Goal: Task Accomplishment & Management: Manage account settings

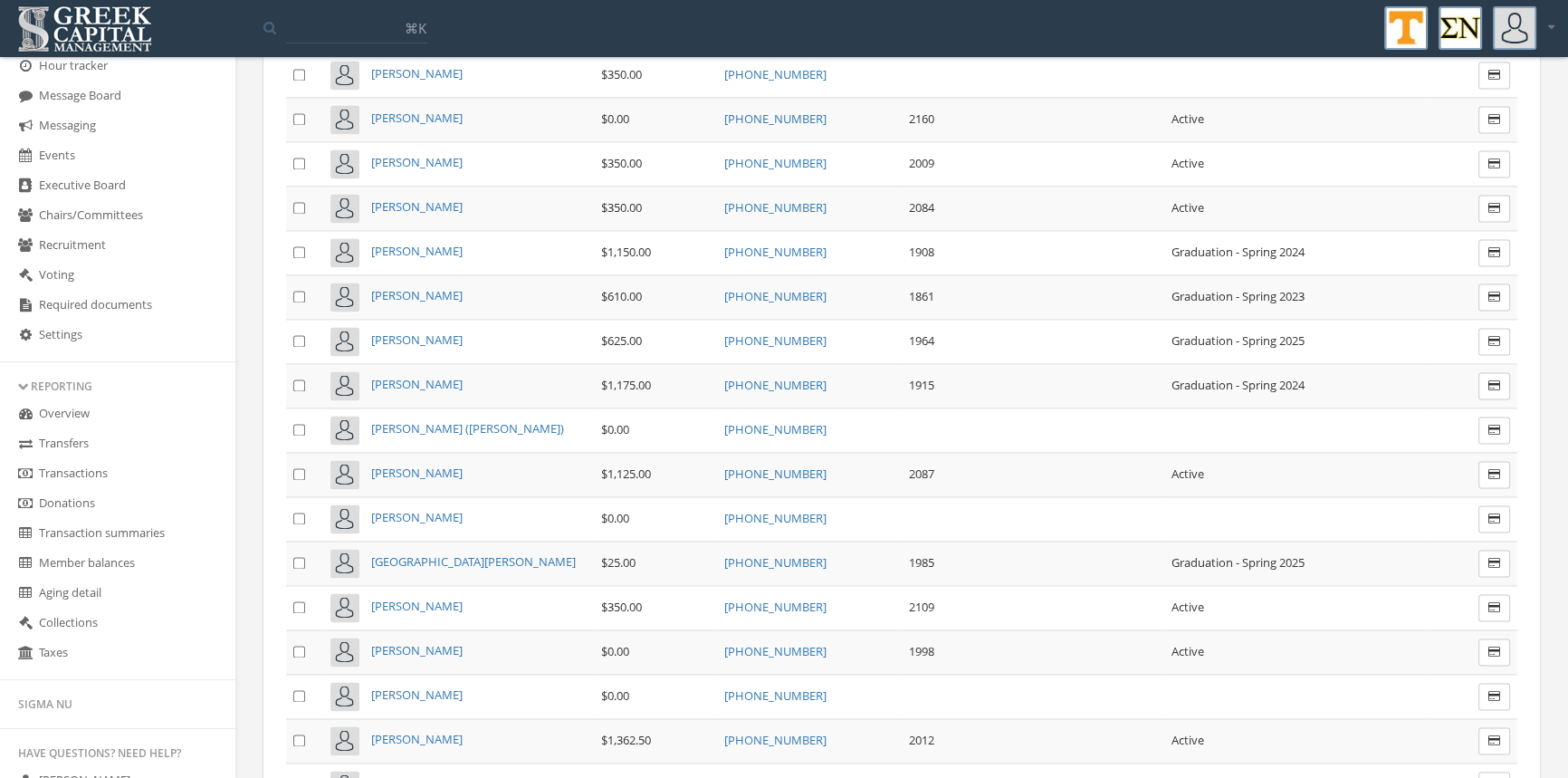
scroll to position [435, 0]
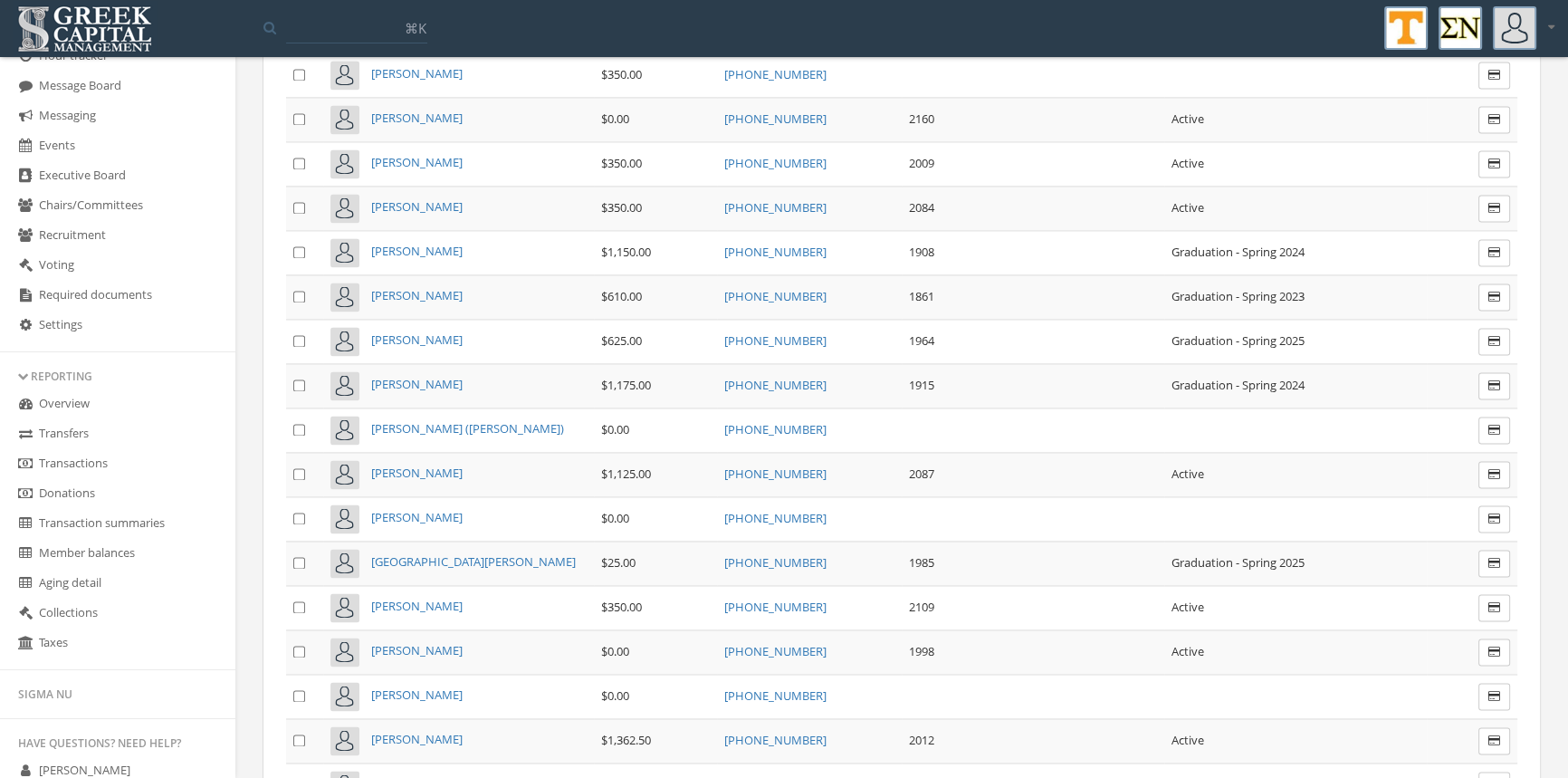
click at [109, 462] on link "Transactions" at bounding box center [117, 464] width 235 height 30
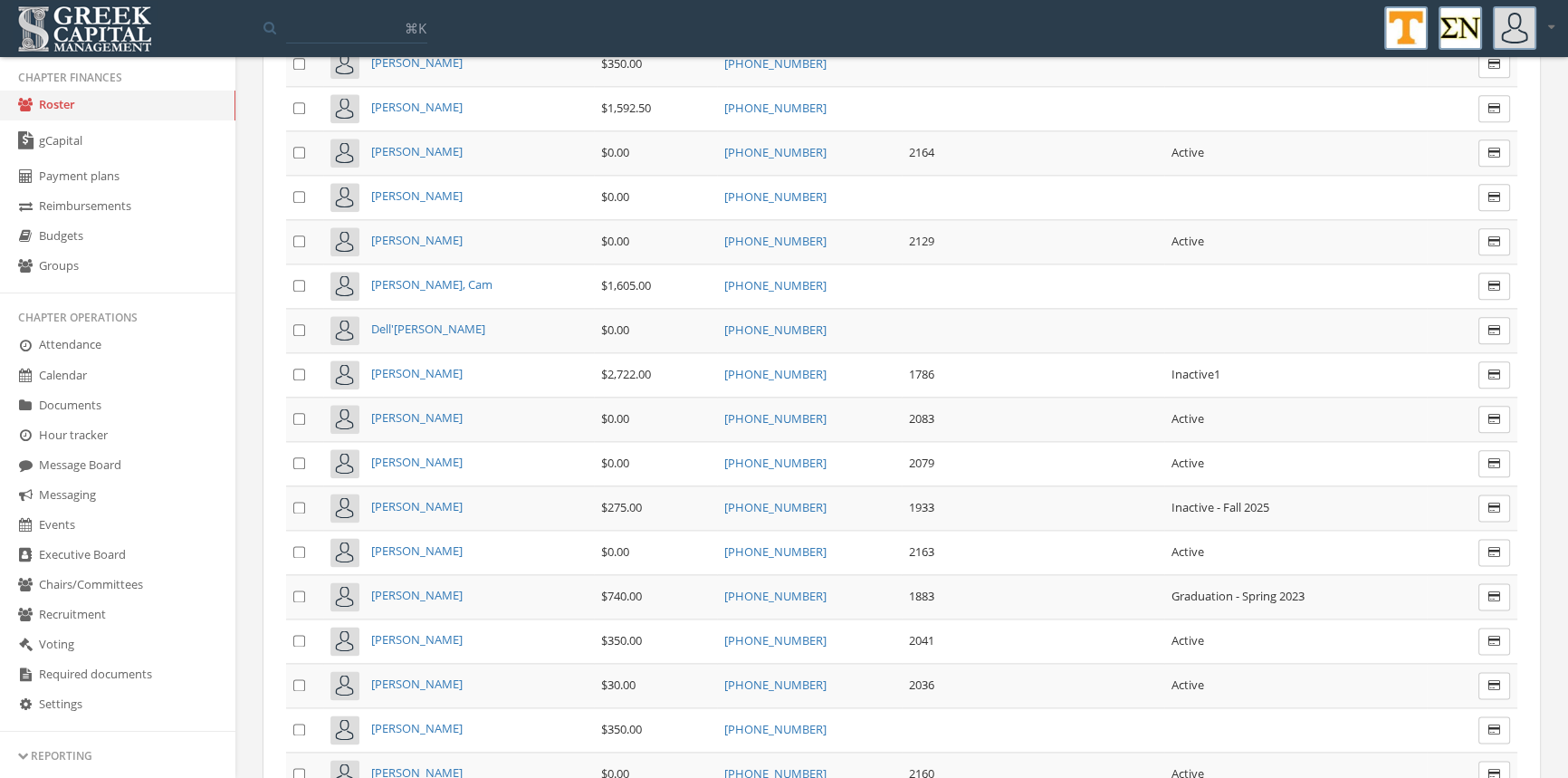
scroll to position [2761, 0]
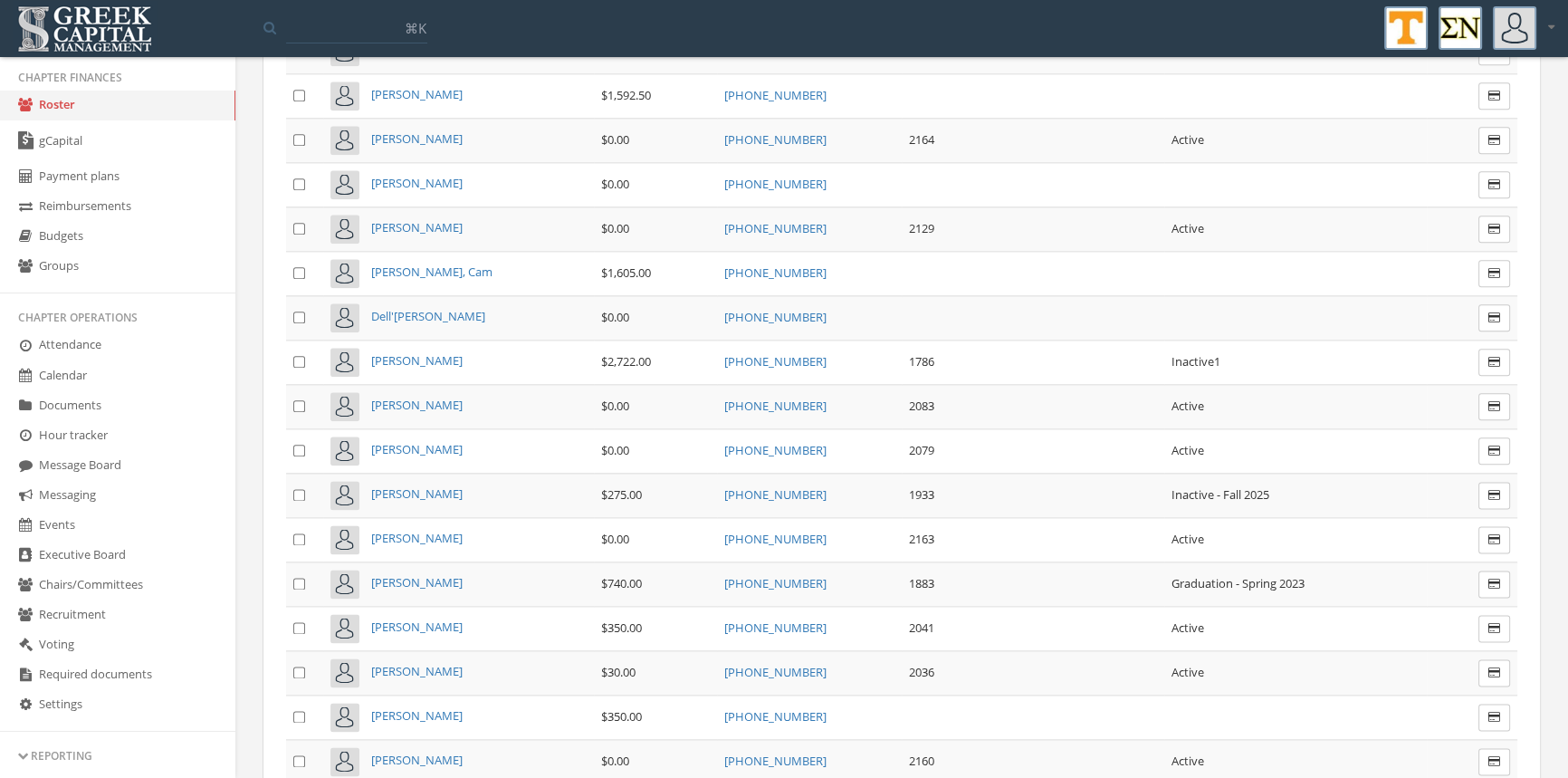
click at [390, 486] on span "[PERSON_NAME]" at bounding box center [417, 493] width 92 height 17
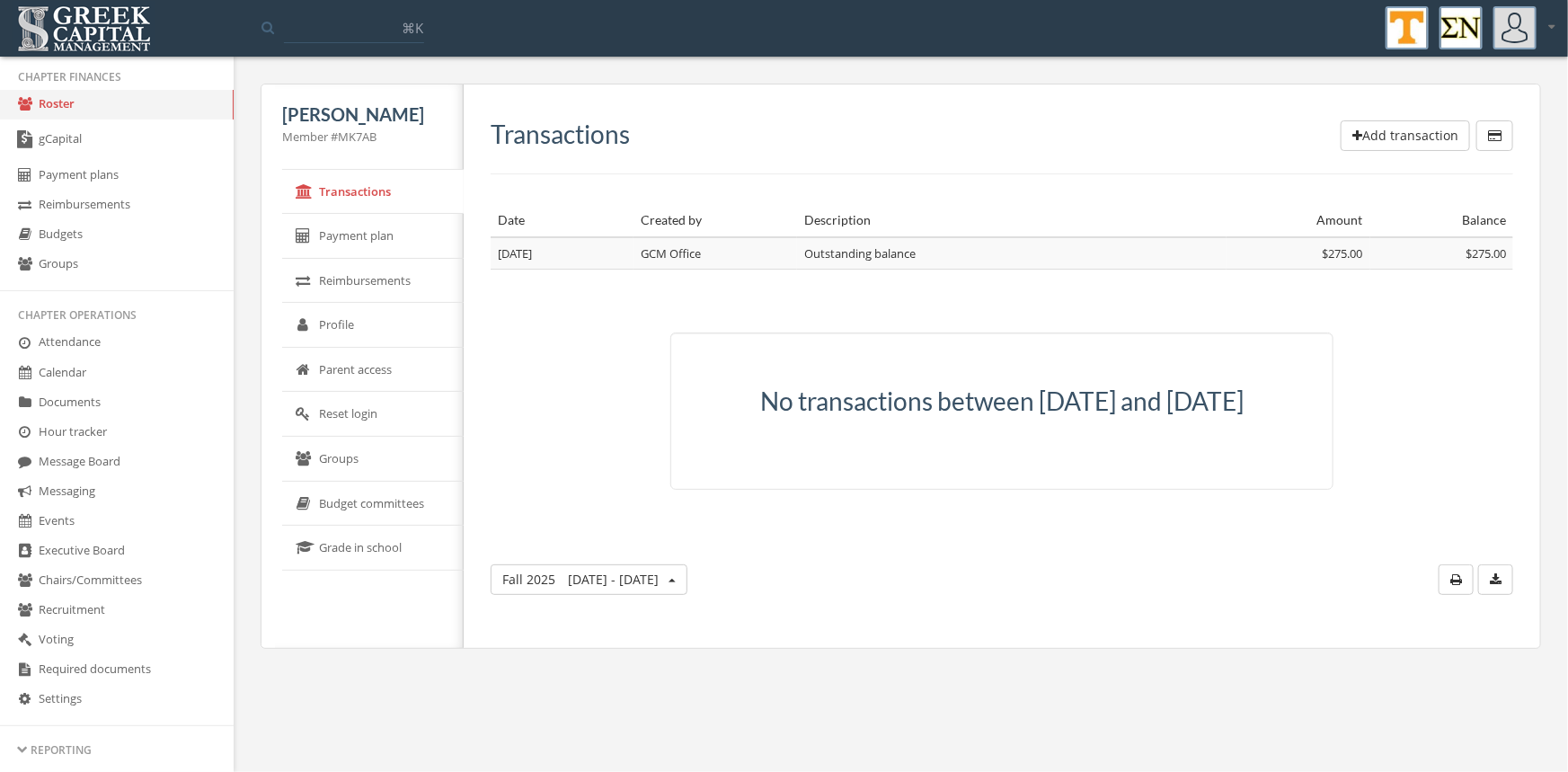
click at [612, 587] on span "Jun 1 - Today" at bounding box center [614, 579] width 91 height 17
click at [574, 431] on link "Spring 2025" at bounding box center [616, 416] width 130 height 28
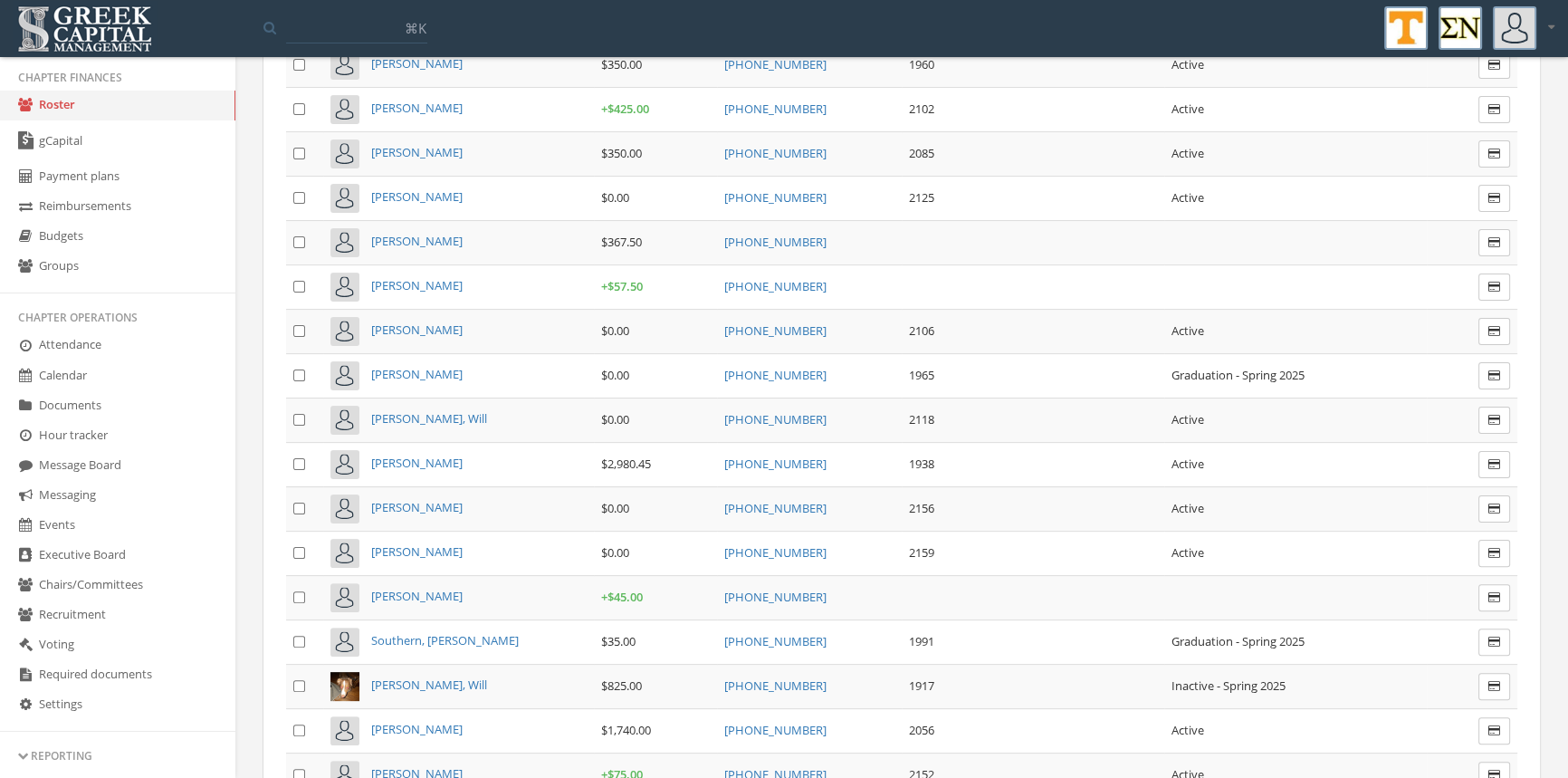
scroll to position [9123, 0]
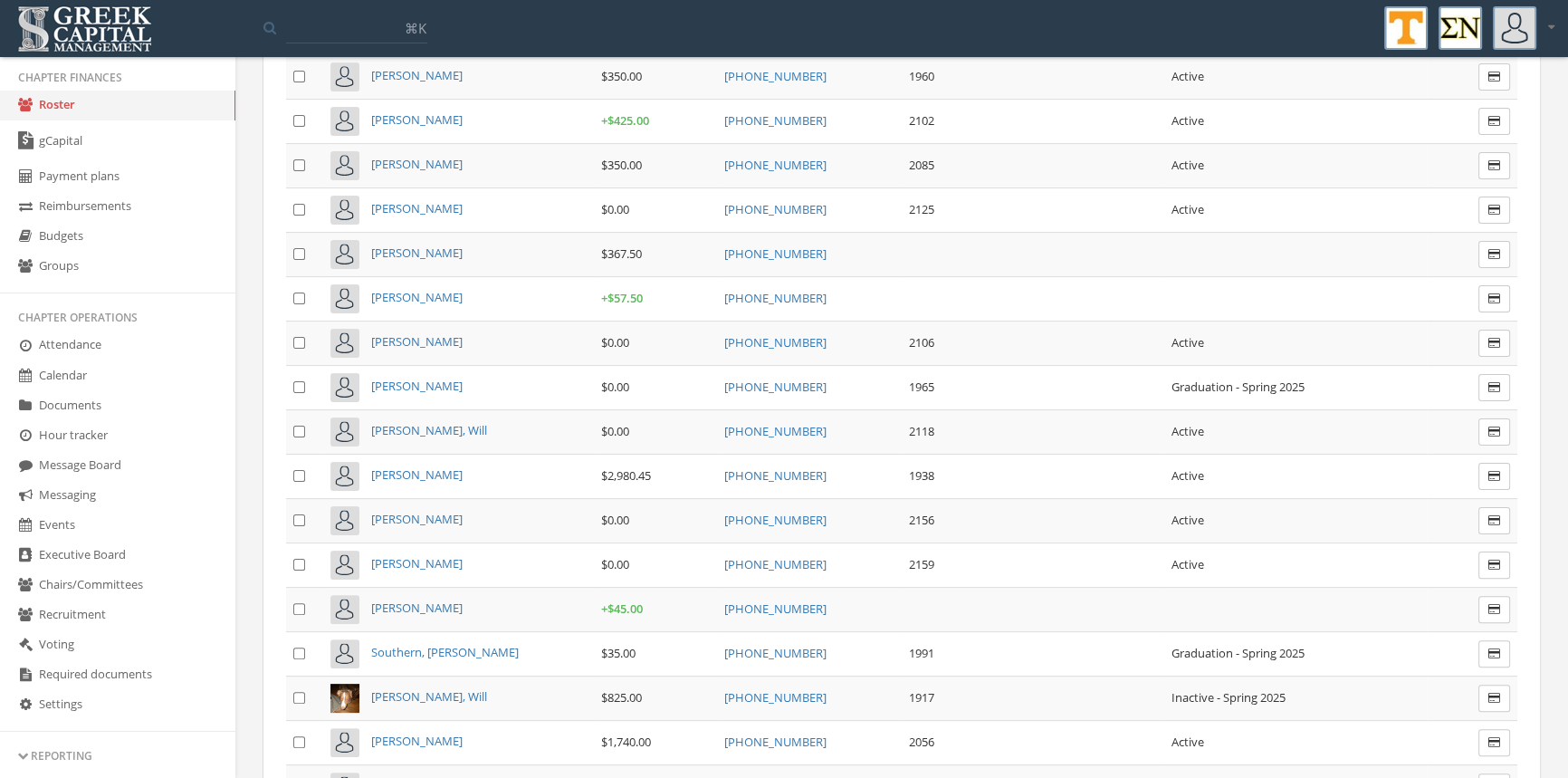
click at [434, 466] on span "[PERSON_NAME]" at bounding box center [417, 474] width 92 height 17
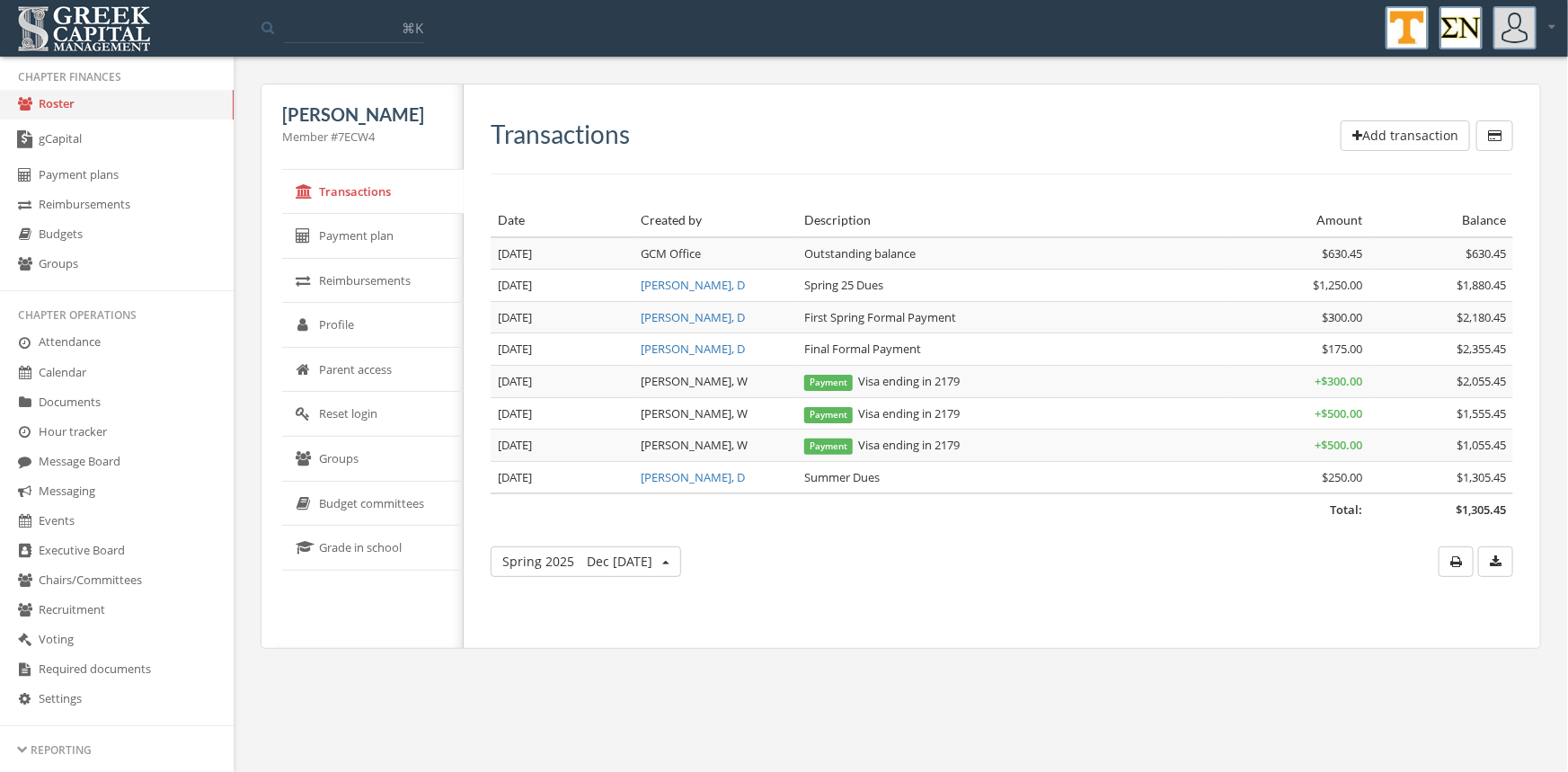
click at [652, 560] on span "Dec 29 - May 31" at bounding box center [619, 561] width 66 height 17
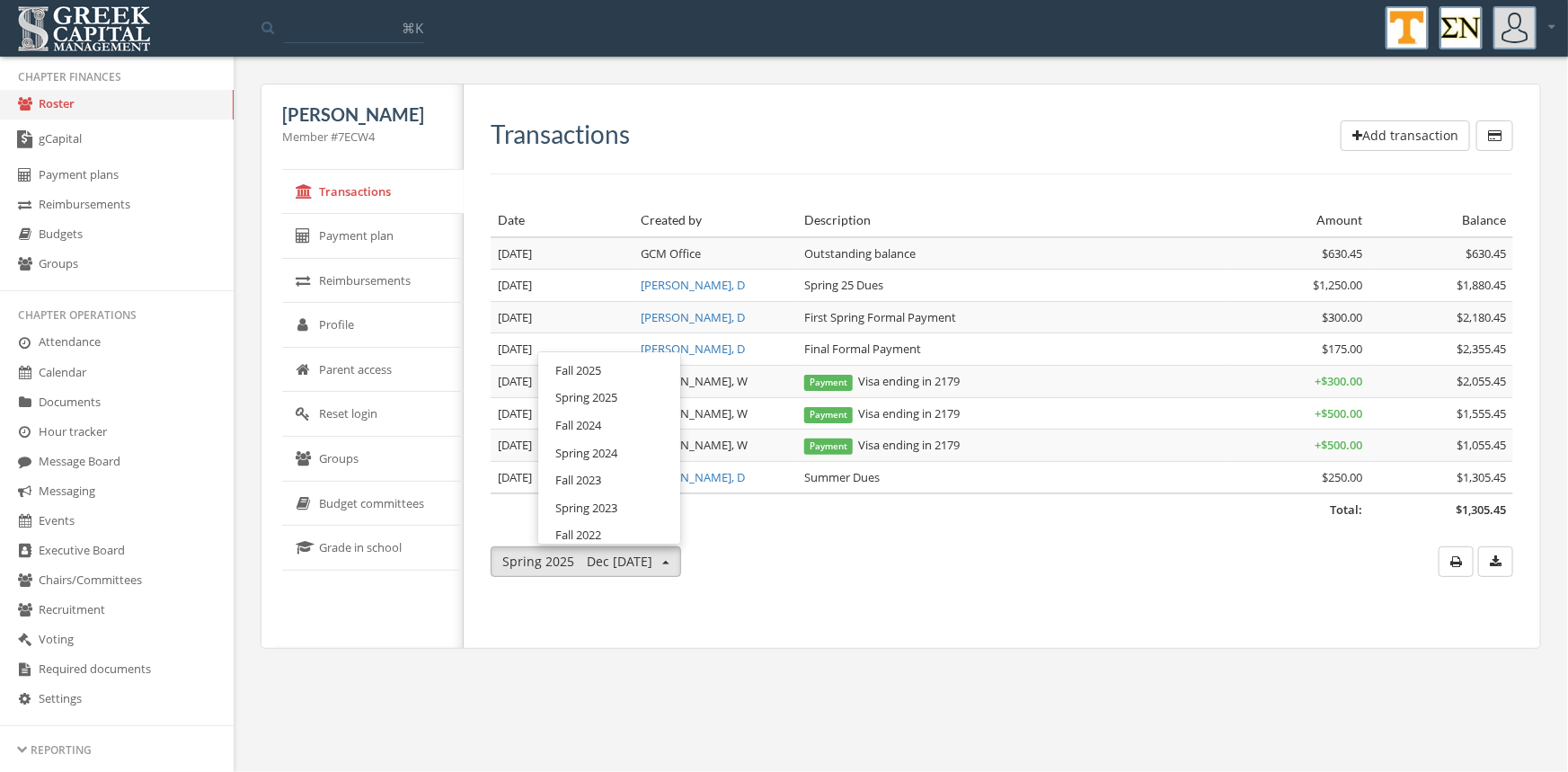
click at [621, 399] on link "Spring 2025" at bounding box center [610, 397] width 130 height 28
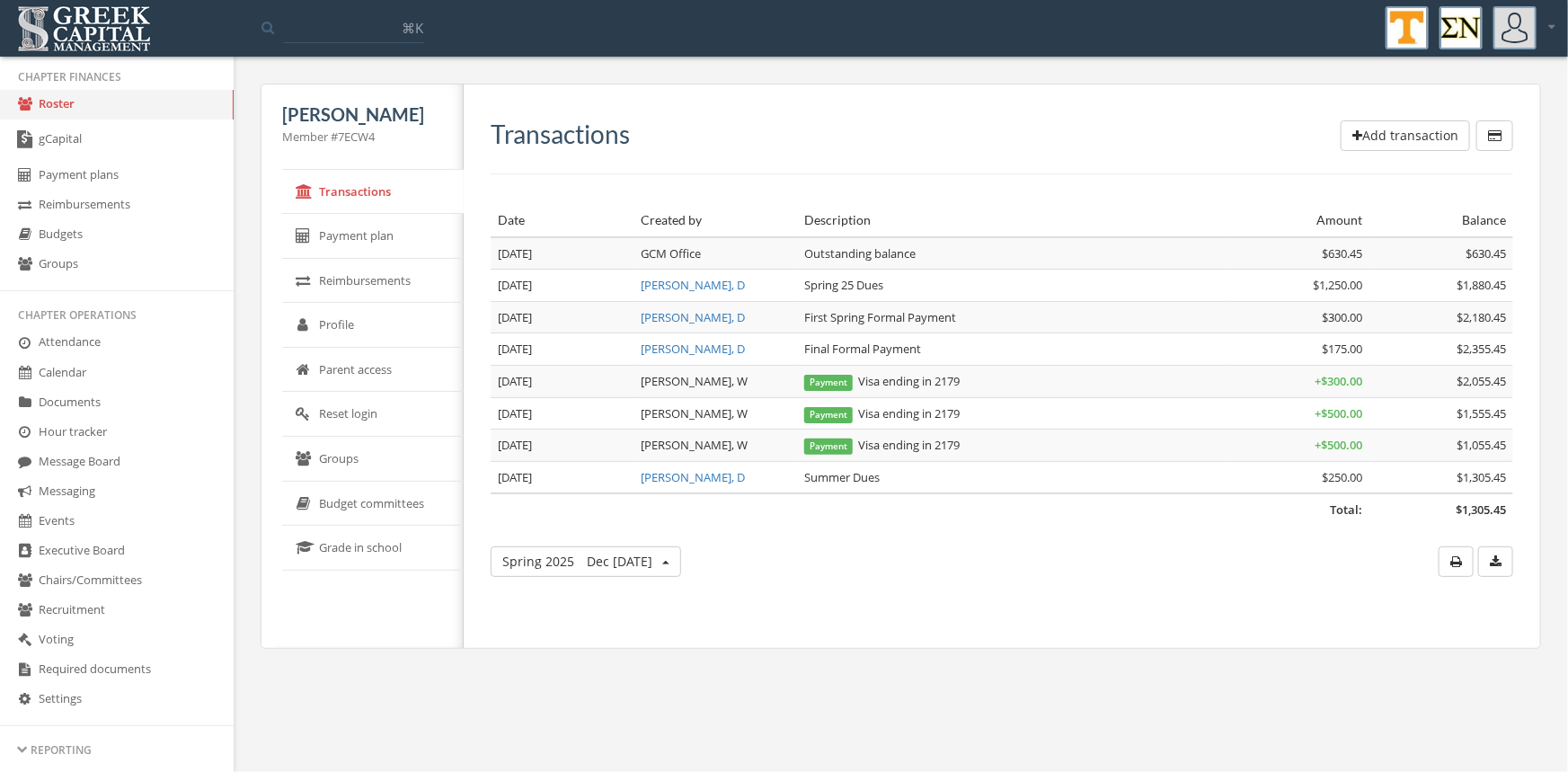
click at [652, 556] on span "Dec 29 - May 31" at bounding box center [619, 561] width 66 height 17
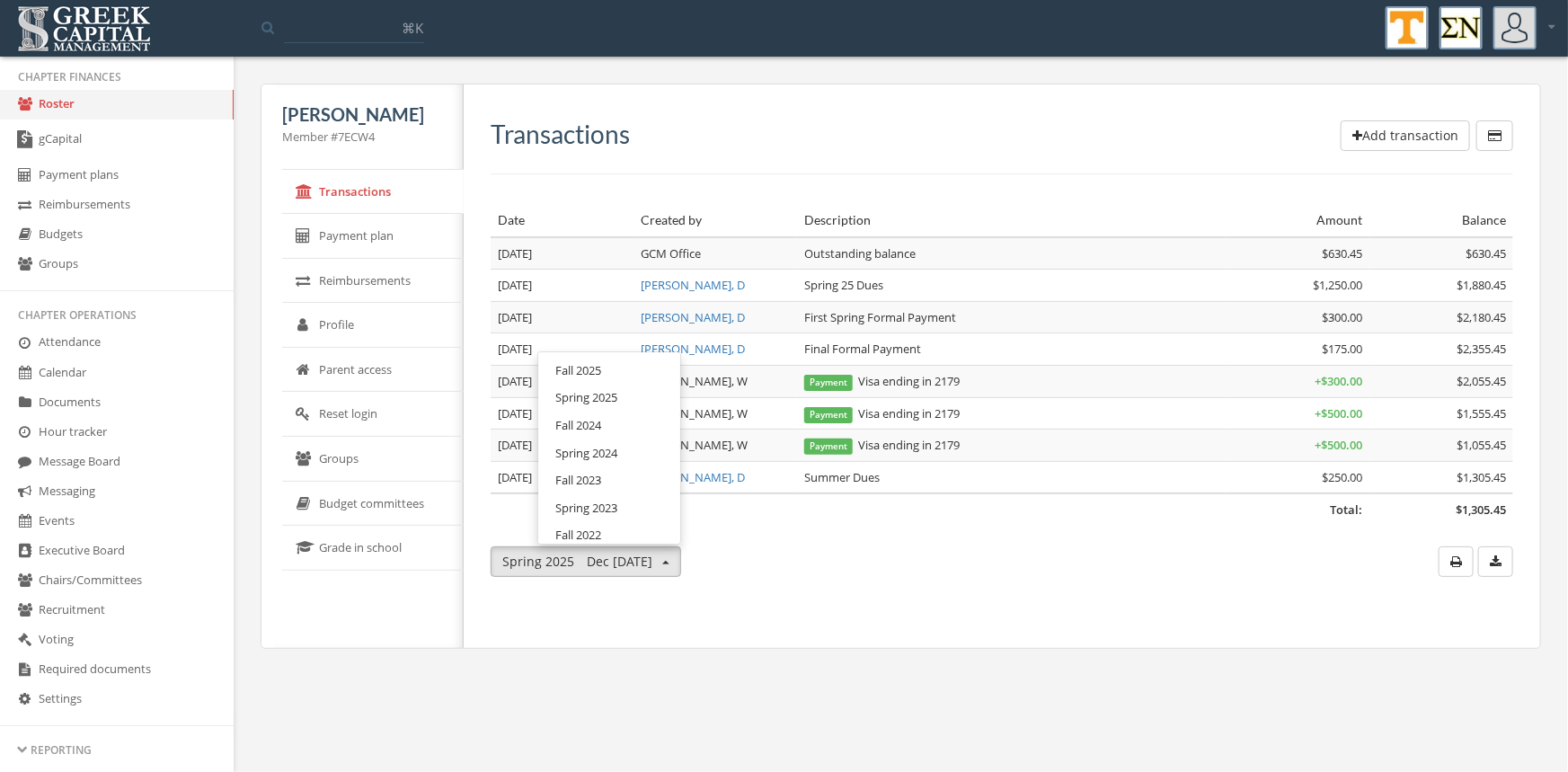
click at [649, 375] on link "Fall 2025" at bounding box center [610, 371] width 130 height 28
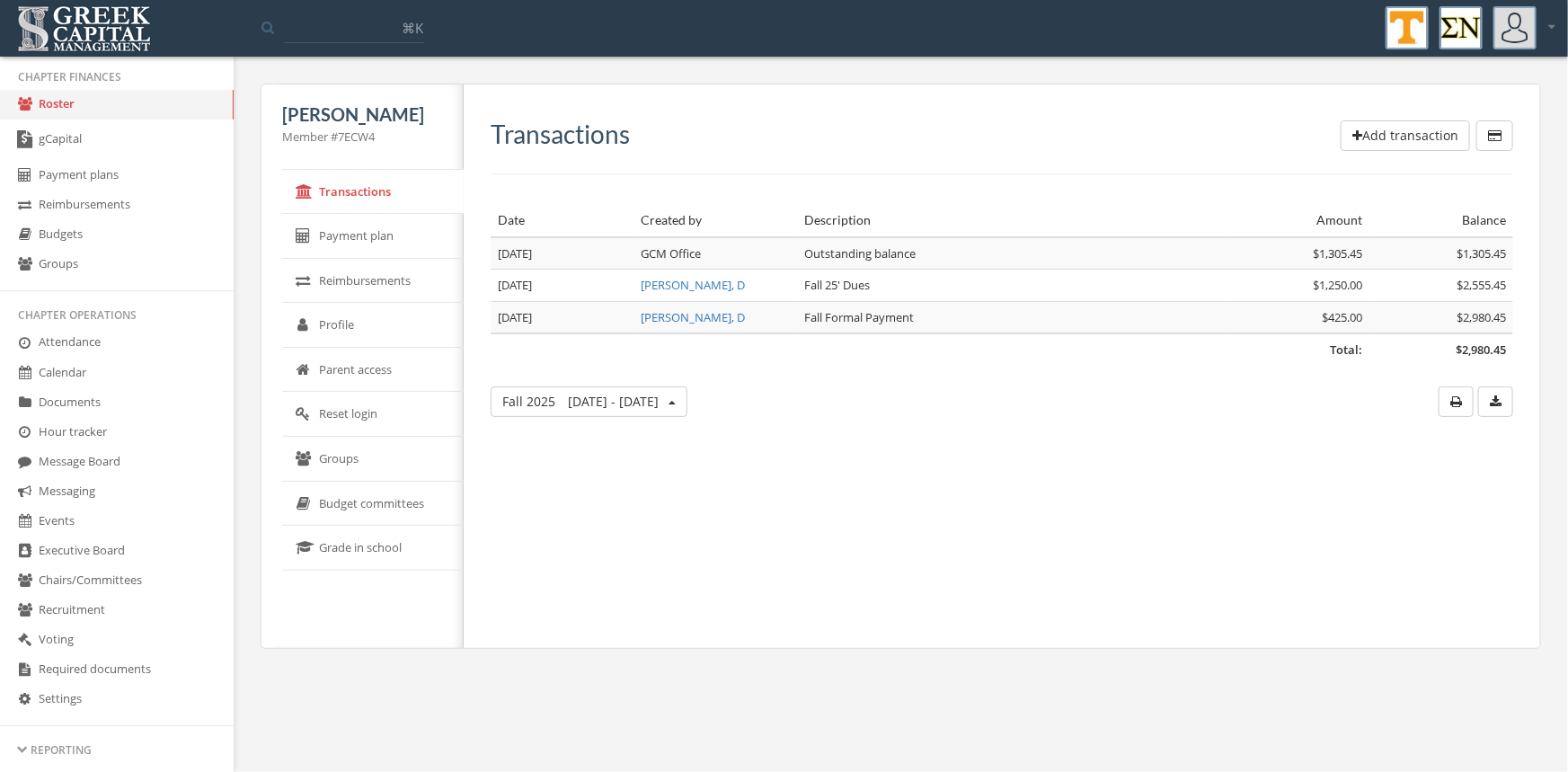
click at [1402, 132] on button "Add transaction" at bounding box center [1405, 135] width 130 height 31
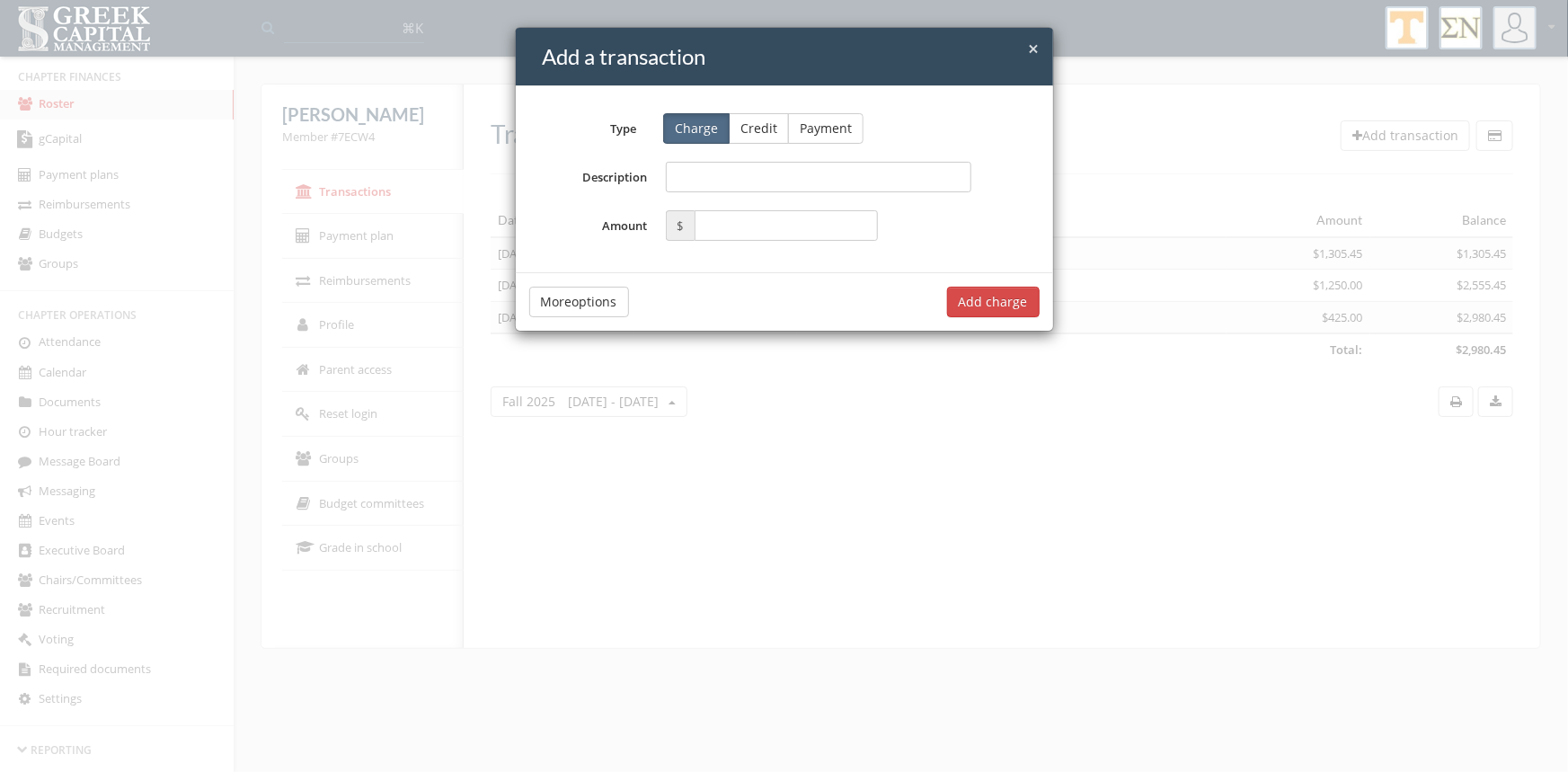
click at [748, 120] on button "Credit" at bounding box center [759, 129] width 60 height 31
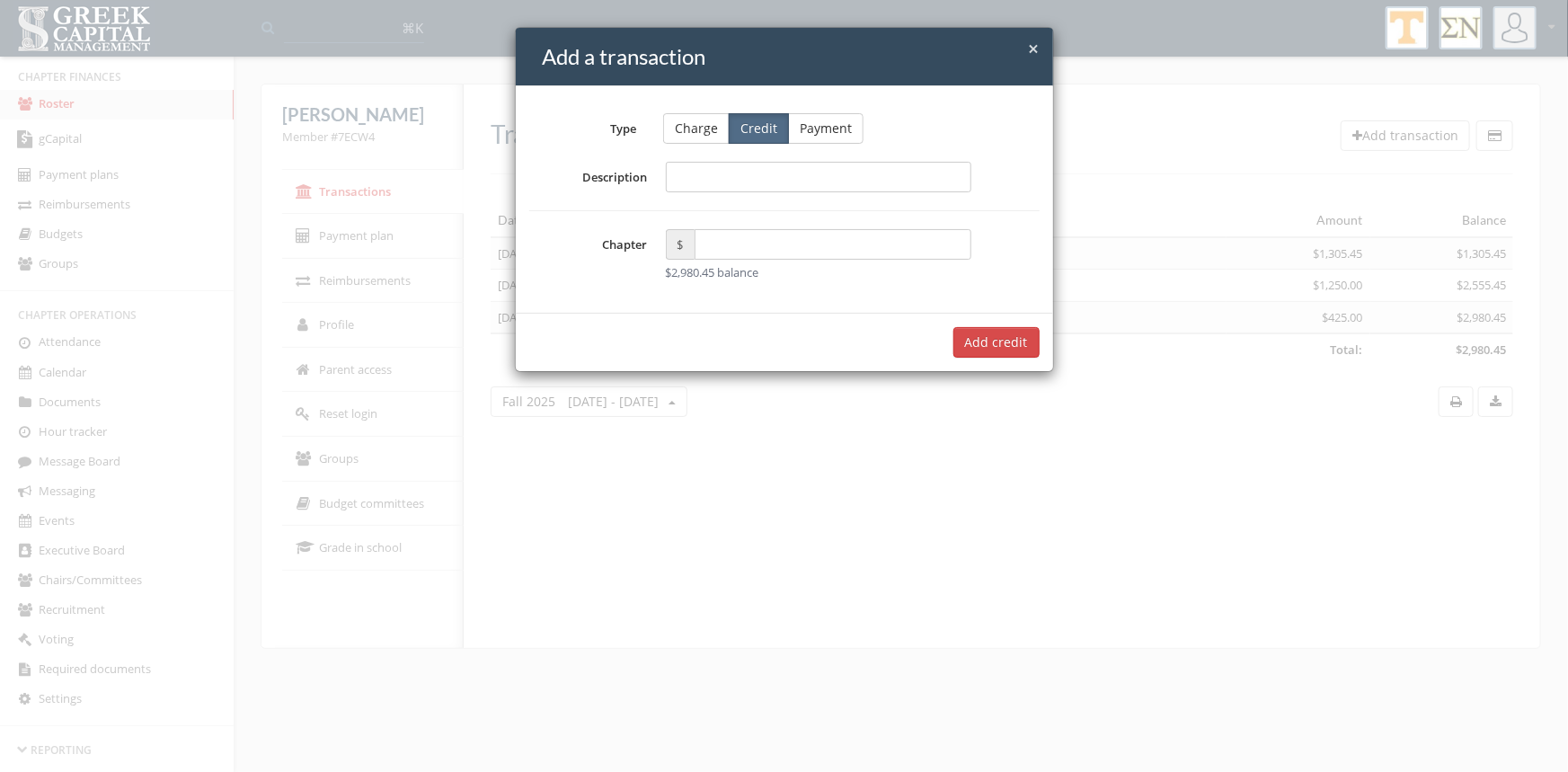
click at [1030, 45] on span "×" at bounding box center [1034, 48] width 11 height 25
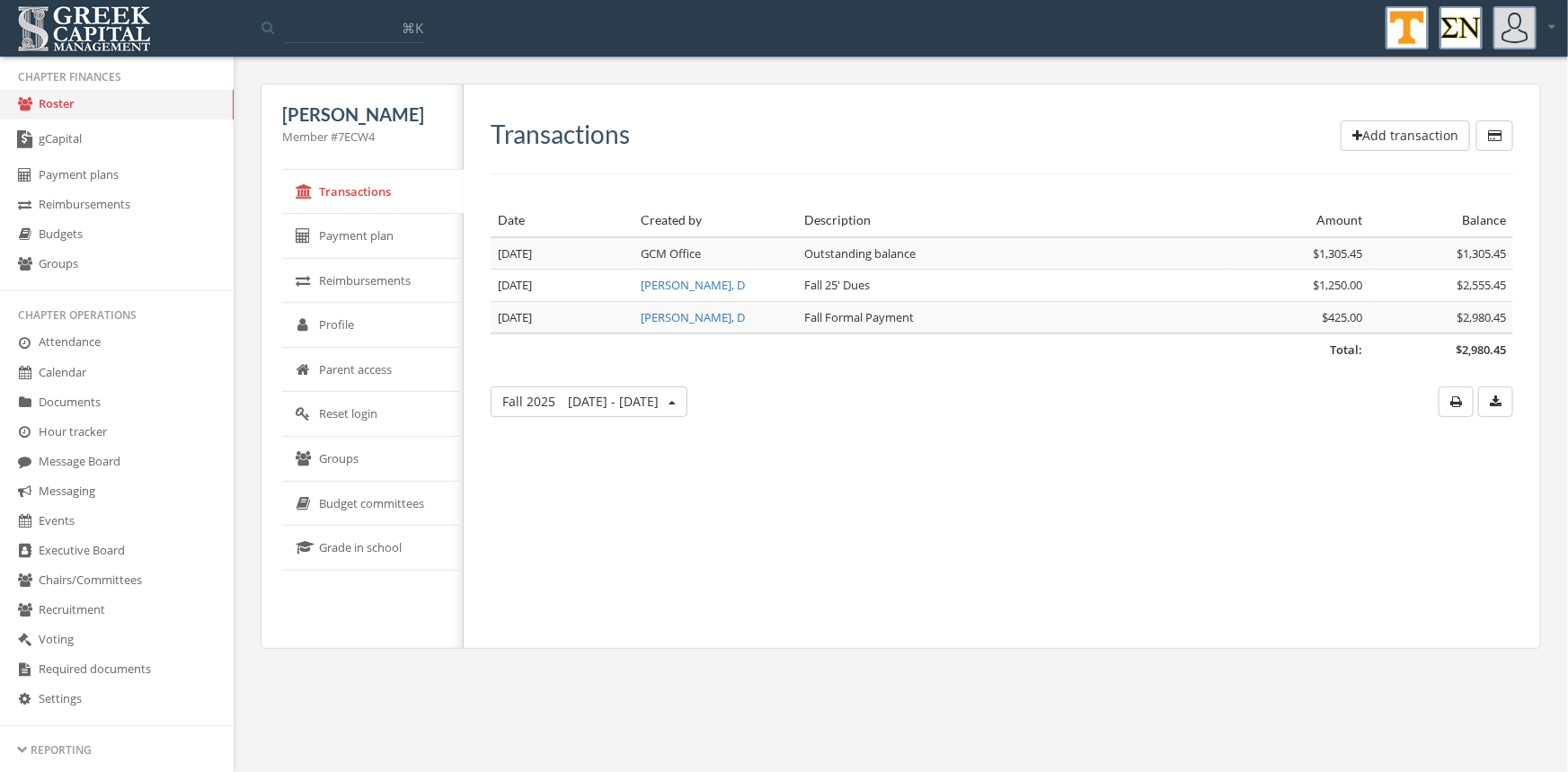
click at [1395, 131] on button "Add transaction" at bounding box center [1405, 135] width 130 height 31
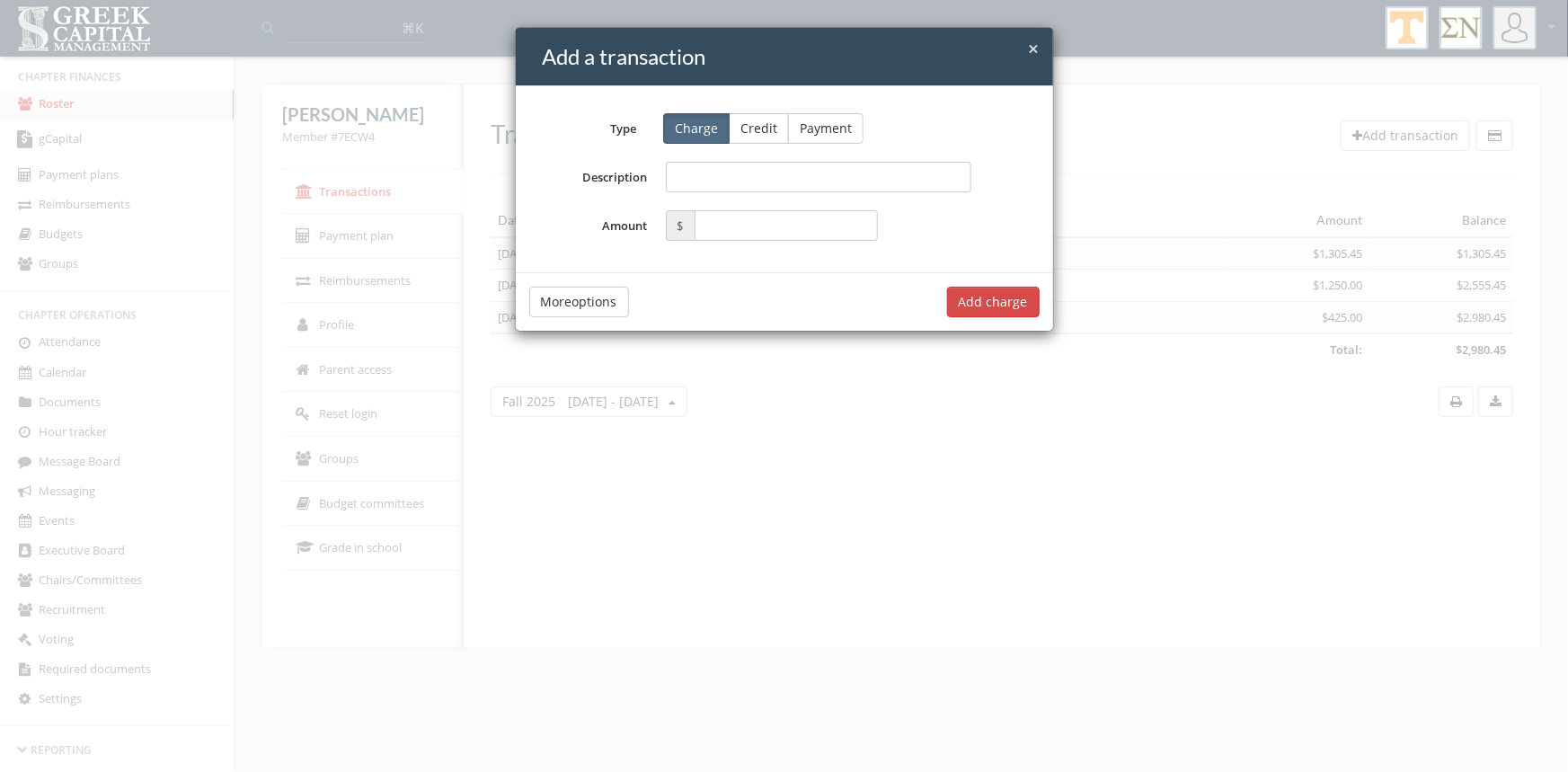
click at [754, 133] on button "Credit" at bounding box center [759, 129] width 60 height 31
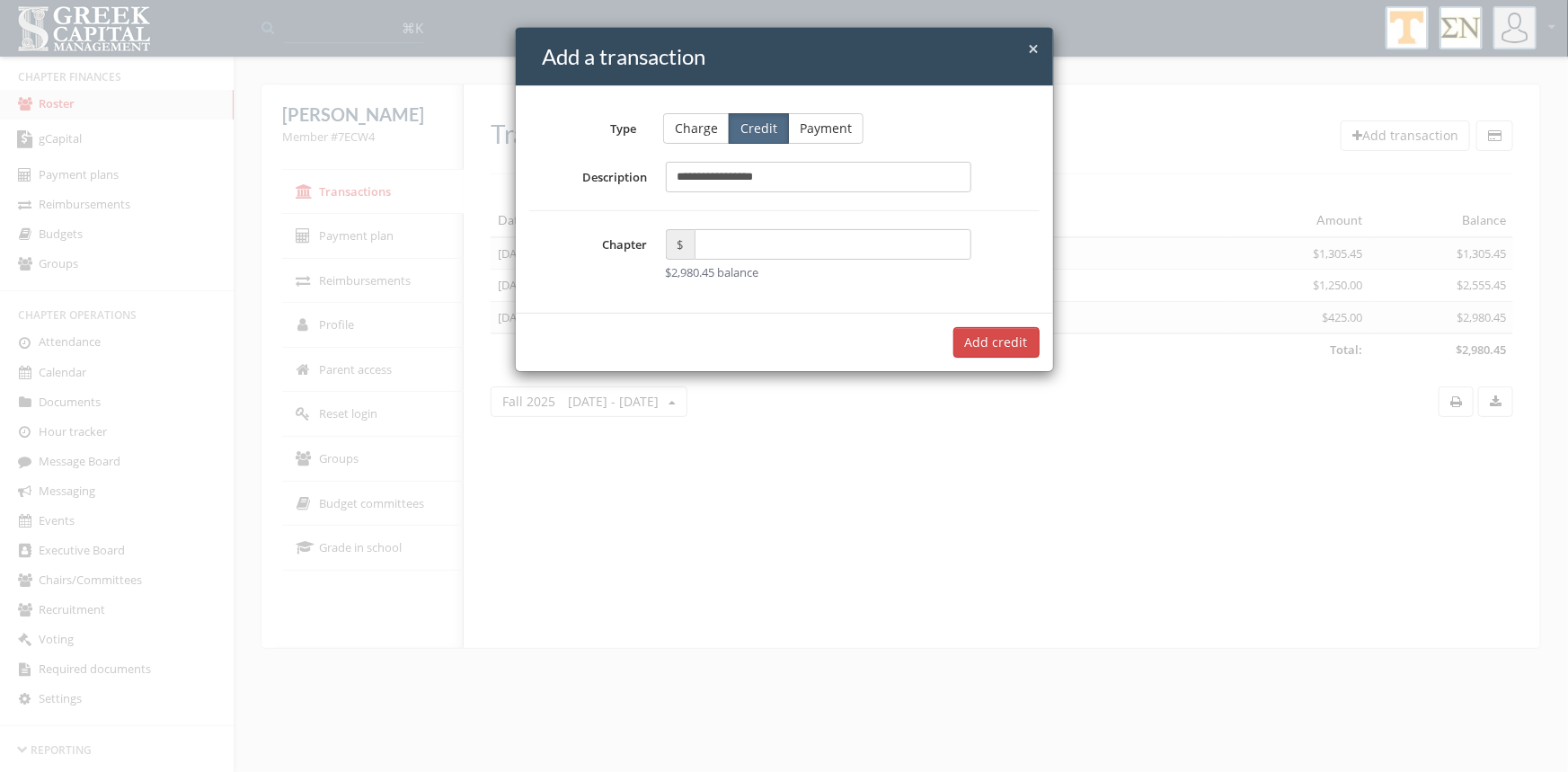
type input "**********"
type input "*****"
click at [962, 341] on button "Add $1,250.00 credit" at bounding box center [966, 342] width 146 height 31
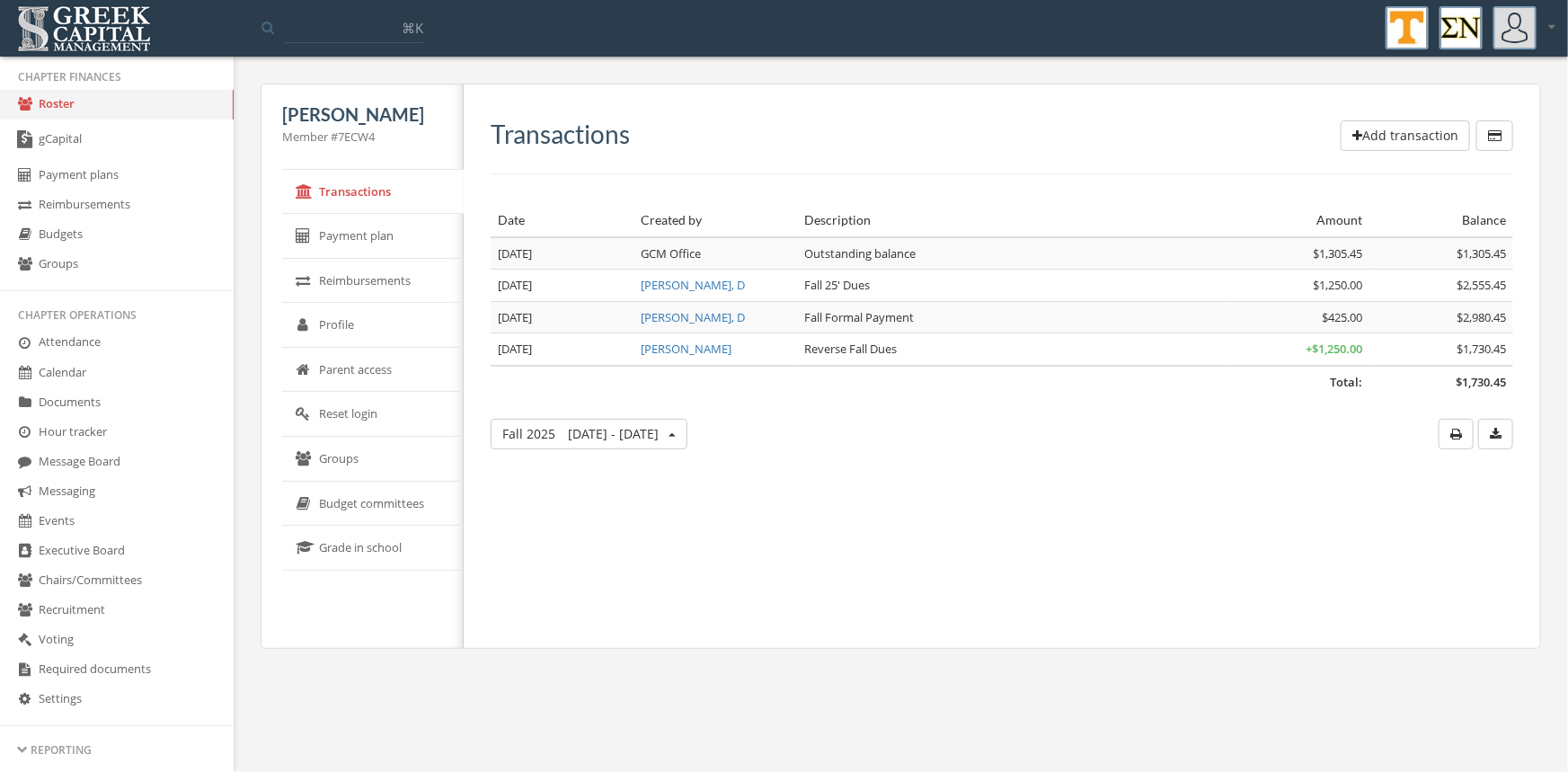
click at [1392, 131] on button "Add transaction" at bounding box center [1405, 135] width 130 height 31
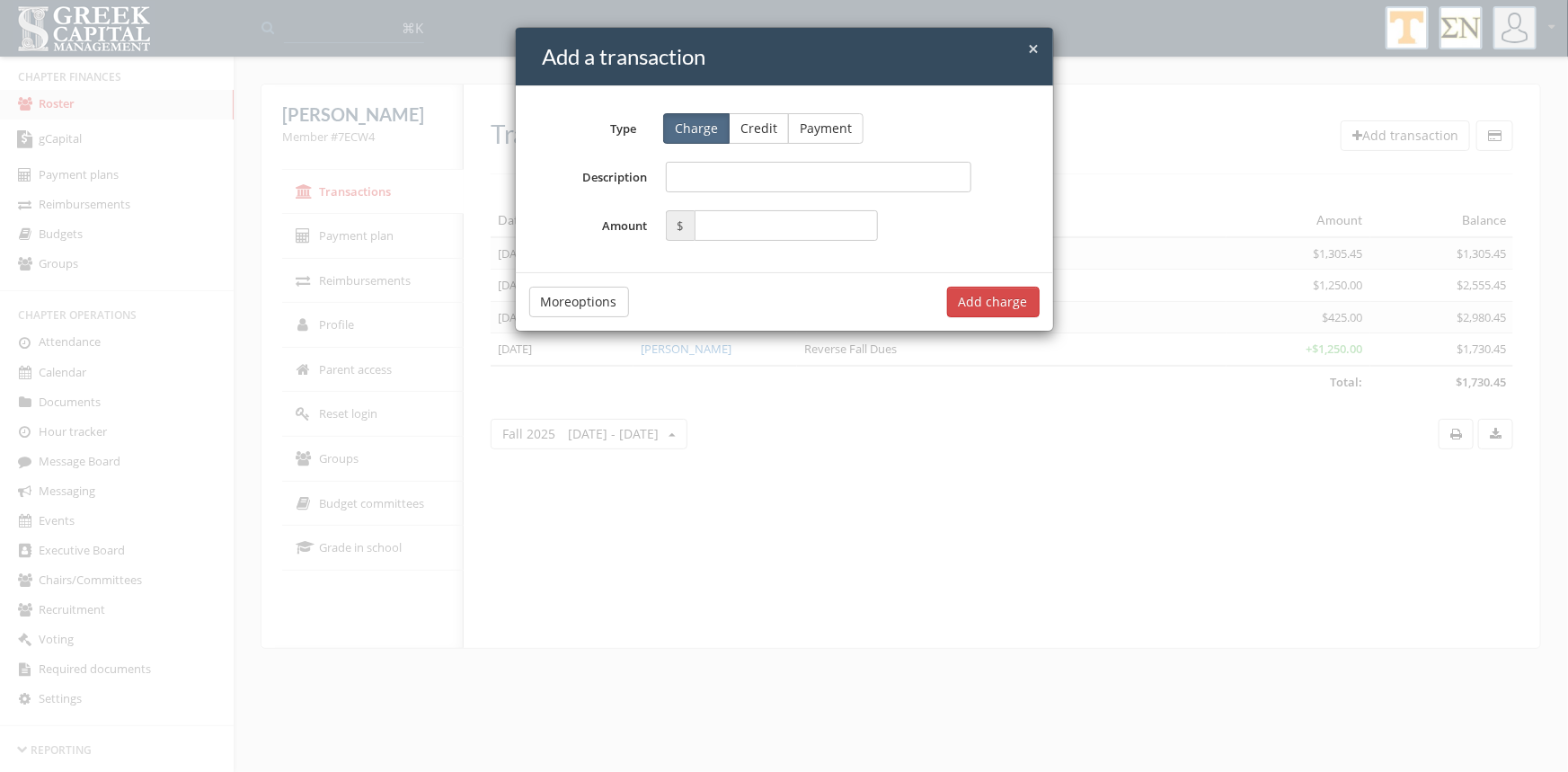
click at [745, 126] on button "Credit" at bounding box center [759, 129] width 60 height 31
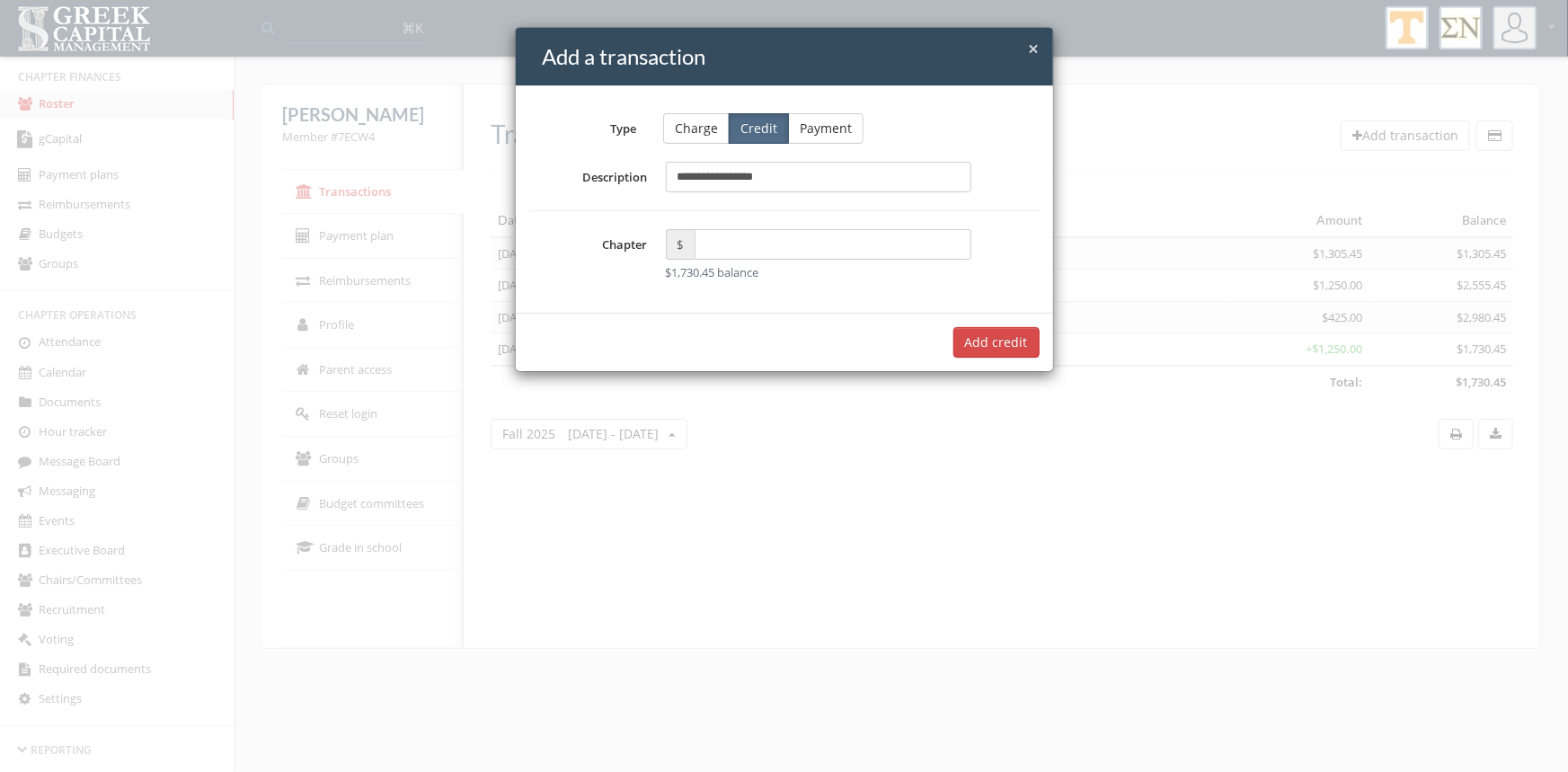
type input "**********"
click at [768, 251] on input "text" at bounding box center [833, 245] width 278 height 31
type input "******"
click at [962, 345] on button "Add $425.00 credit" at bounding box center [971, 342] width 136 height 31
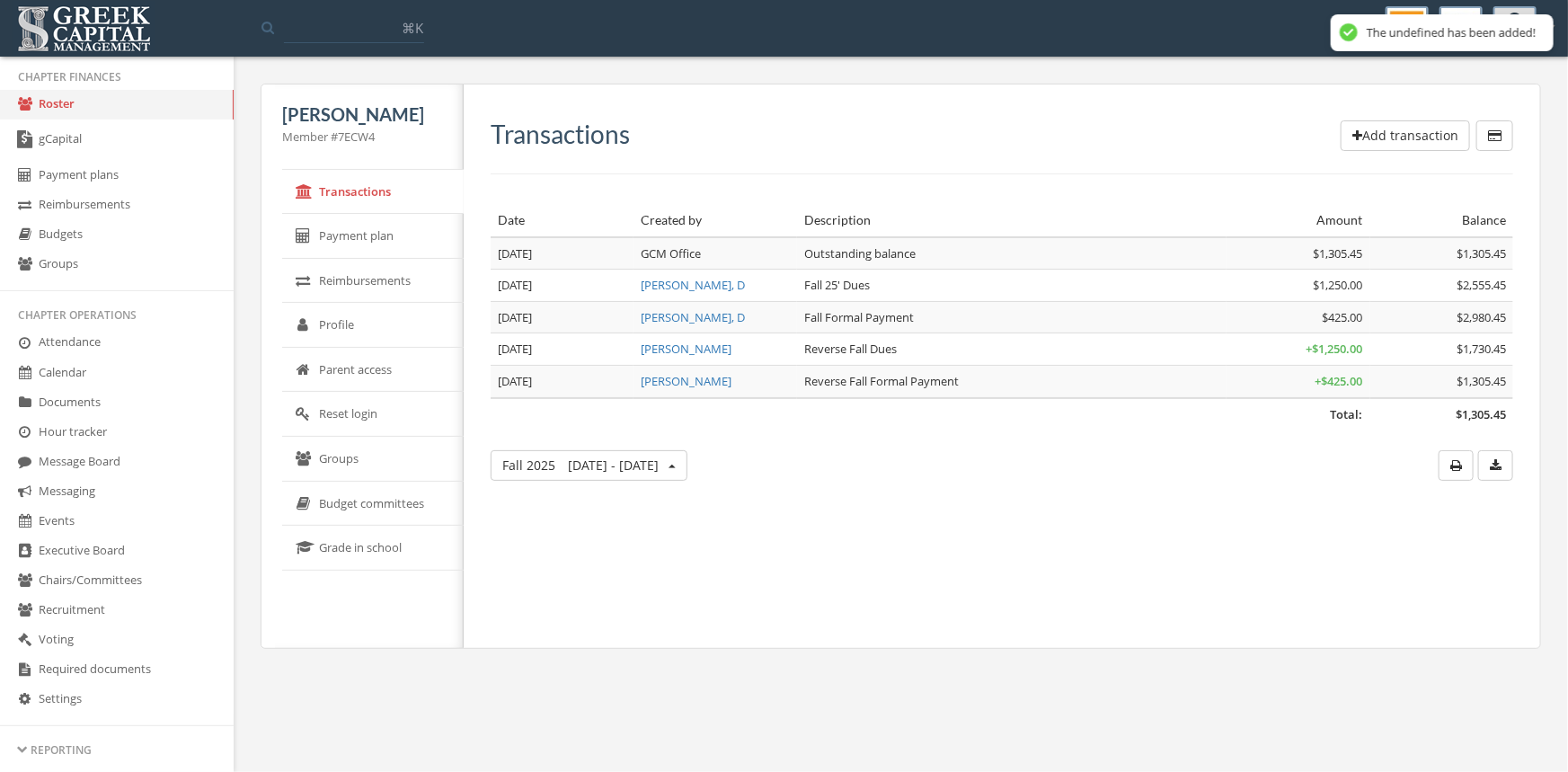
click at [69, 104] on link "Roster" at bounding box center [116, 104] width 233 height 30
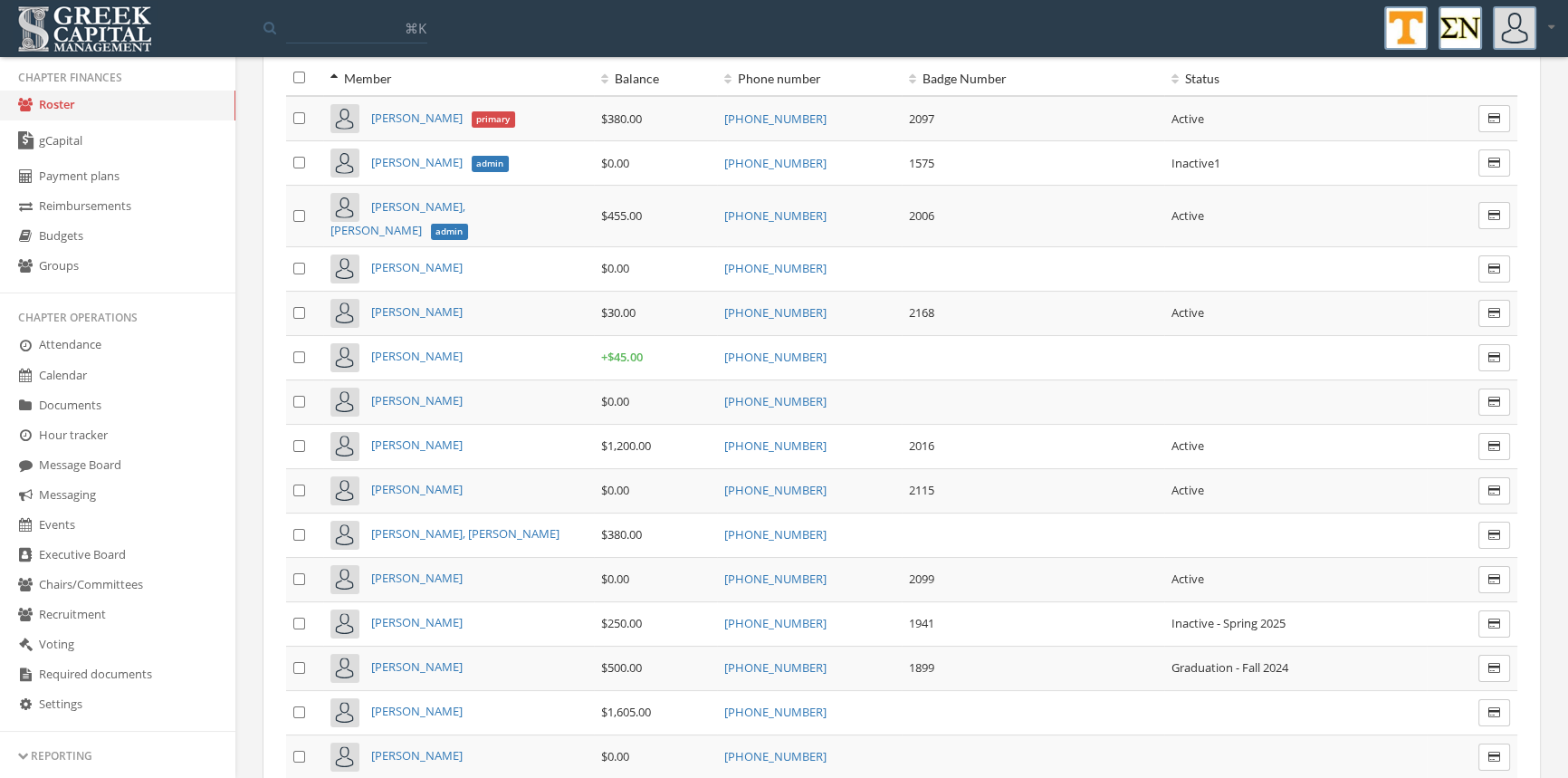
scroll to position [78, 0]
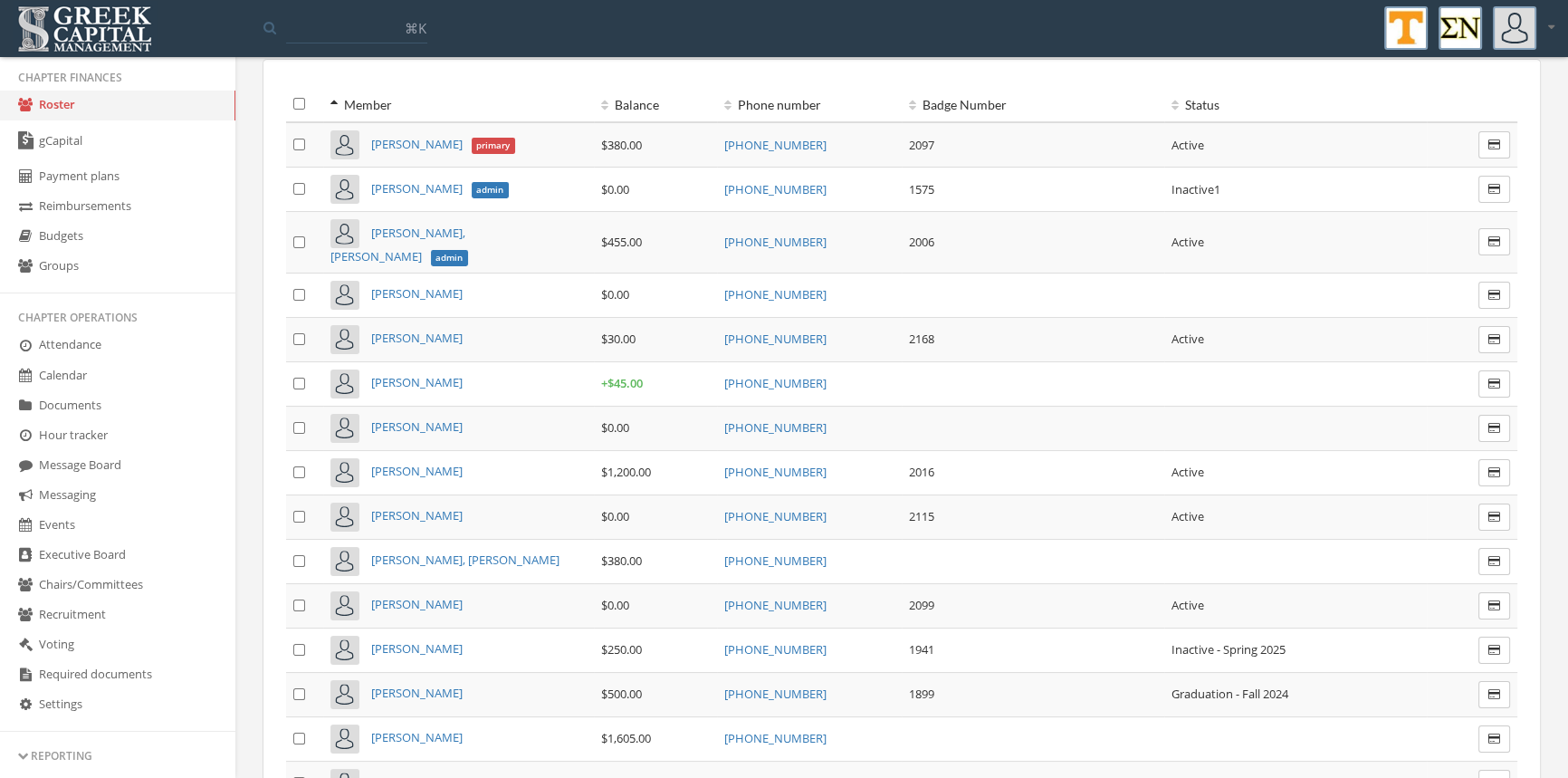
click at [60, 107] on link "Roster" at bounding box center [117, 105] width 235 height 30
click at [443, 136] on span "[PERSON_NAME]" at bounding box center [417, 143] width 92 height 17
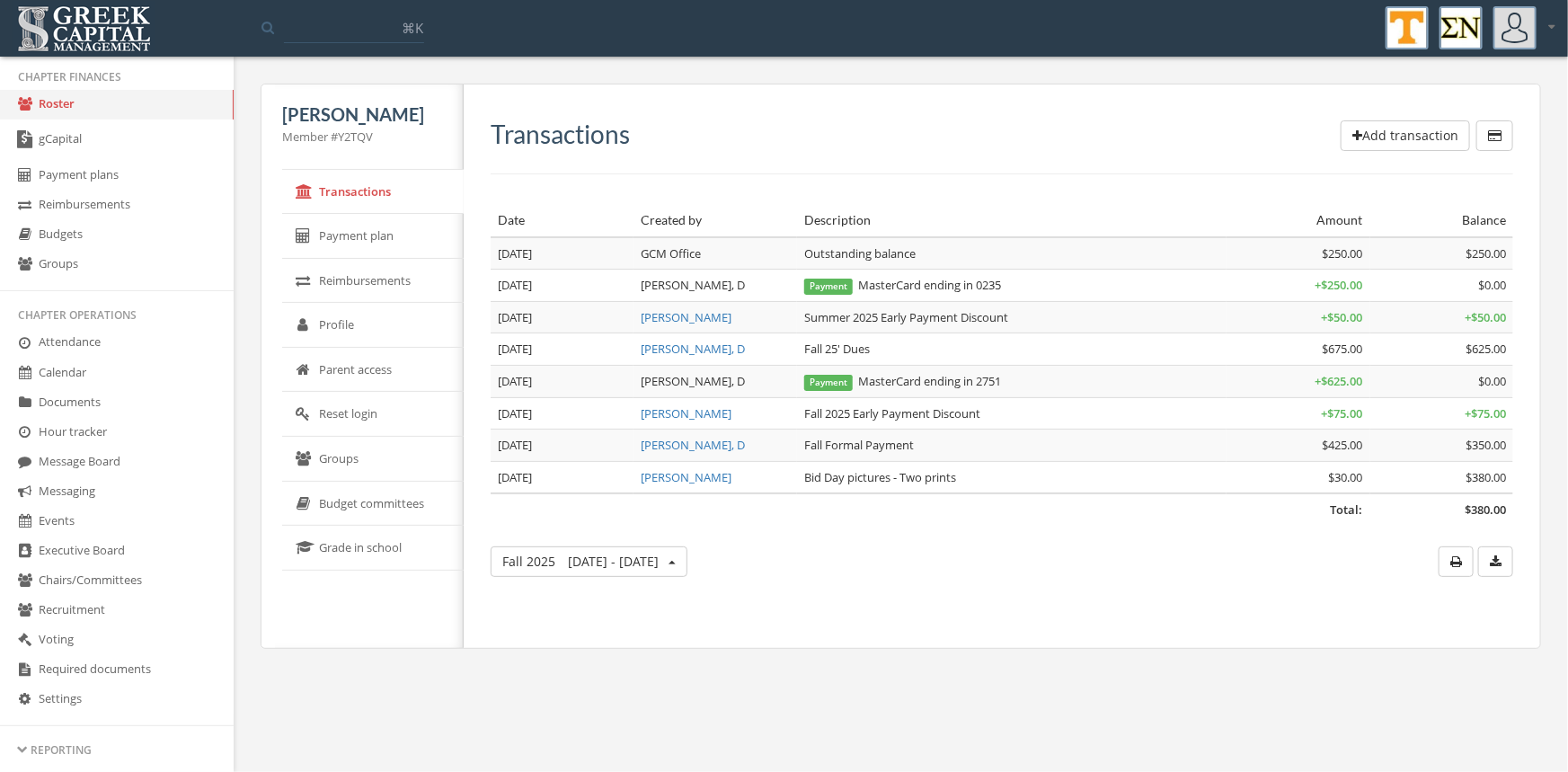
click at [53, 105] on link "Roster" at bounding box center [116, 104] width 233 height 30
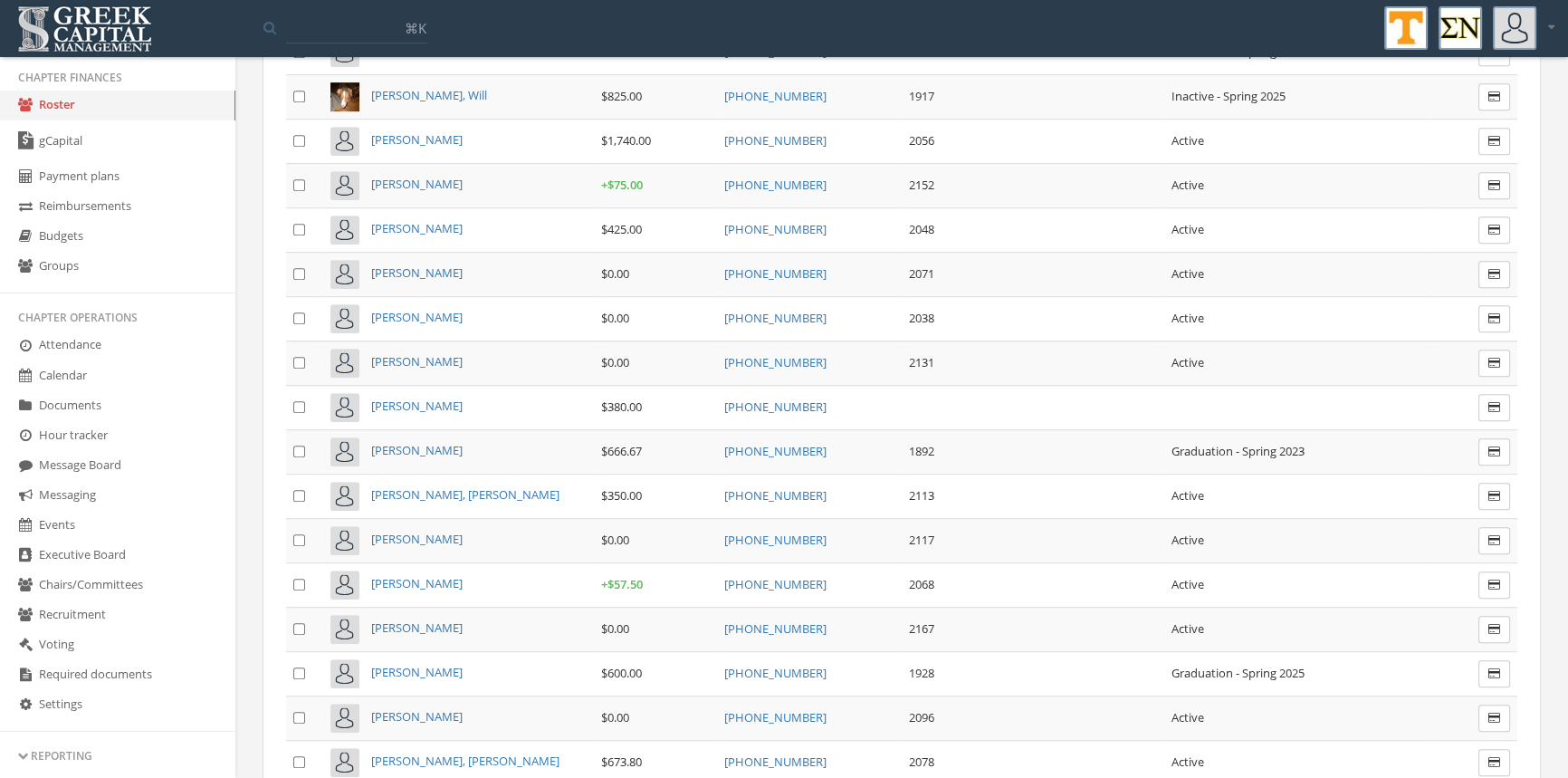
scroll to position [9267, 0]
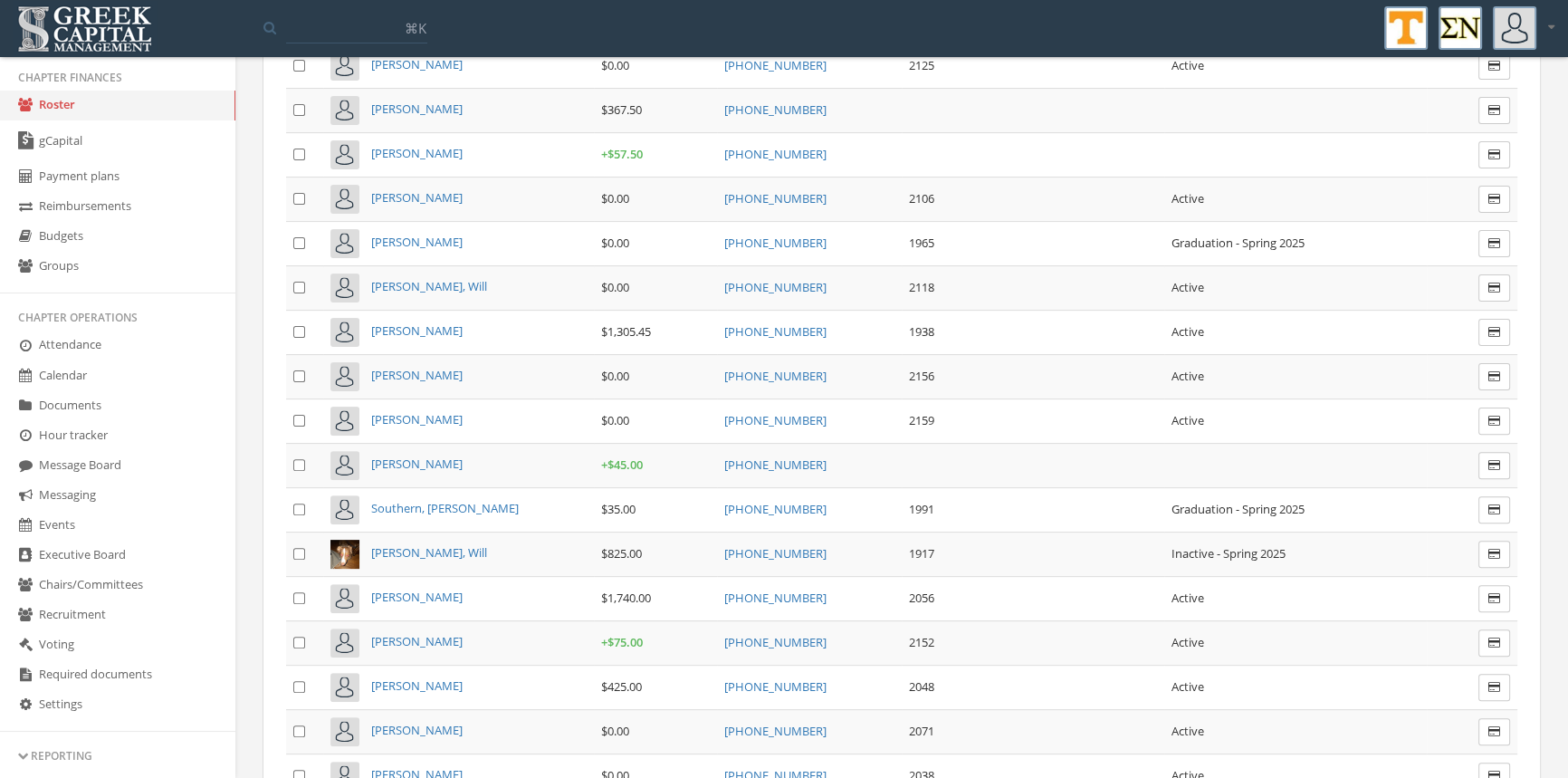
click at [424, 589] on span "[PERSON_NAME]" at bounding box center [417, 597] width 92 height 17
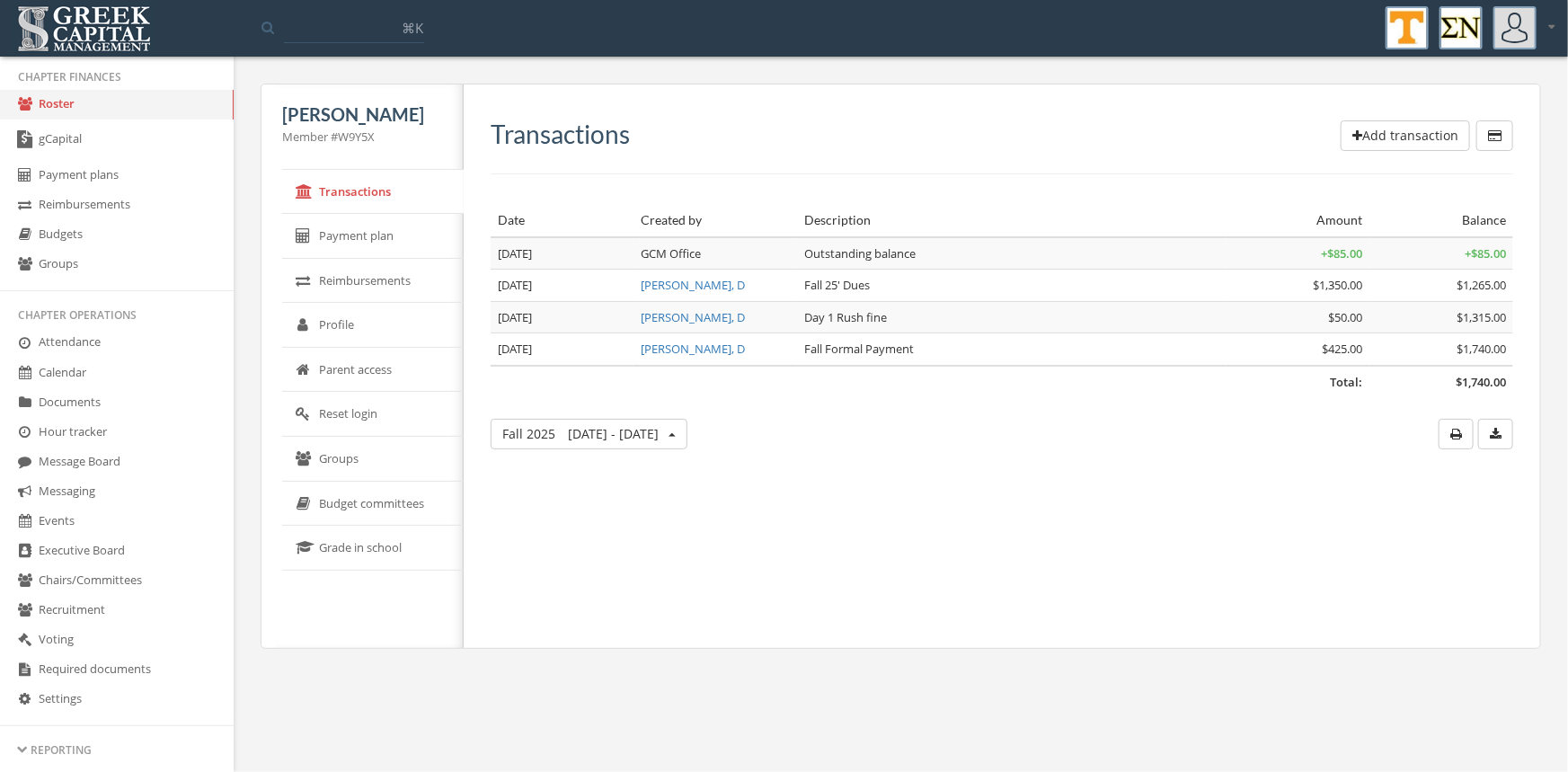
click at [1414, 138] on button "Add transaction" at bounding box center [1405, 135] width 130 height 31
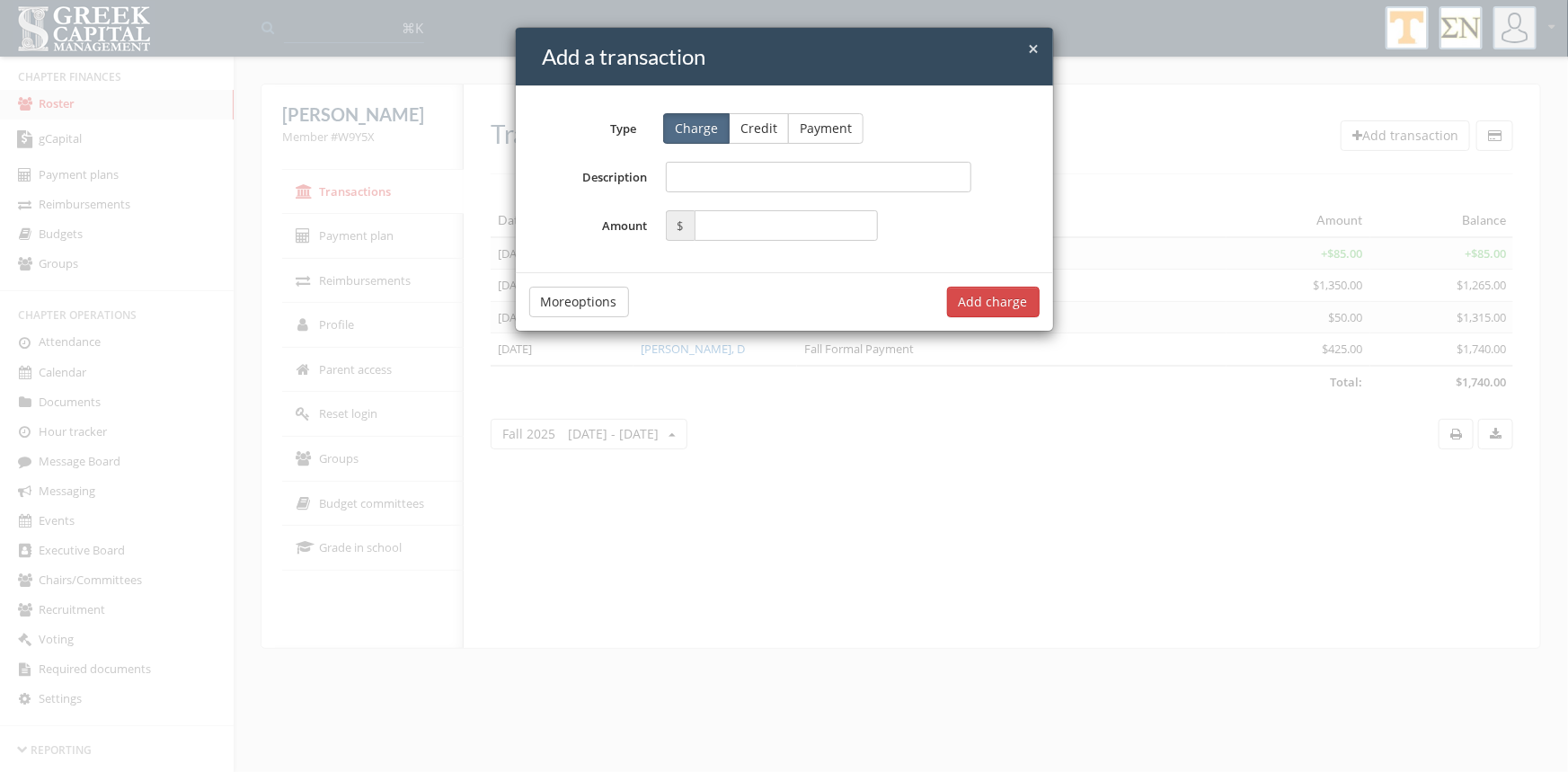
click at [767, 120] on button "Credit" at bounding box center [759, 129] width 60 height 31
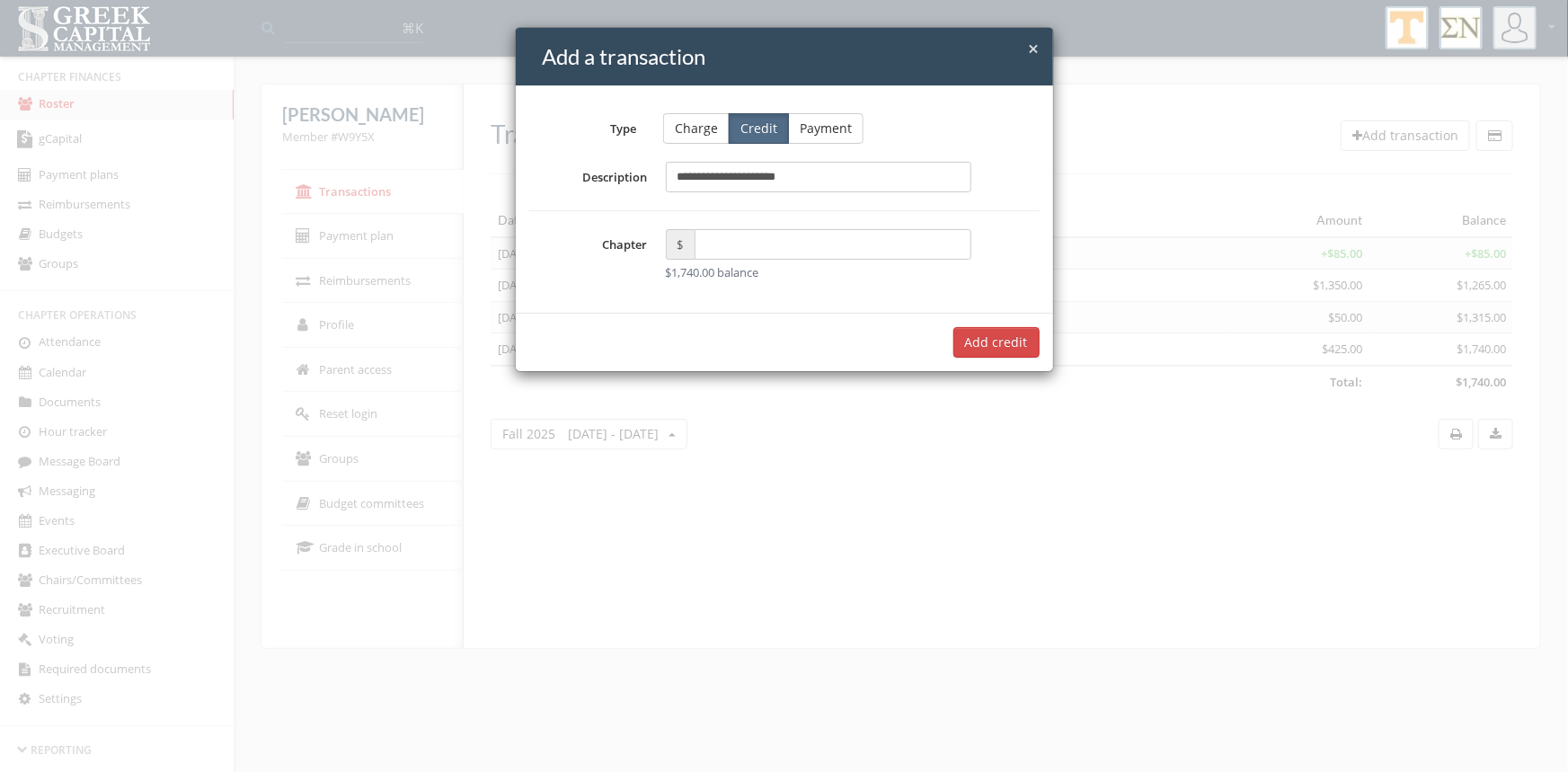
type input "**********"
type input "********"
click at [962, 348] on button "Add $1,350.00 credit" at bounding box center [966, 342] width 146 height 31
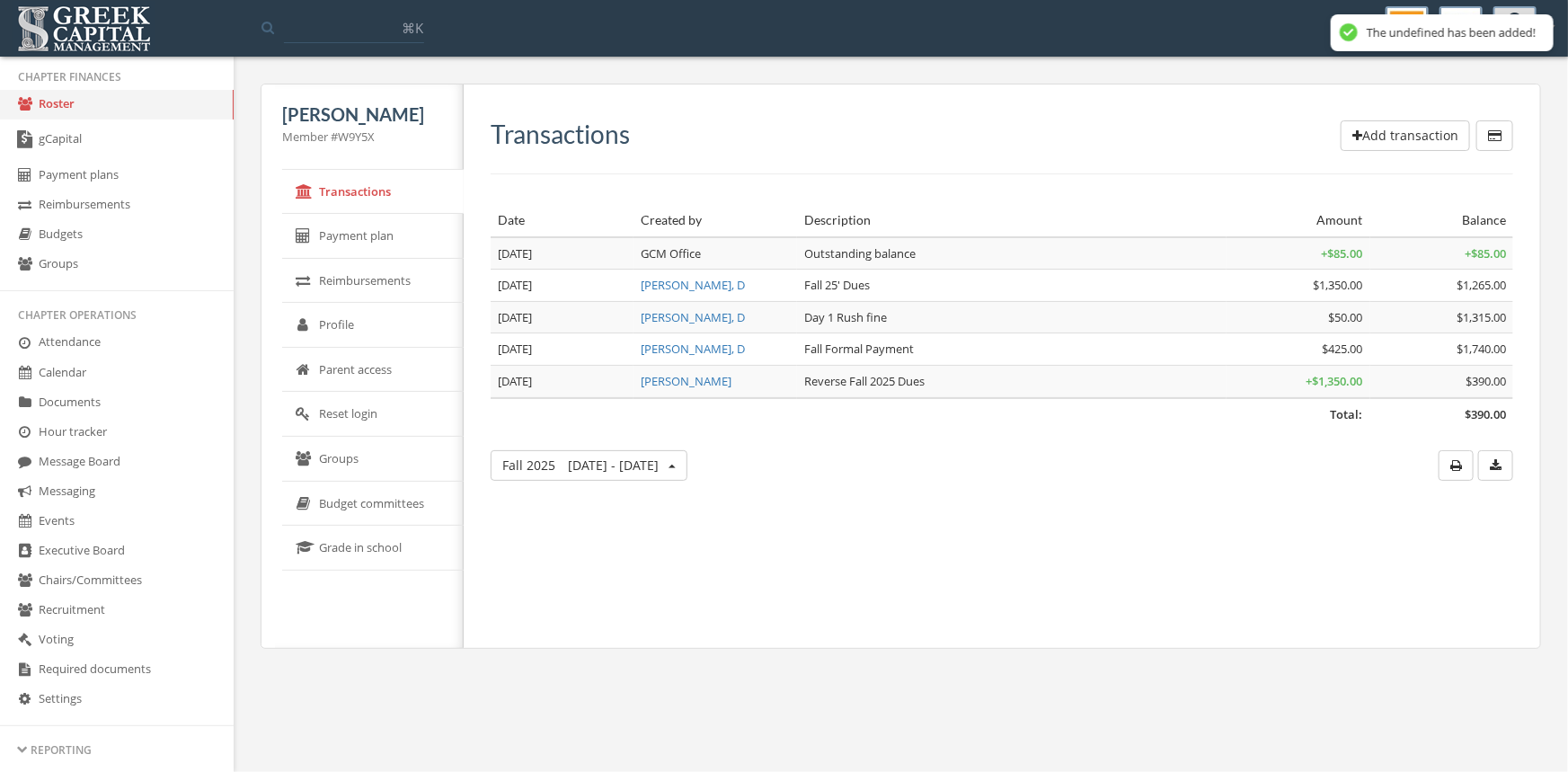
click at [1370, 142] on button "Add transaction" at bounding box center [1405, 135] width 130 height 31
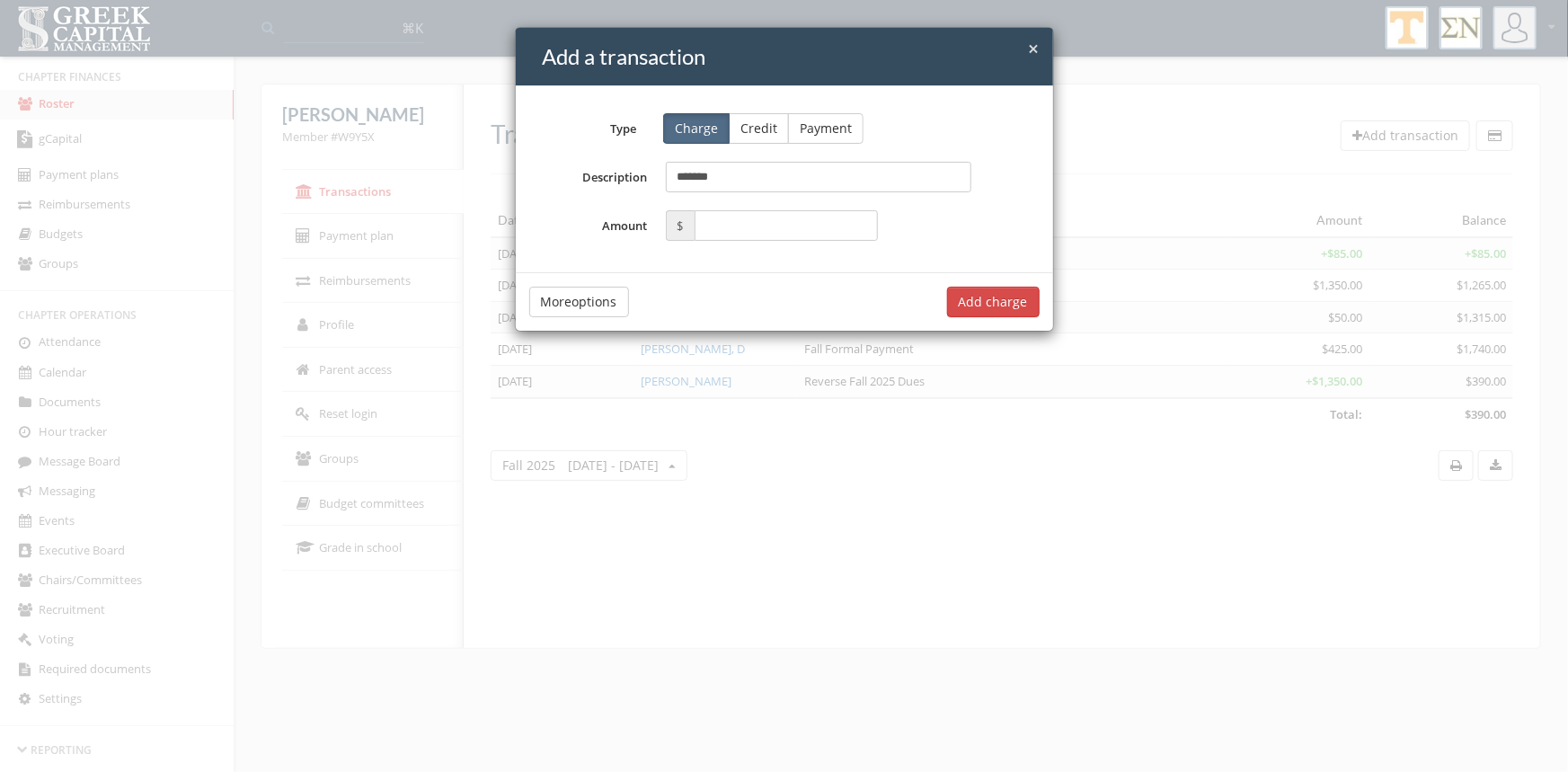
type input "*******"
drag, startPoint x: 752, startPoint y: 130, endPoint x: 758, endPoint y: 144, distance: 15.2
click at [752, 130] on button "Credit" at bounding box center [759, 129] width 60 height 31
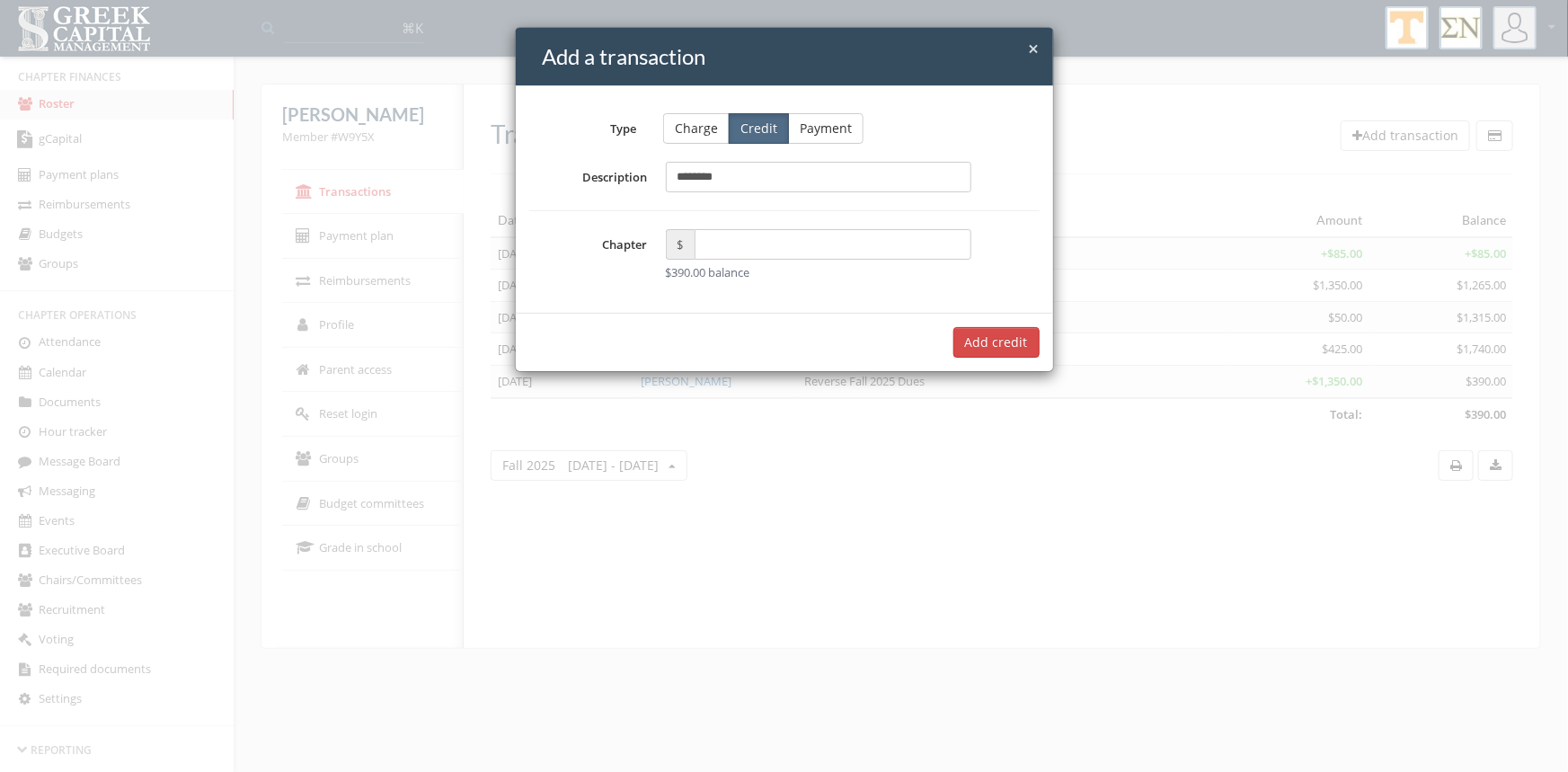
type input "*******"
click at [1034, 41] on span "×" at bounding box center [1034, 48] width 11 height 25
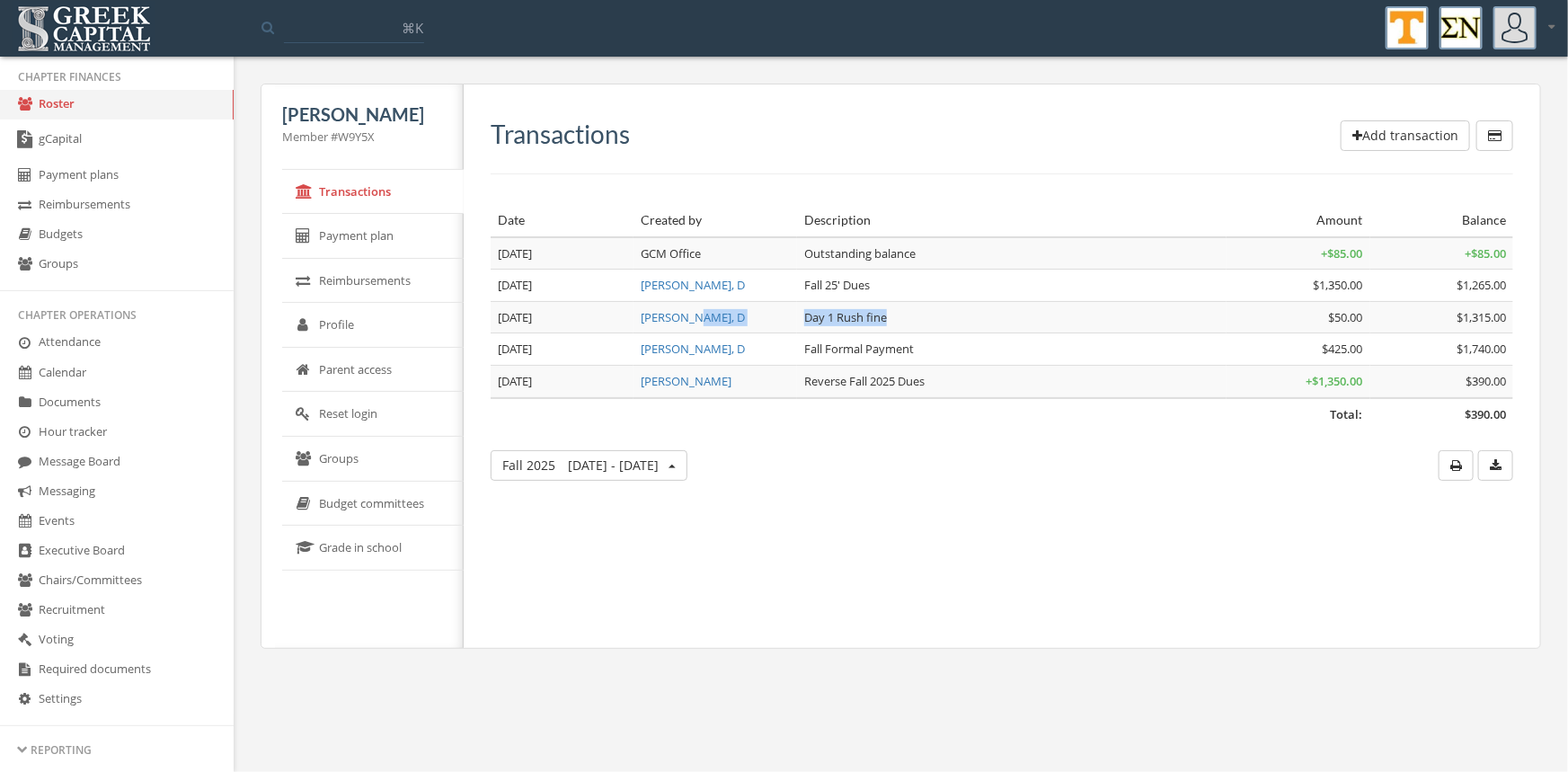
drag, startPoint x: 900, startPoint y: 316, endPoint x: 792, endPoint y: 313, distance: 108.0
click at [792, 313] on tr "Aug 14 '25 Nelson, D Day 1 Rush fine $50.00 $1,315.00" at bounding box center [1002, 316] width 1023 height 32
copy tr "Day 1 Rush fine"
click at [1371, 134] on button "Add transaction" at bounding box center [1405, 135] width 130 height 31
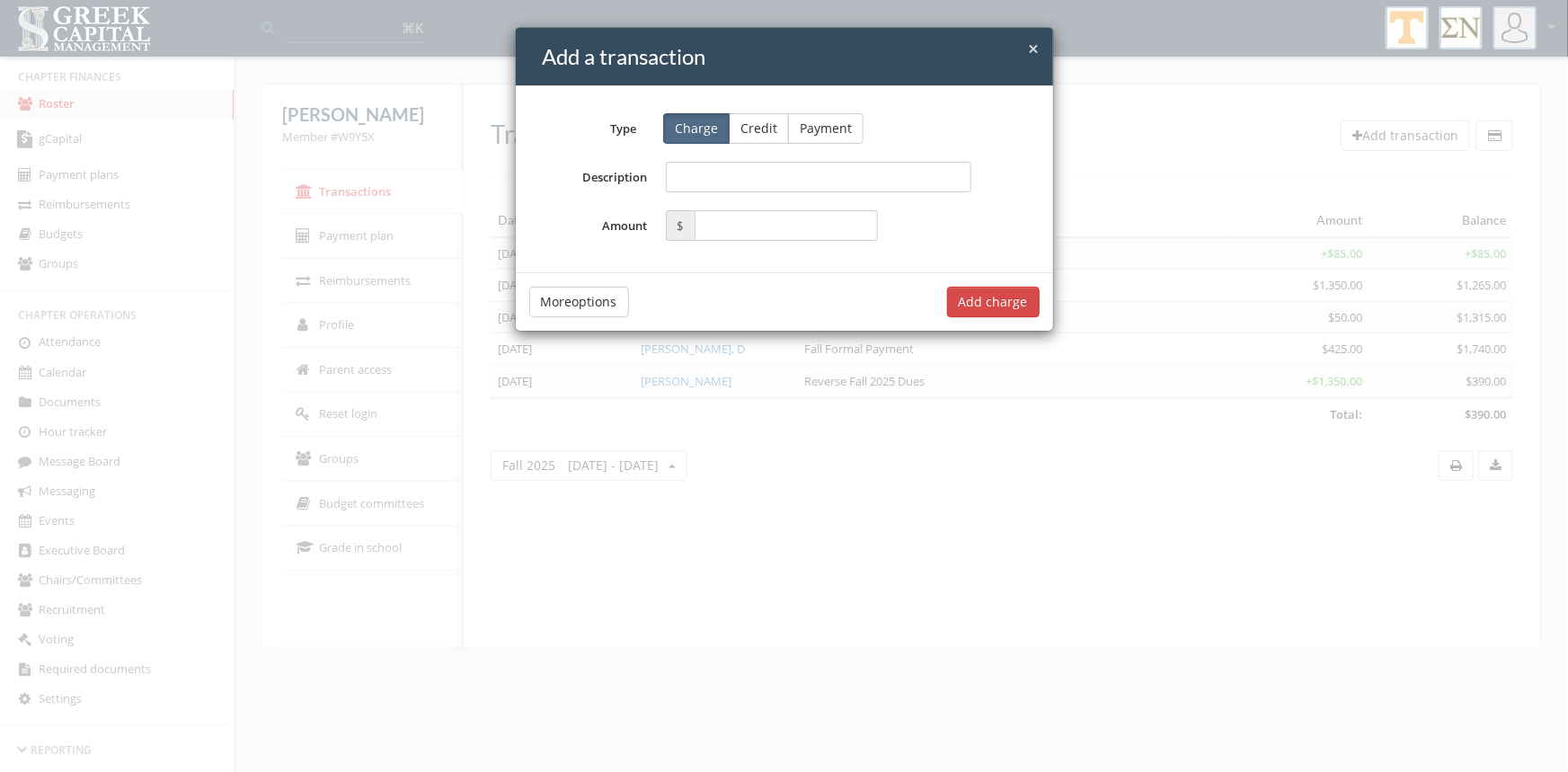
click at [771, 126] on button "Credit" at bounding box center [759, 129] width 60 height 31
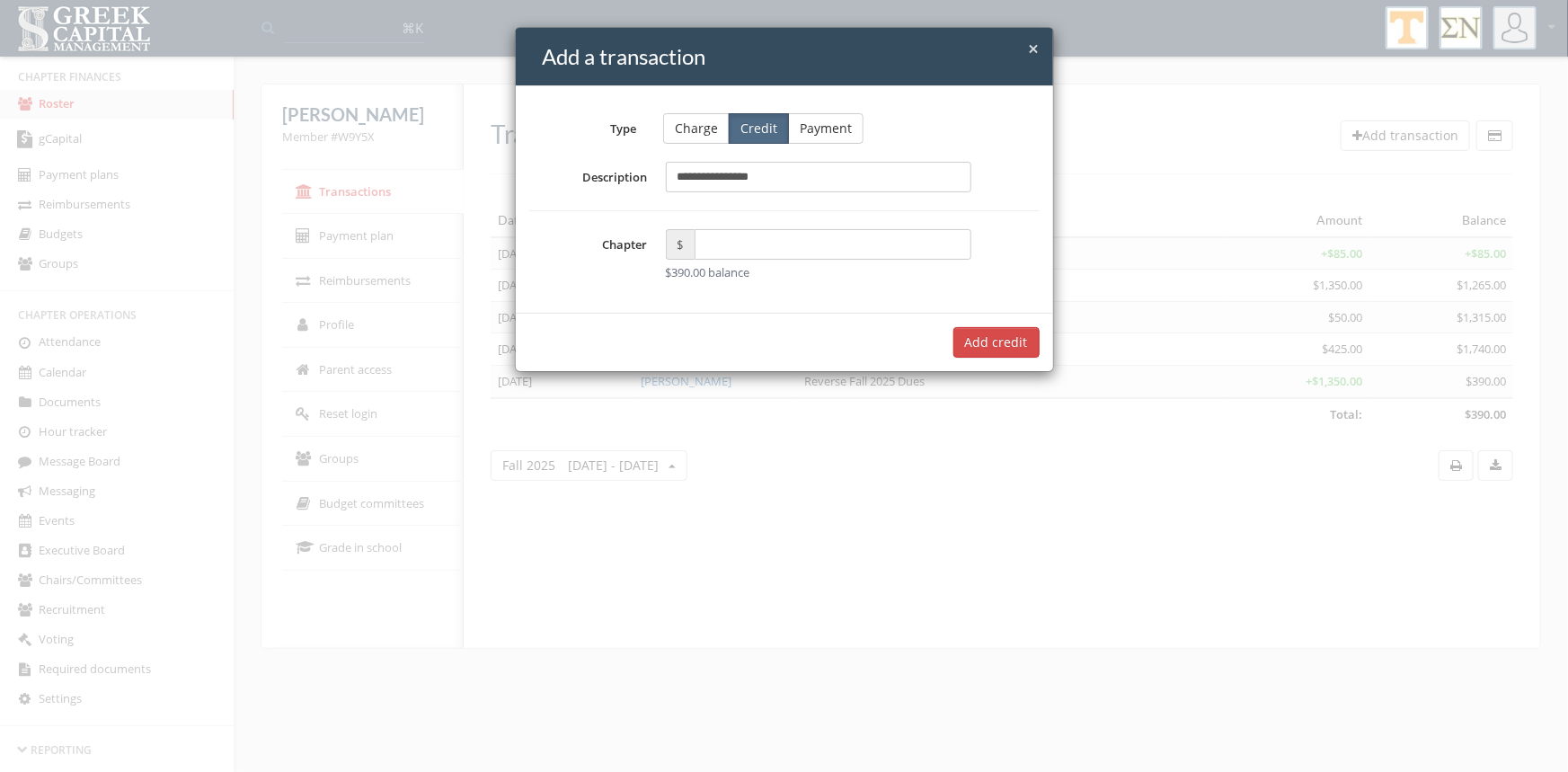
click at [701, 180] on input "**********" at bounding box center [819, 177] width 307 height 31
type input "**********"
click at [728, 235] on input "text" at bounding box center [833, 245] width 278 height 31
type input "*****"
click at [951, 341] on button "Add $50.00 credit" at bounding box center [976, 342] width 130 height 31
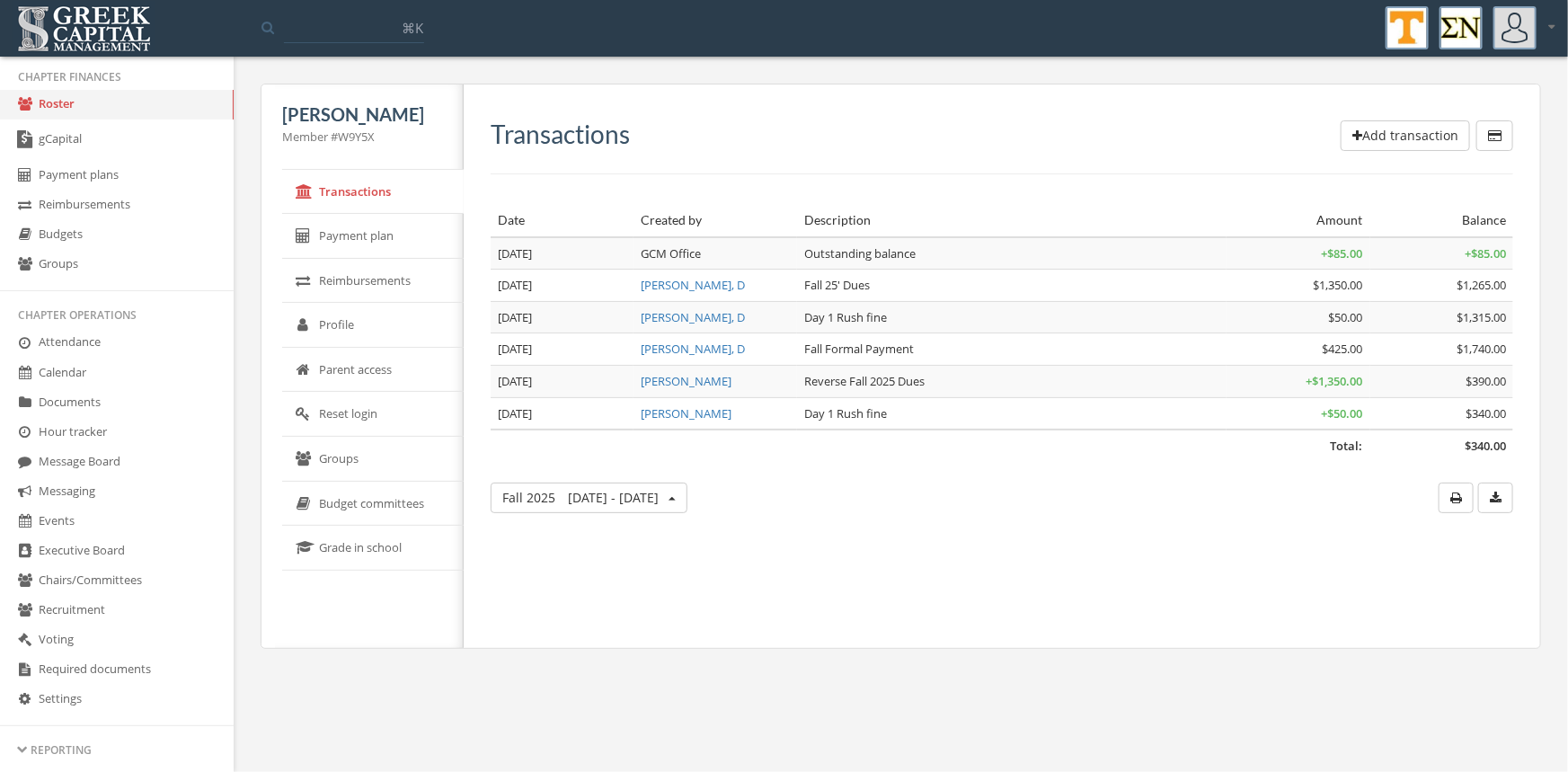
click at [1390, 137] on button "Add transaction" at bounding box center [1405, 135] width 130 height 31
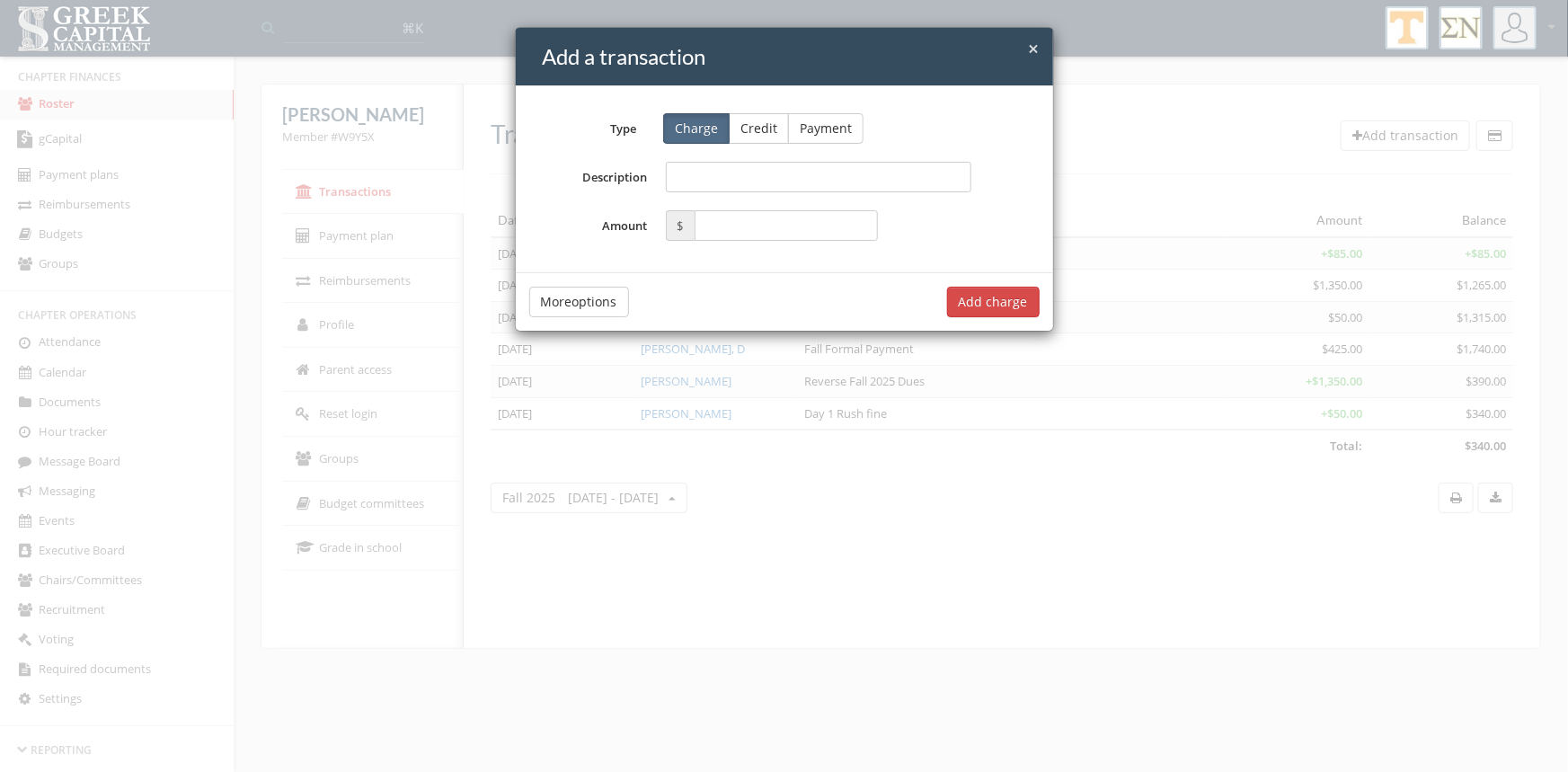
click at [762, 136] on button "Credit" at bounding box center [759, 129] width 60 height 31
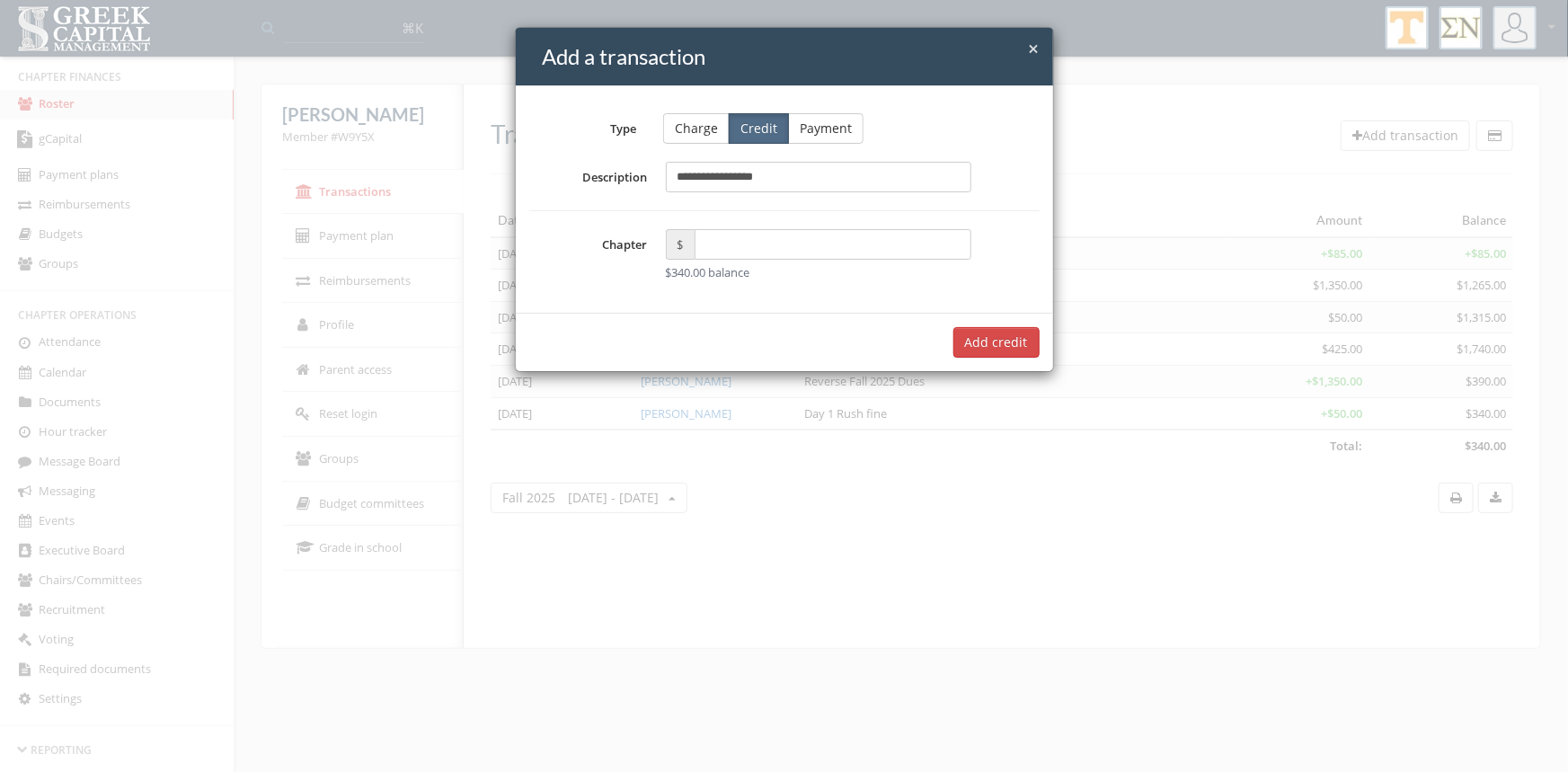
type input "**********"
type input "******"
click at [998, 345] on button "Add $425.00 credit" at bounding box center [971, 342] width 136 height 31
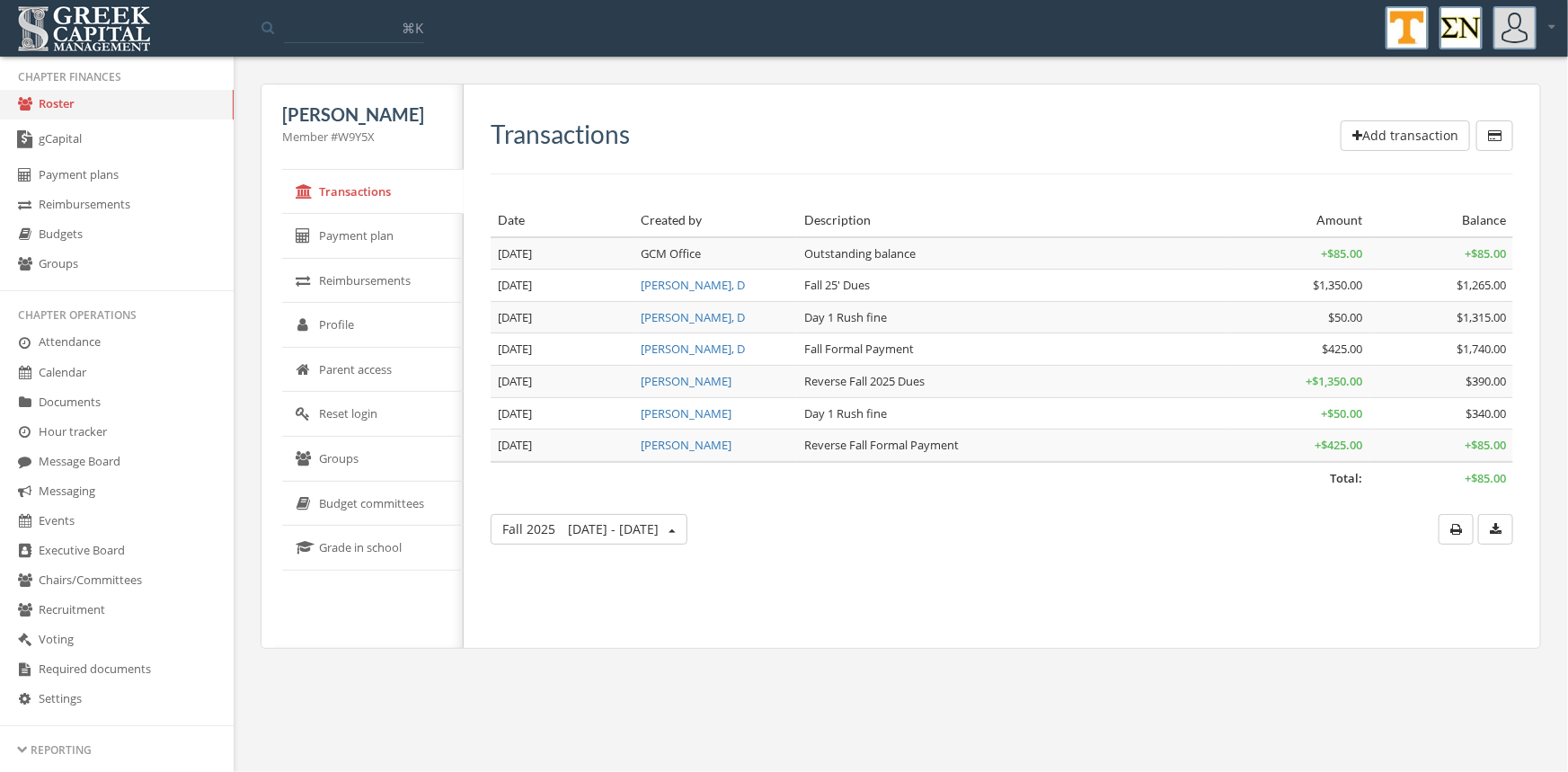
click at [648, 527] on button "Fall 2025 Jun 1 - Today" at bounding box center [588, 529] width 196 height 31
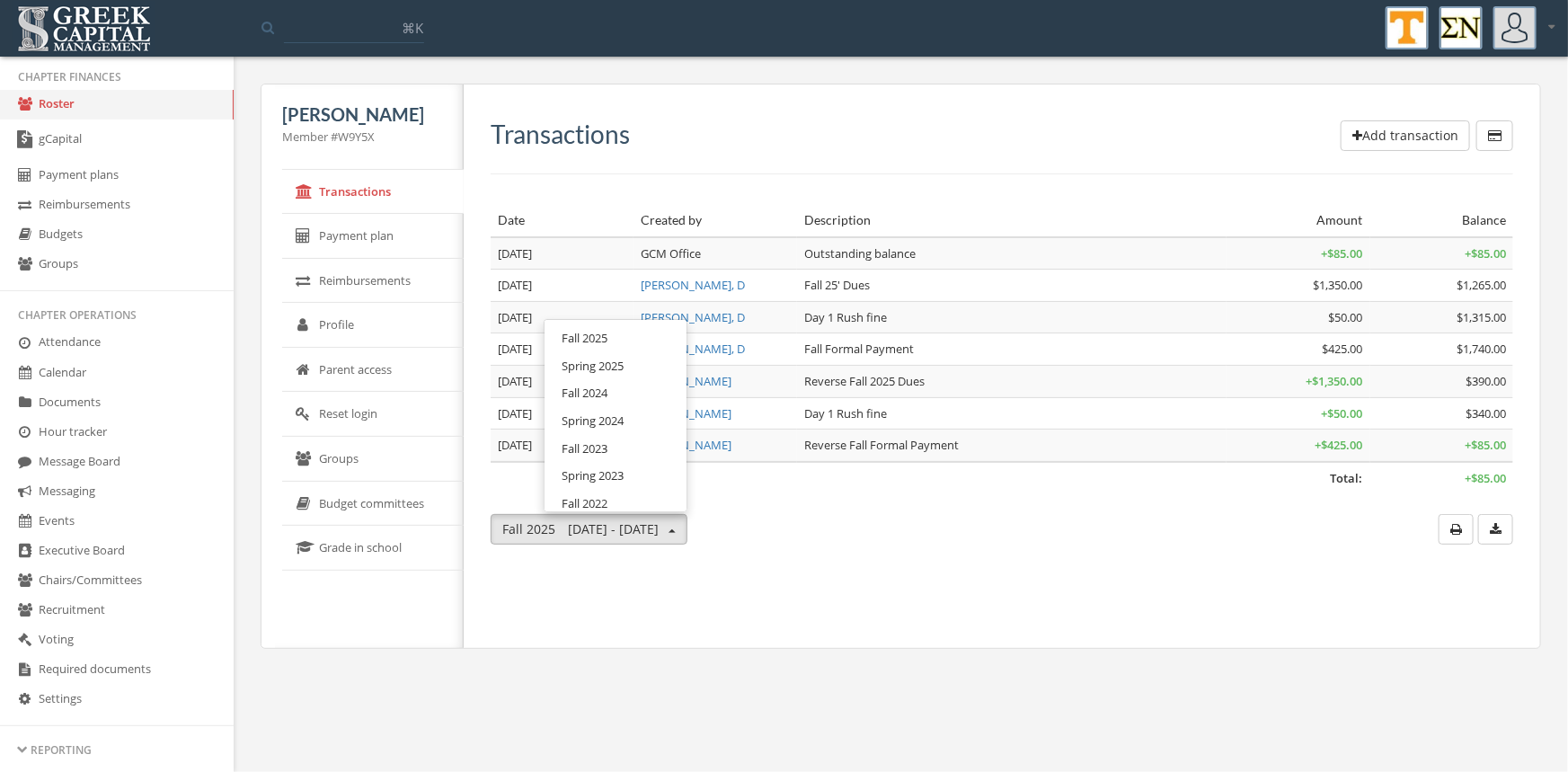
click at [588, 365] on link "Spring 2025" at bounding box center [616, 366] width 130 height 28
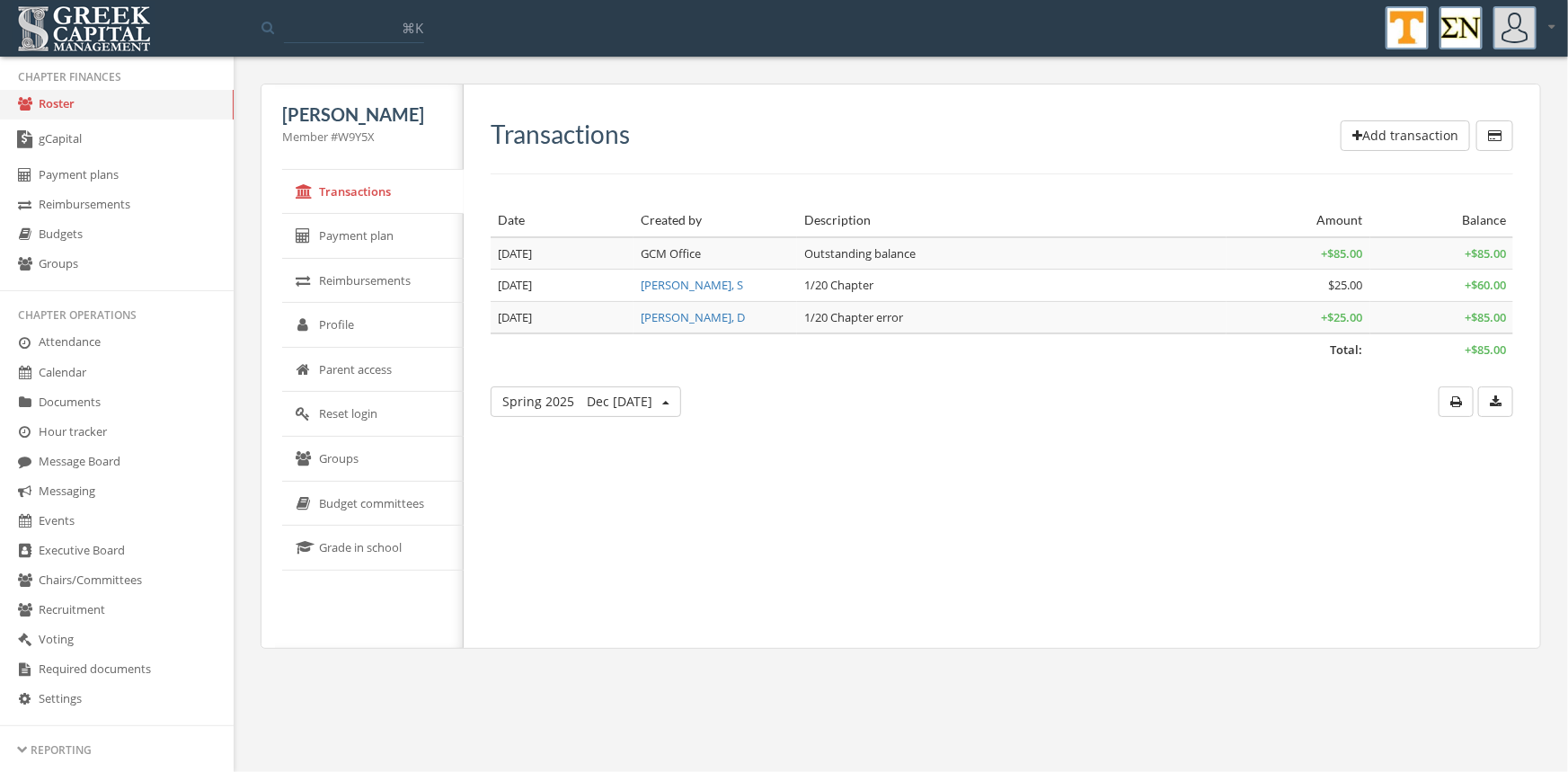
click at [681, 398] on button "Spring 2025 Dec 29 - May 31" at bounding box center [586, 401] width 191 height 31
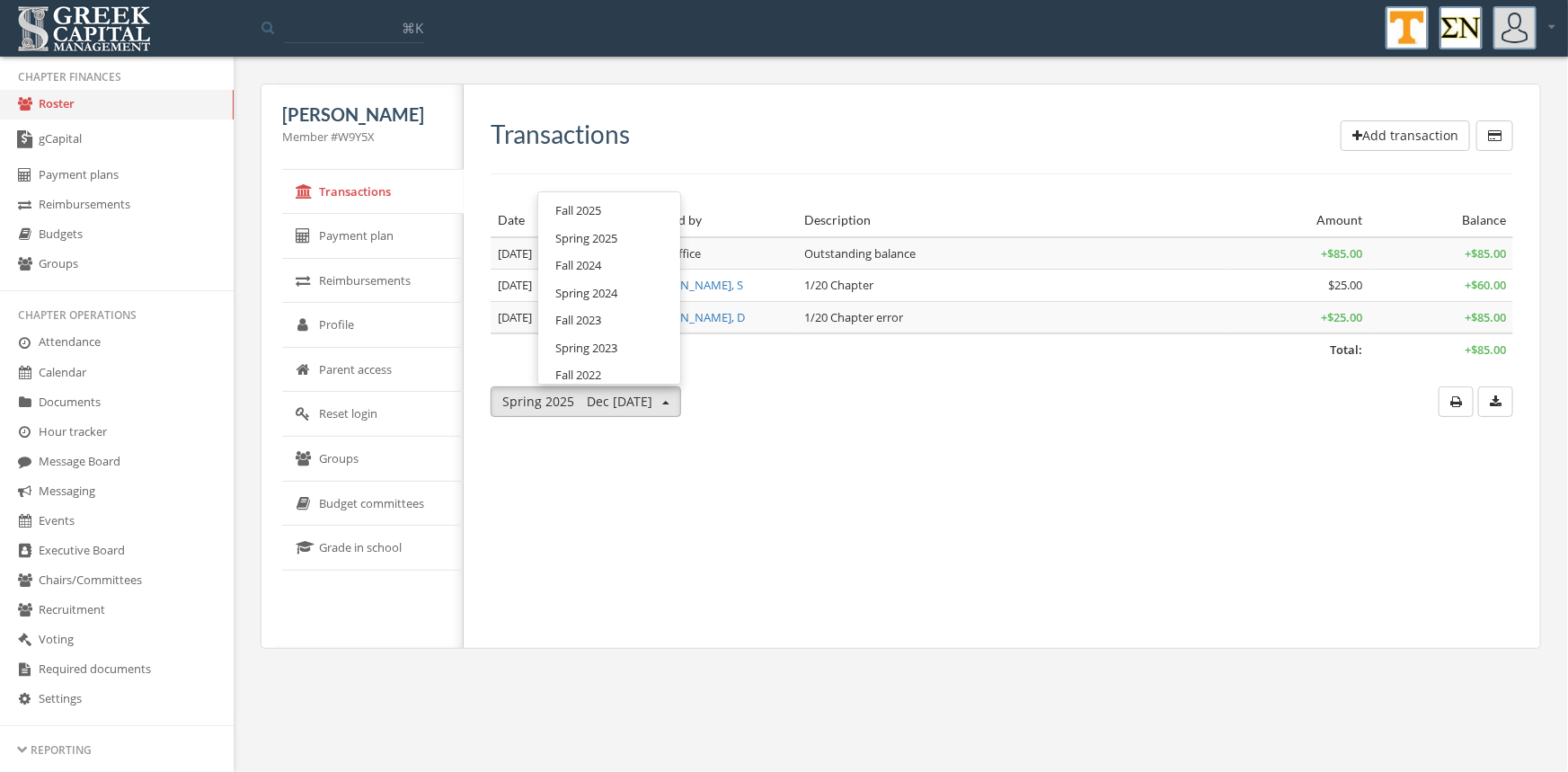
click at [617, 262] on link "Fall 2024" at bounding box center [610, 265] width 130 height 28
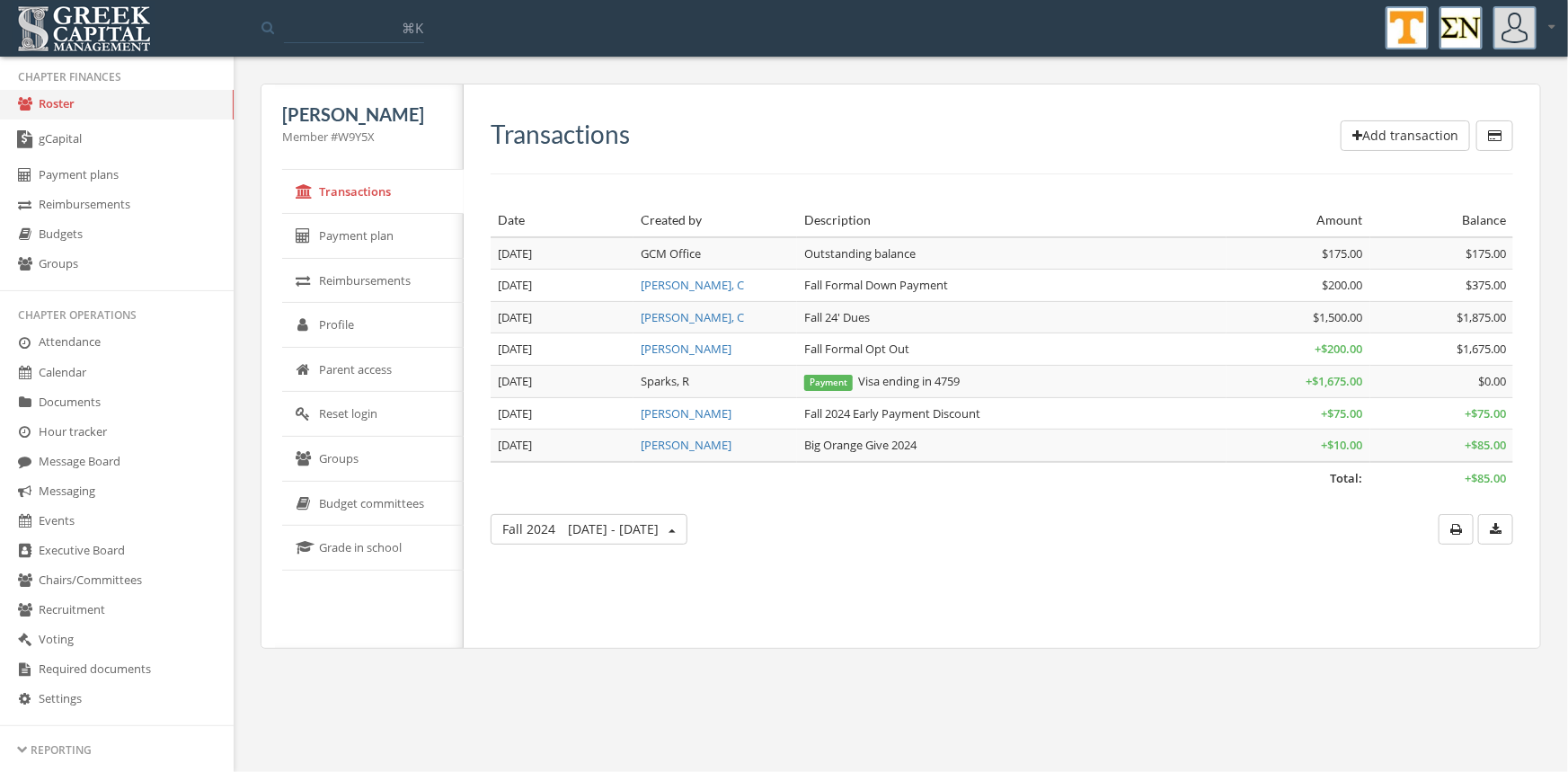
click at [53, 101] on link "Roster" at bounding box center [116, 104] width 233 height 30
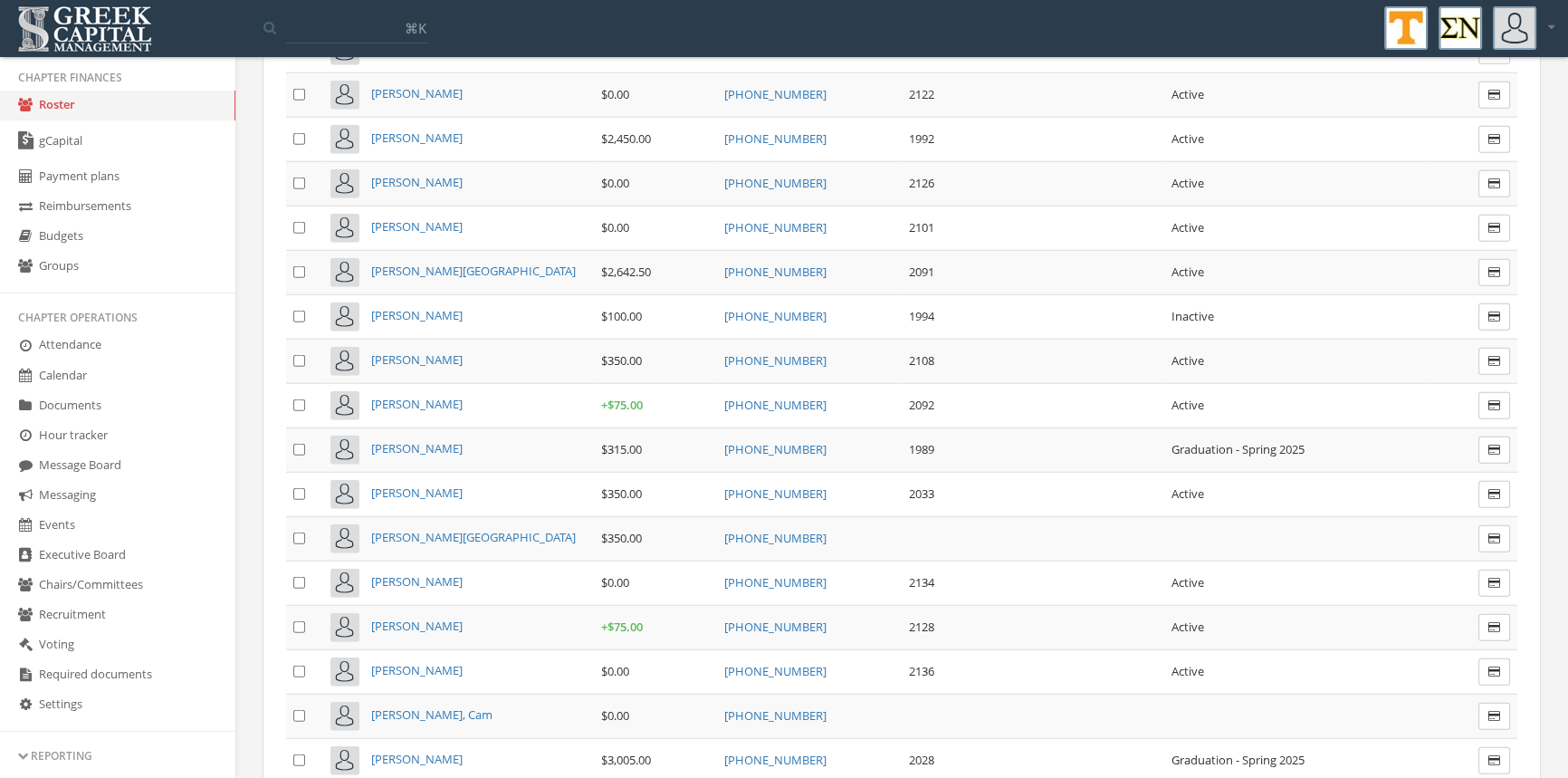
scroll to position [6505, 0]
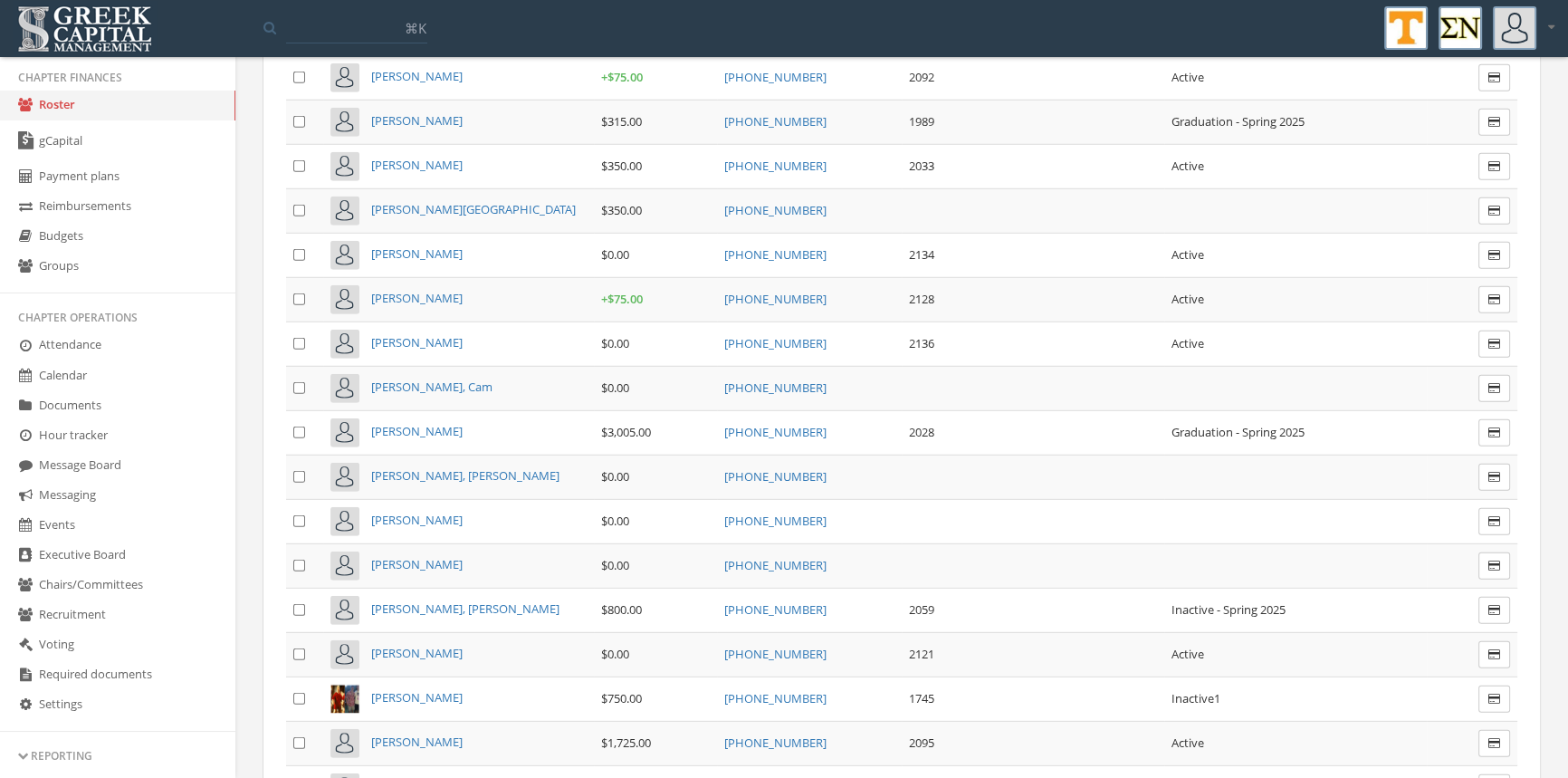
click at [457, 733] on span "[PERSON_NAME]" at bounding box center [417, 741] width 92 height 17
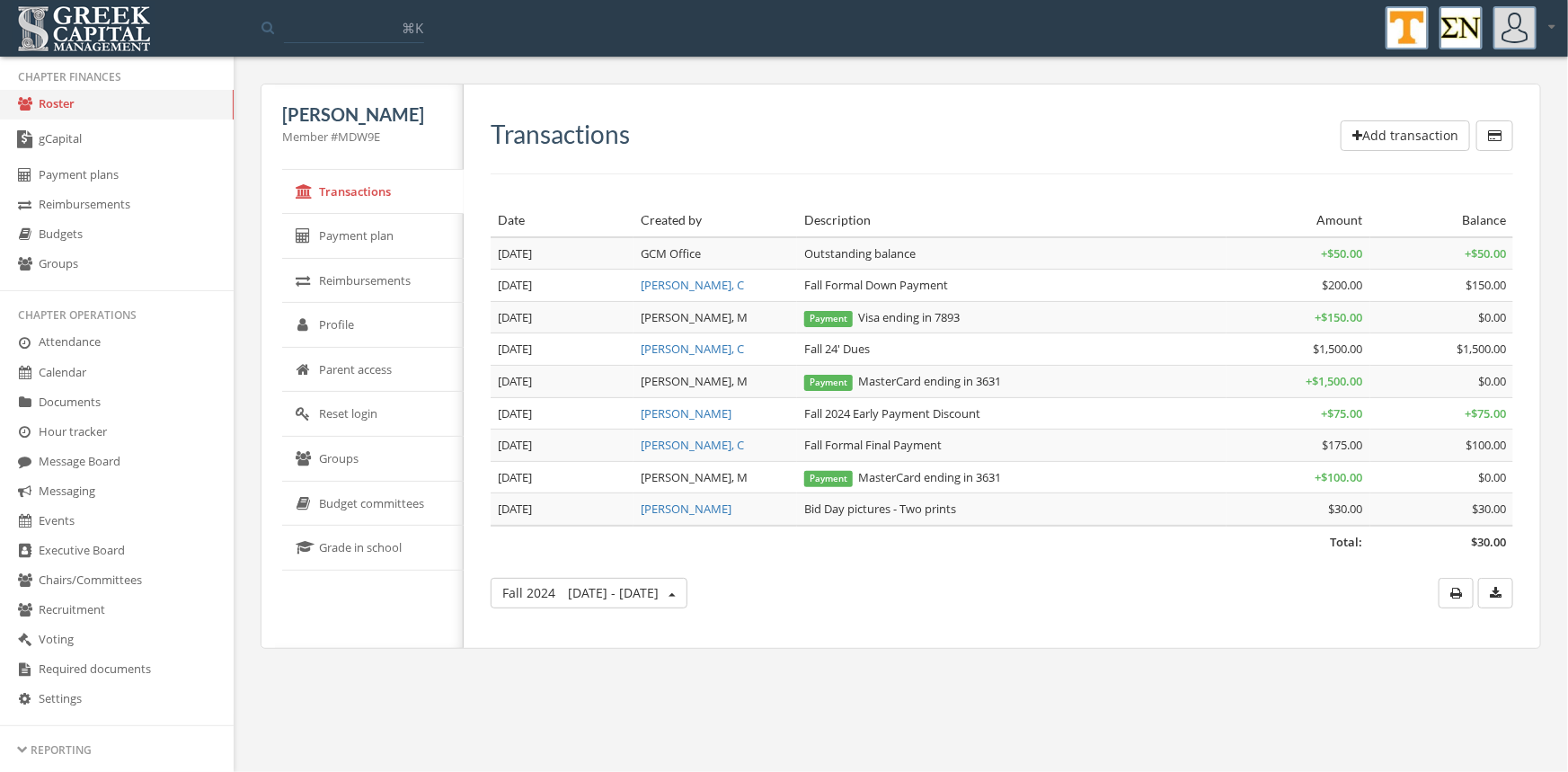
click at [646, 599] on span "Jun 1 - Dec 28" at bounding box center [614, 593] width 91 height 17
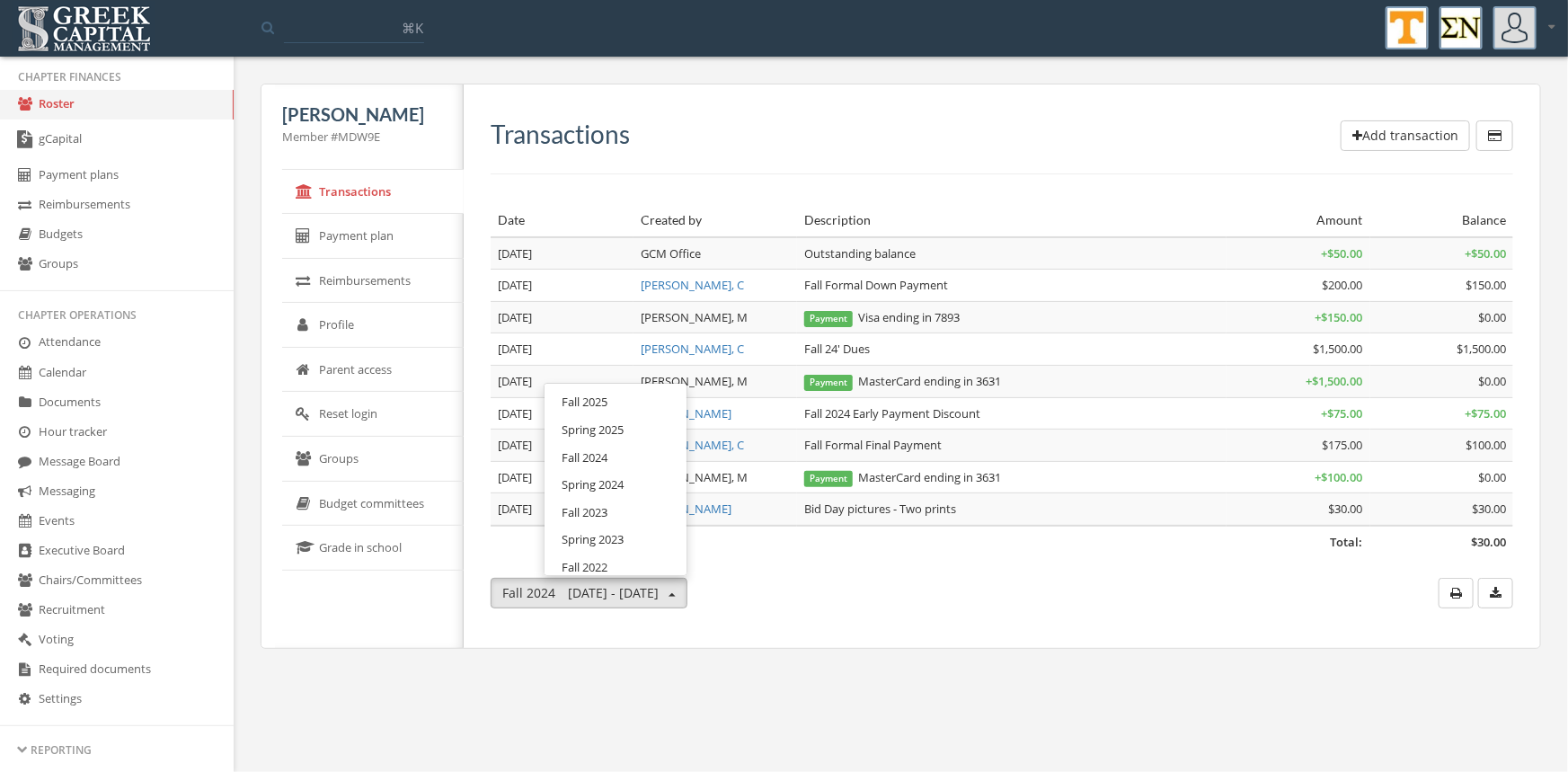
click at [622, 411] on link "Fall 2025" at bounding box center [616, 401] width 130 height 28
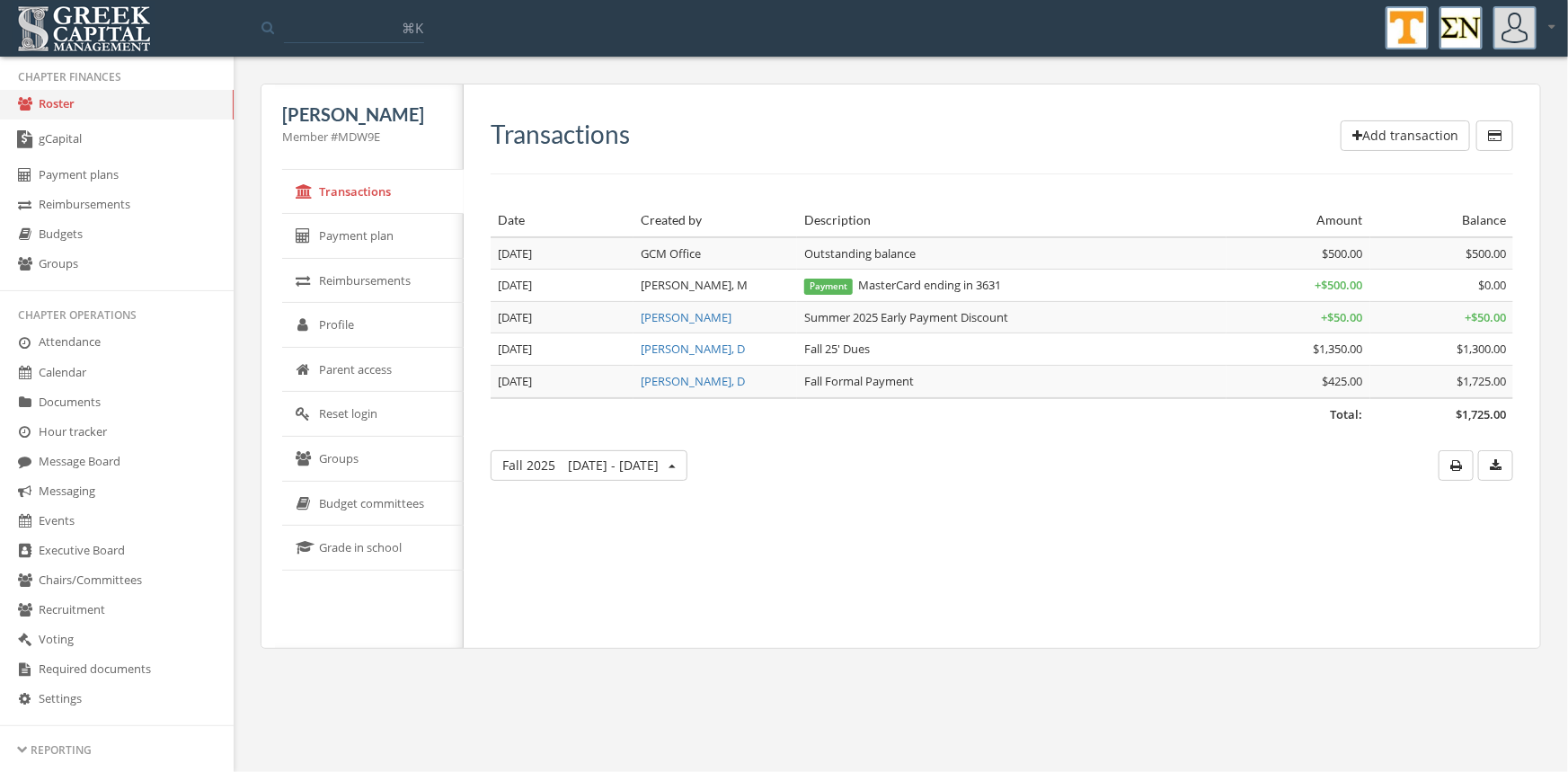
click at [1420, 141] on button "Add transaction" at bounding box center [1405, 135] width 130 height 31
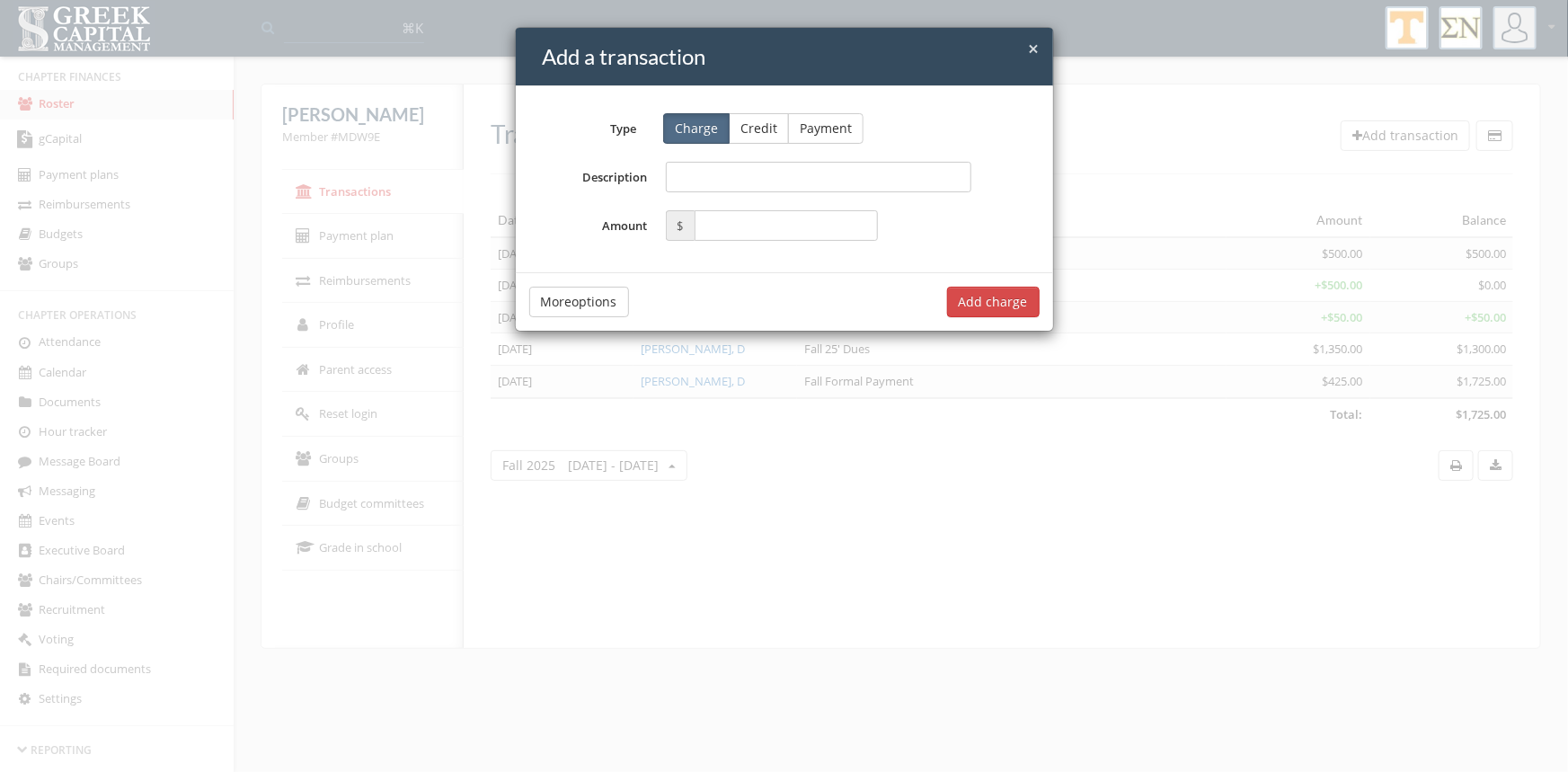
click at [750, 135] on button "Credit" at bounding box center [759, 129] width 60 height 31
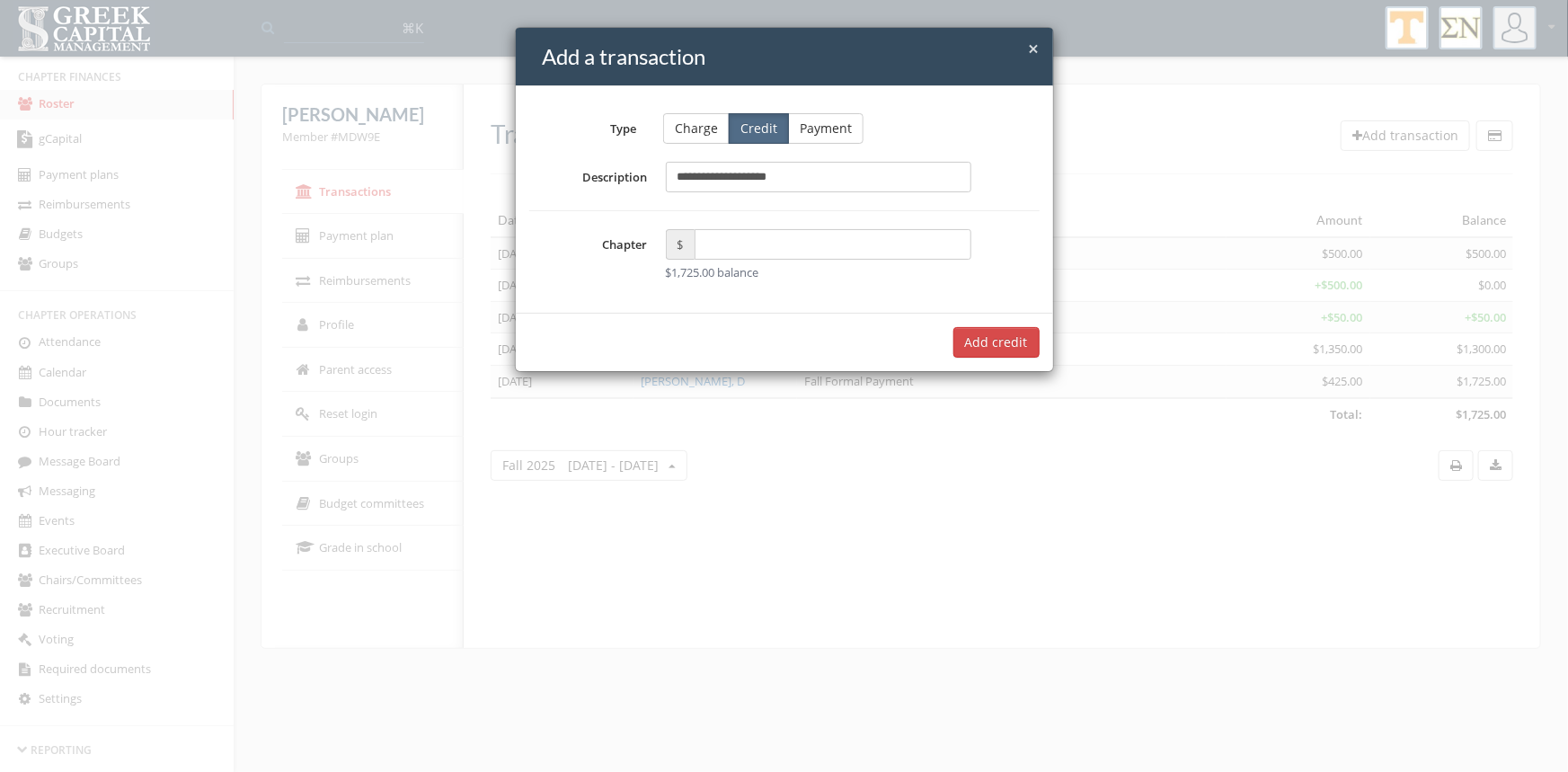
type input "**********"
type input "********"
click at [957, 341] on button "Add $1,350.00 credit" at bounding box center [966, 342] width 146 height 31
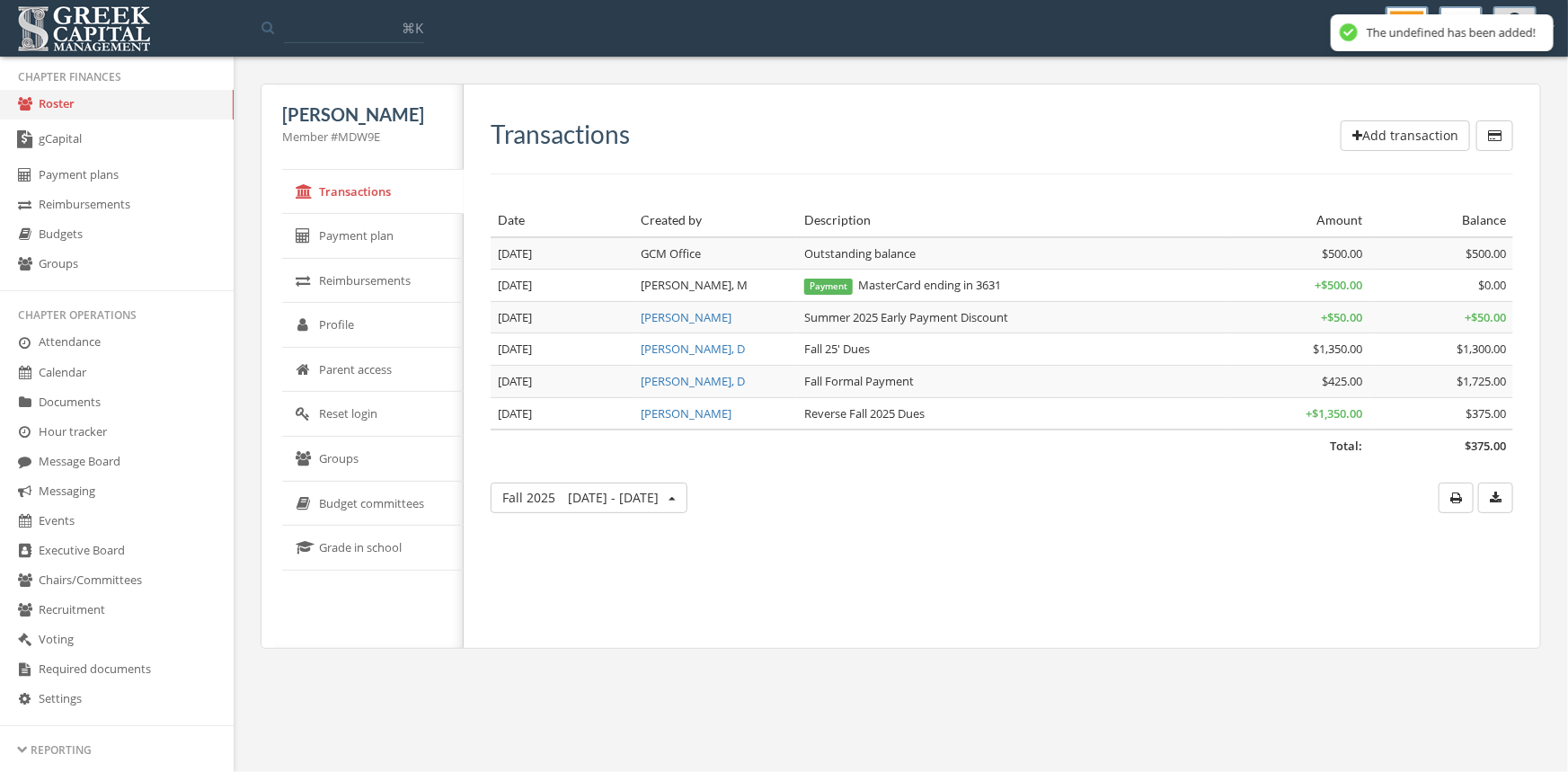
click at [1378, 136] on button "Add transaction" at bounding box center [1405, 135] width 130 height 31
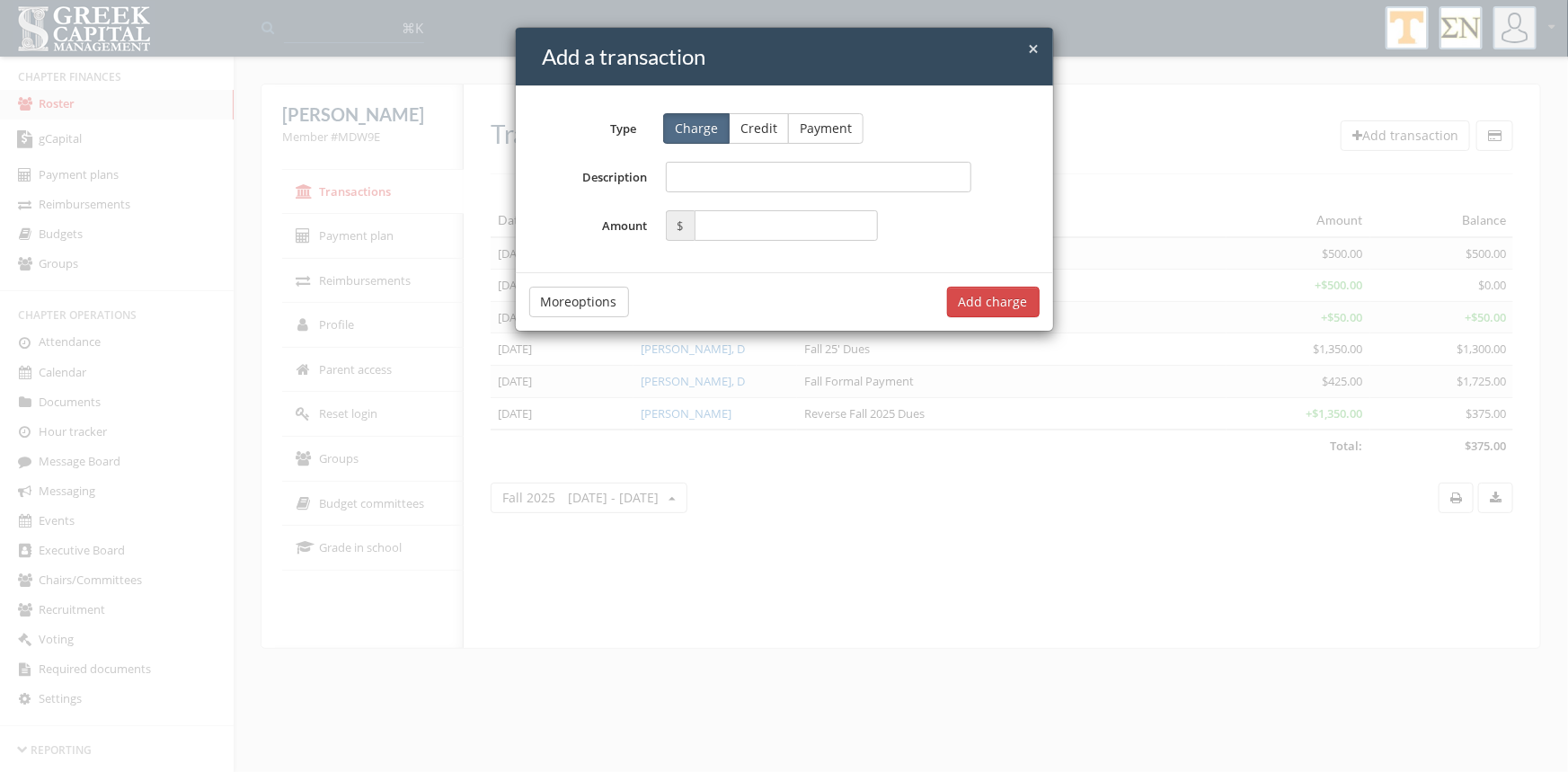
click at [761, 136] on button "Credit" at bounding box center [759, 129] width 60 height 31
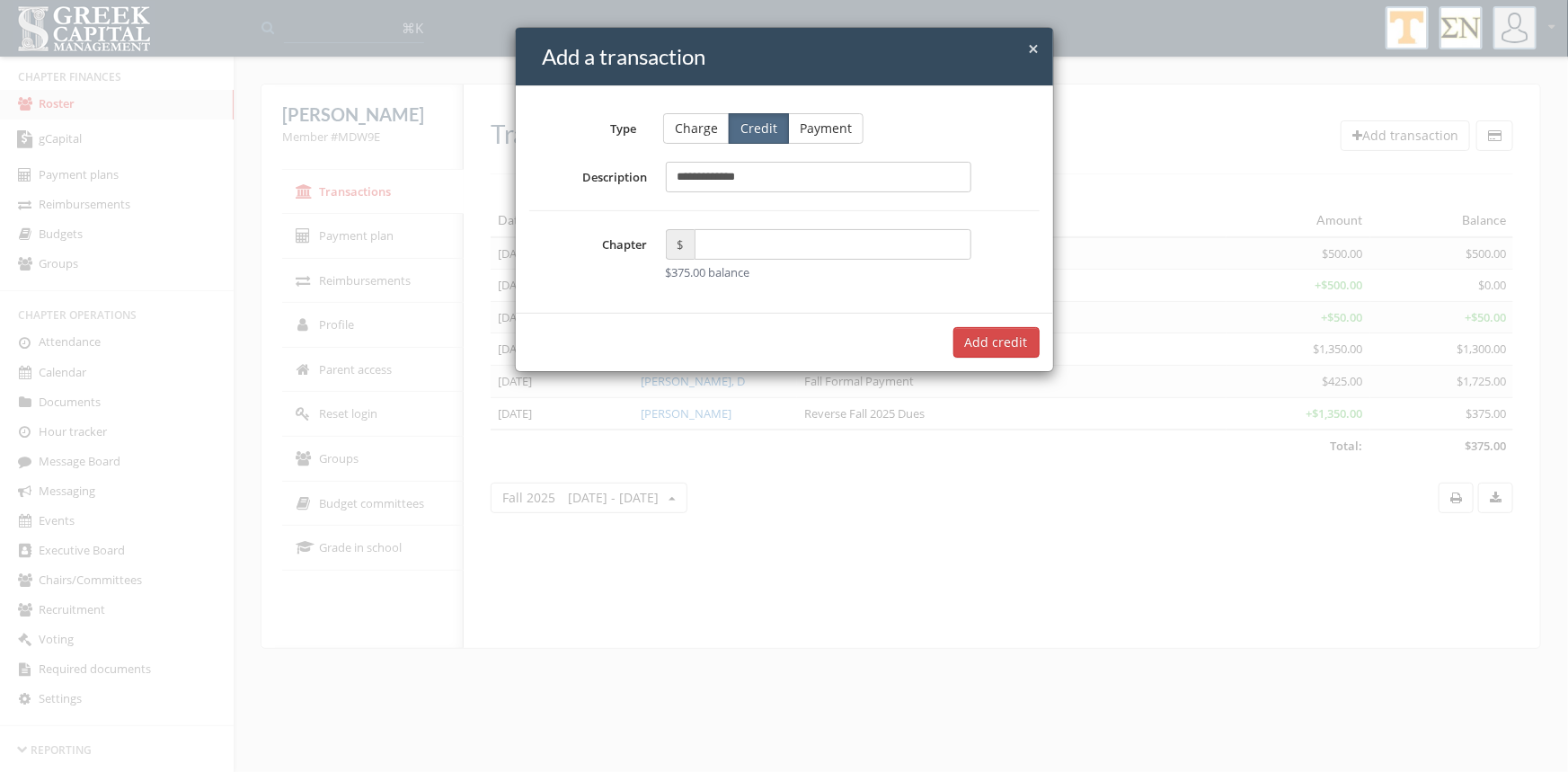
type input "**********"
type input "******"
click at [959, 341] on button "Add $425.00 credit" at bounding box center [971, 342] width 136 height 31
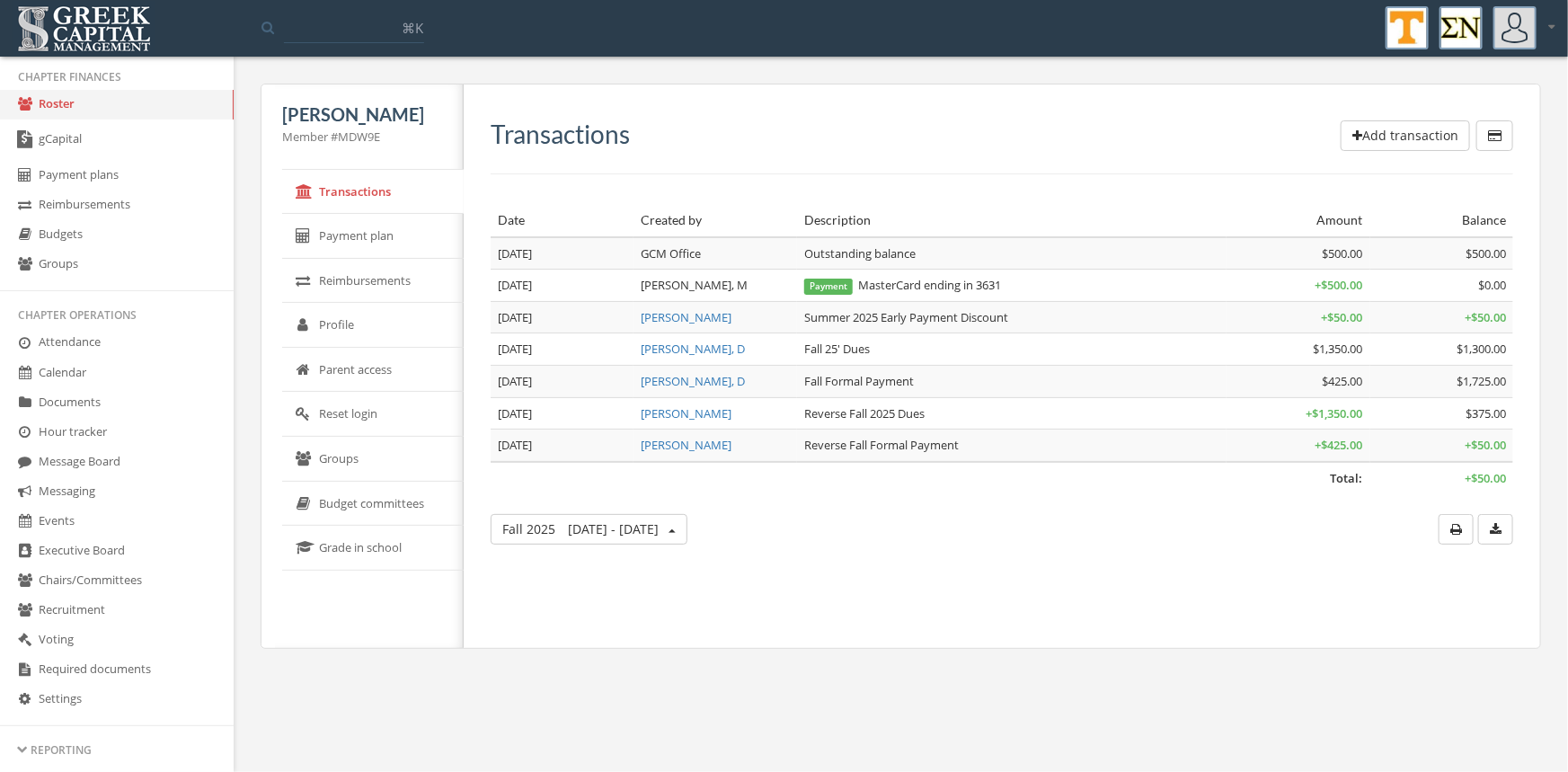
click at [63, 100] on link "Roster" at bounding box center [116, 104] width 233 height 30
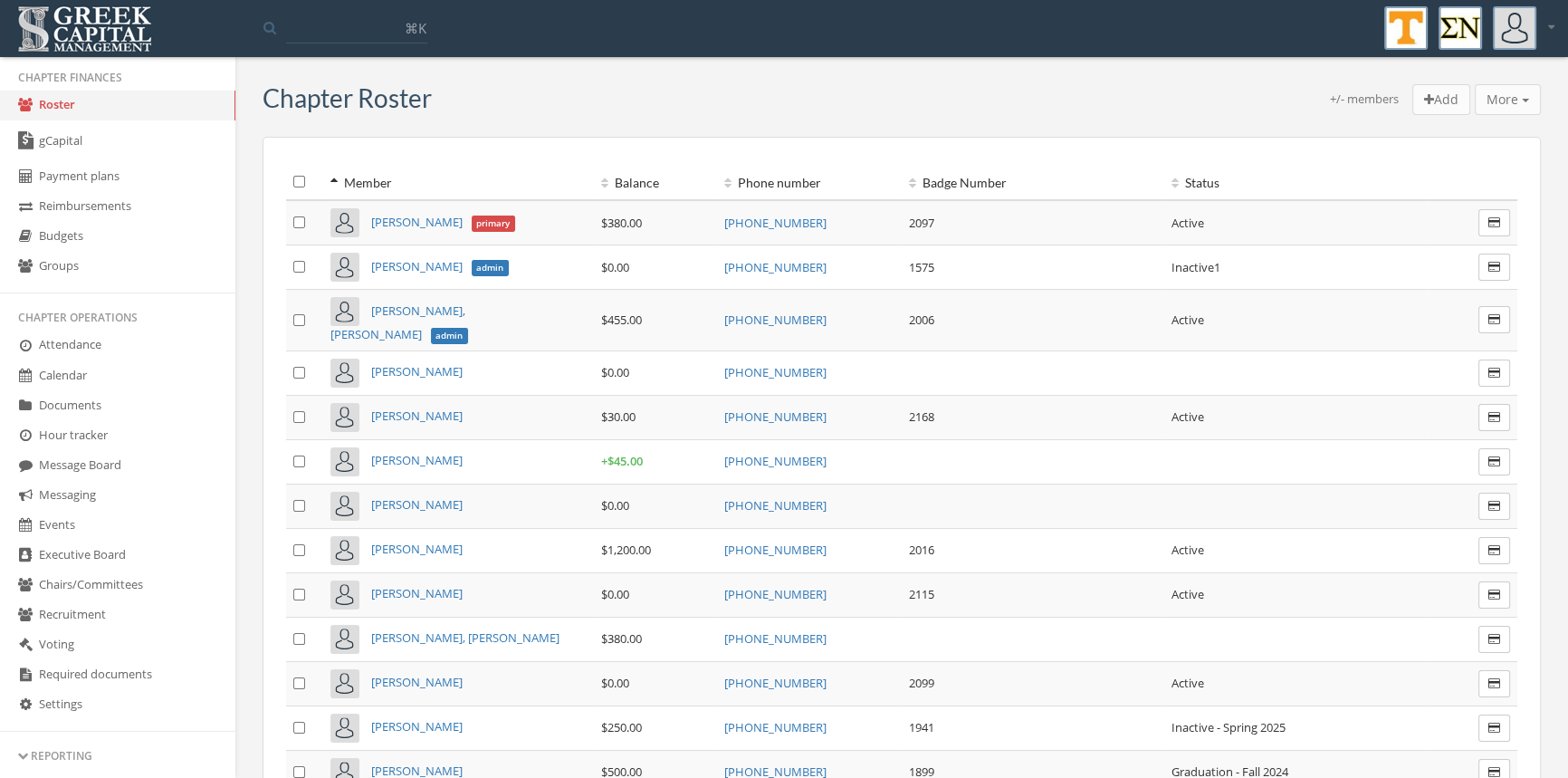
click at [63, 101] on link "Roster" at bounding box center [117, 105] width 235 height 30
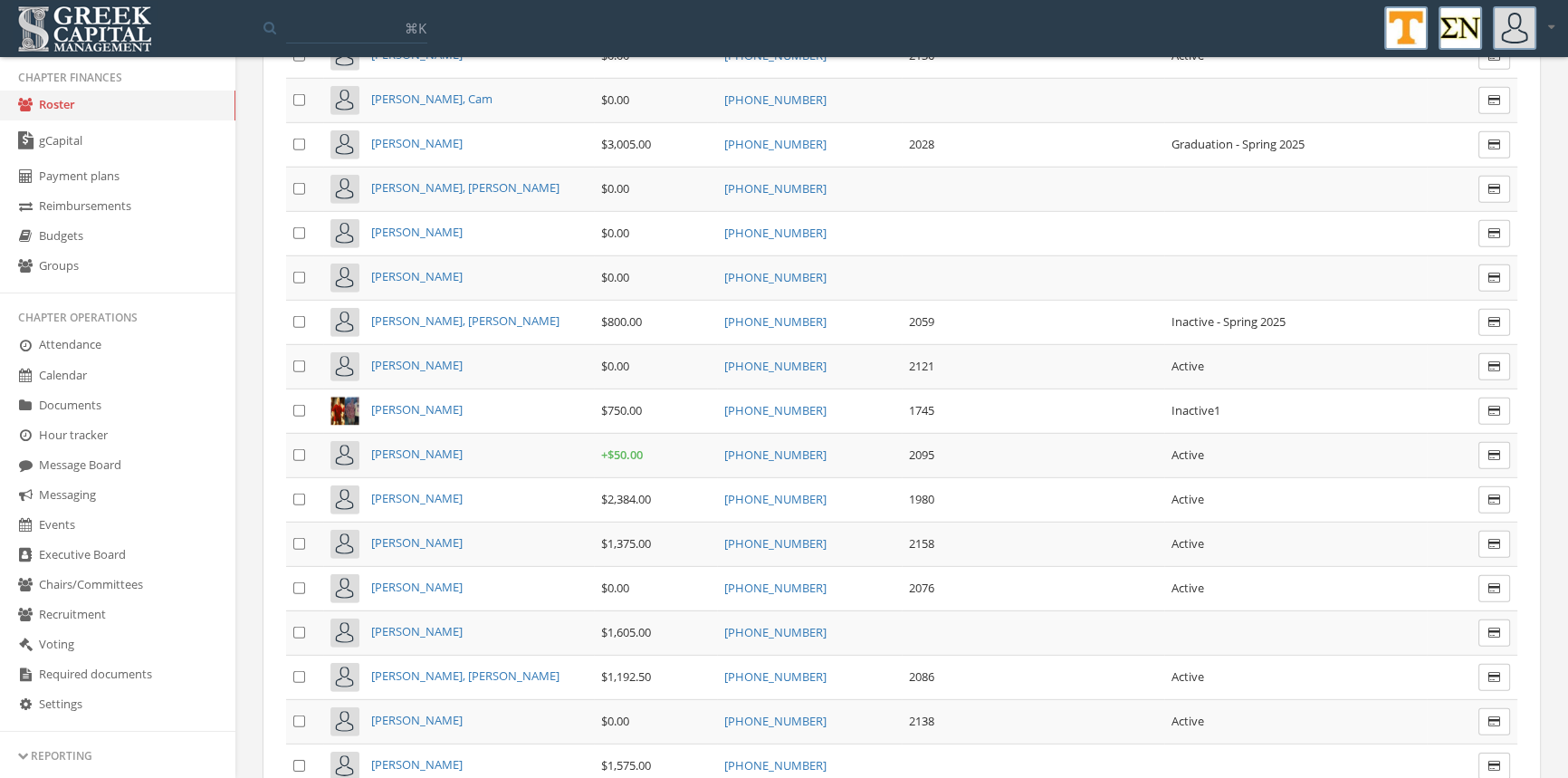
scroll to position [6831, 0]
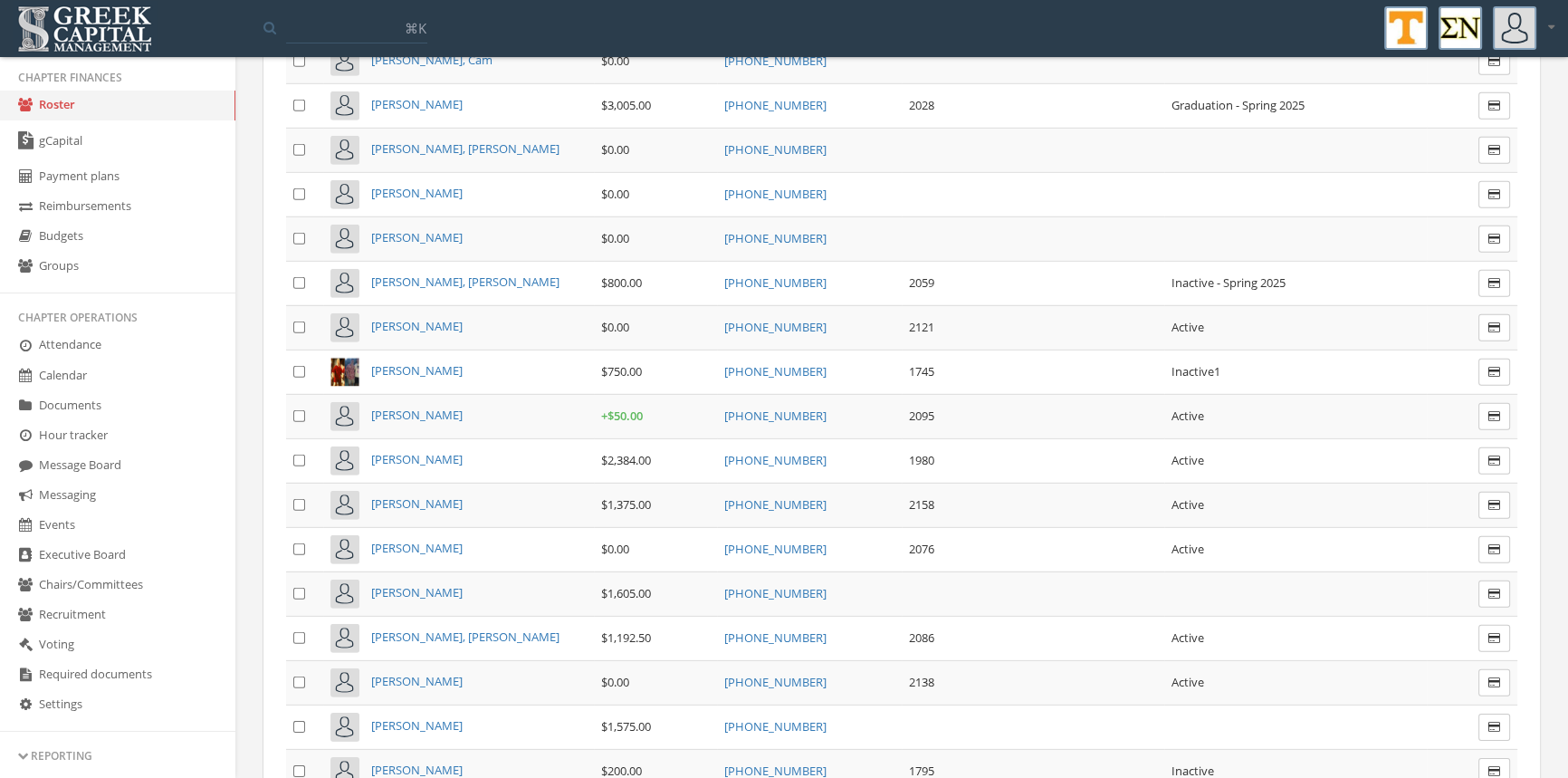
click at [462, 407] on span "[PERSON_NAME]" at bounding box center [417, 414] width 92 height 17
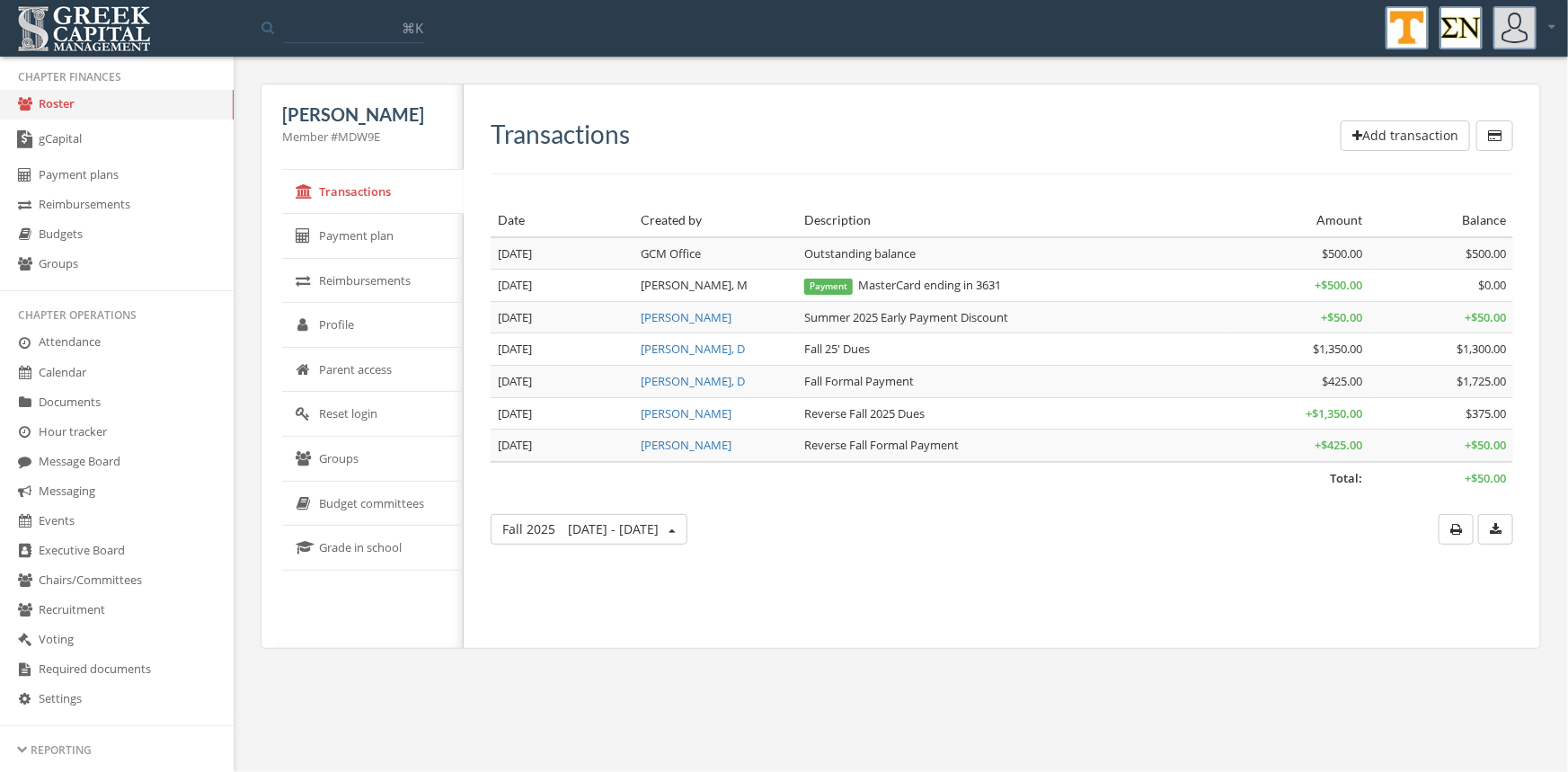
click at [648, 526] on span "Jun 1 - Today" at bounding box center [614, 529] width 91 height 17
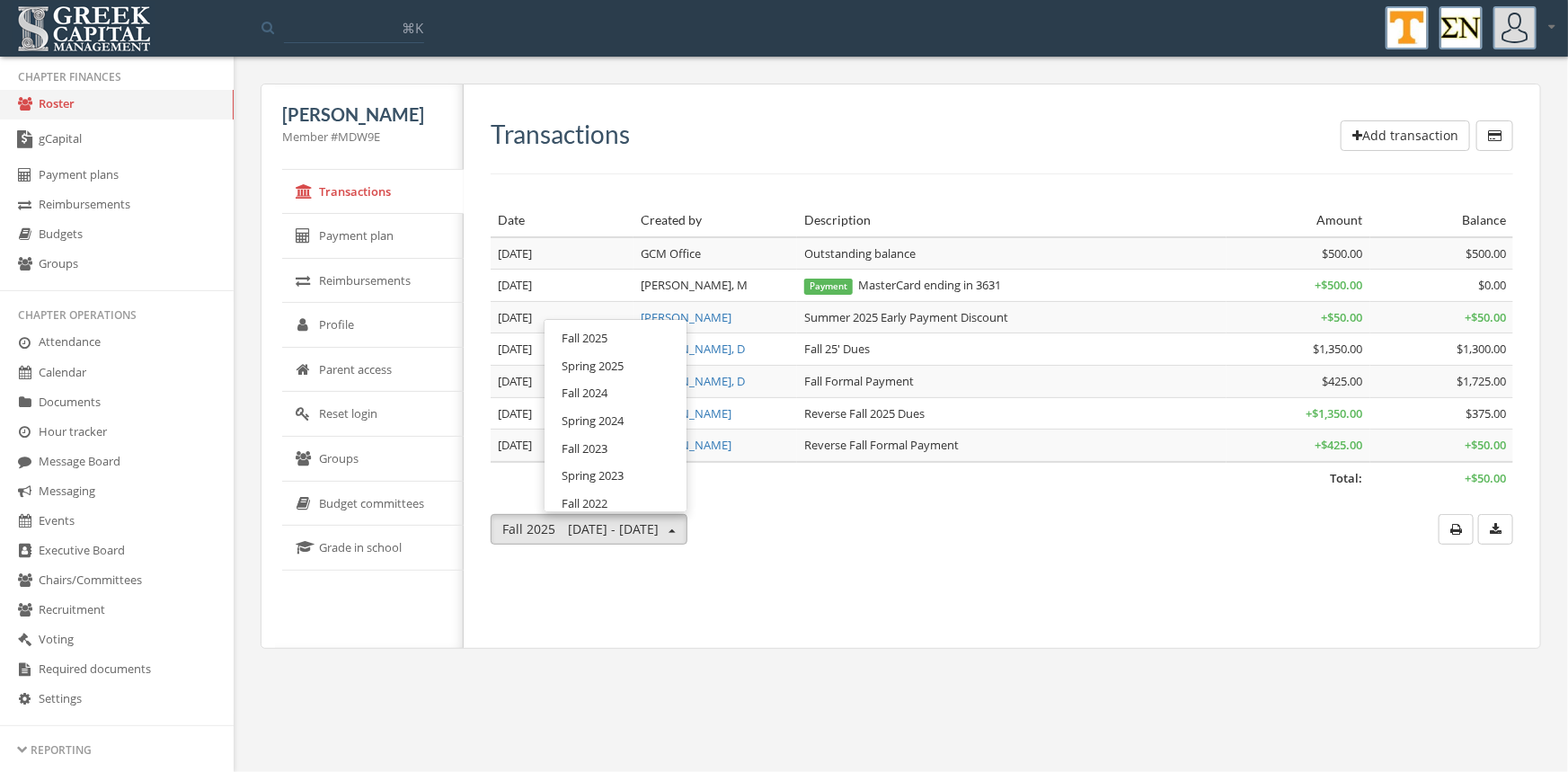
click at [607, 369] on link "Spring 2025" at bounding box center [616, 366] width 130 height 28
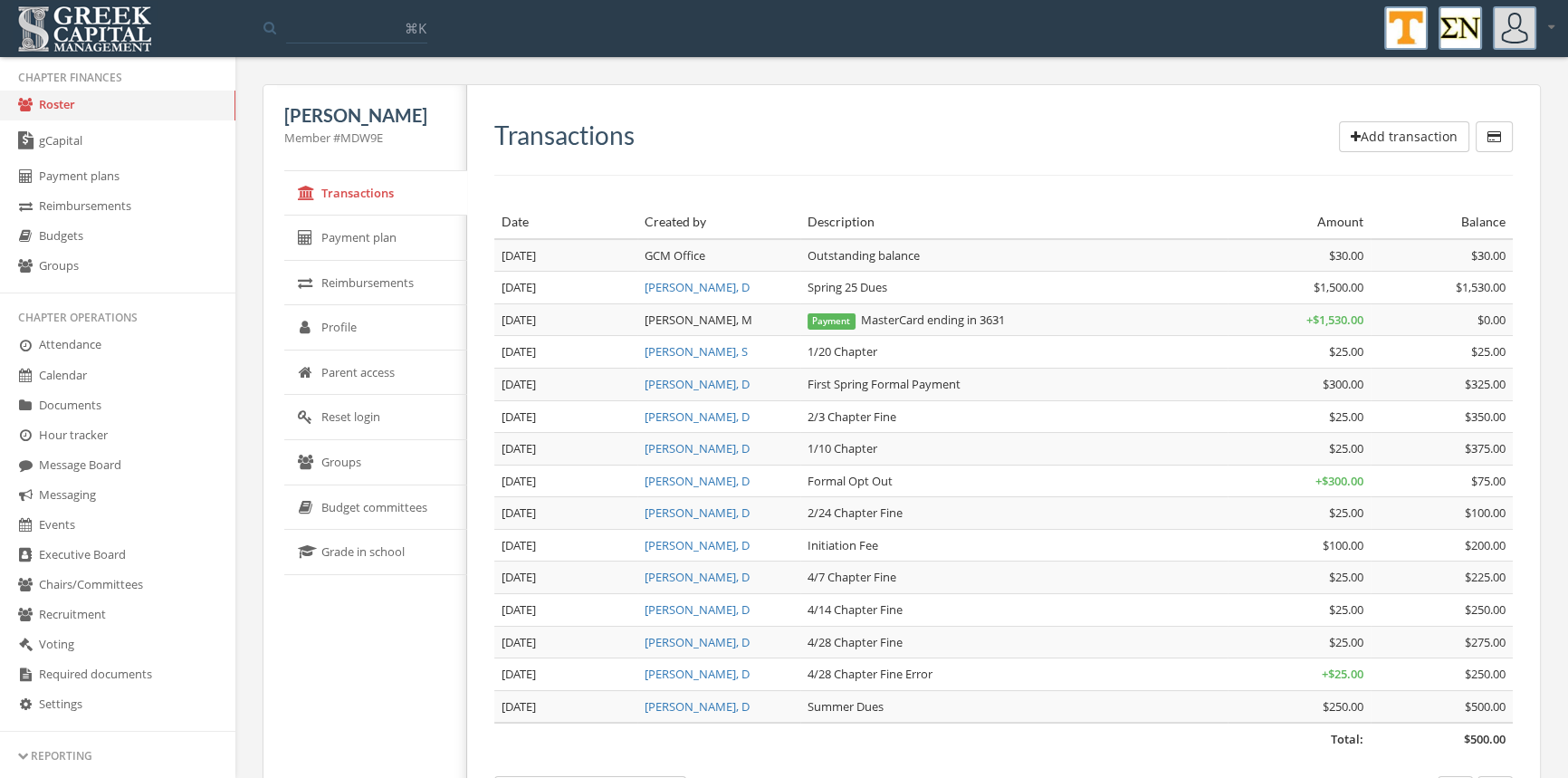
click at [1409, 138] on button "Add transaction" at bounding box center [1404, 136] width 131 height 31
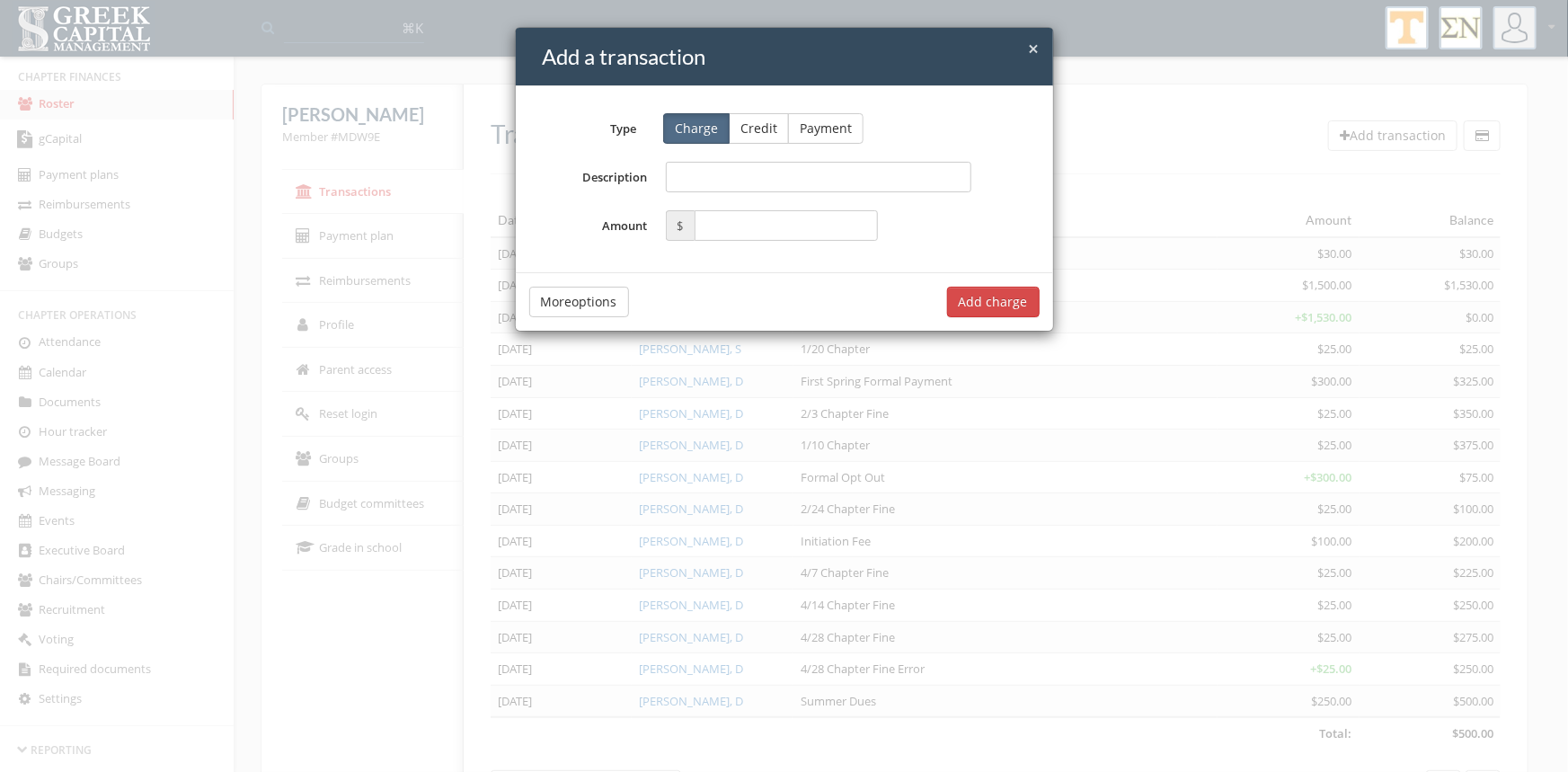
click at [1036, 48] on span "×" at bounding box center [1034, 48] width 11 height 25
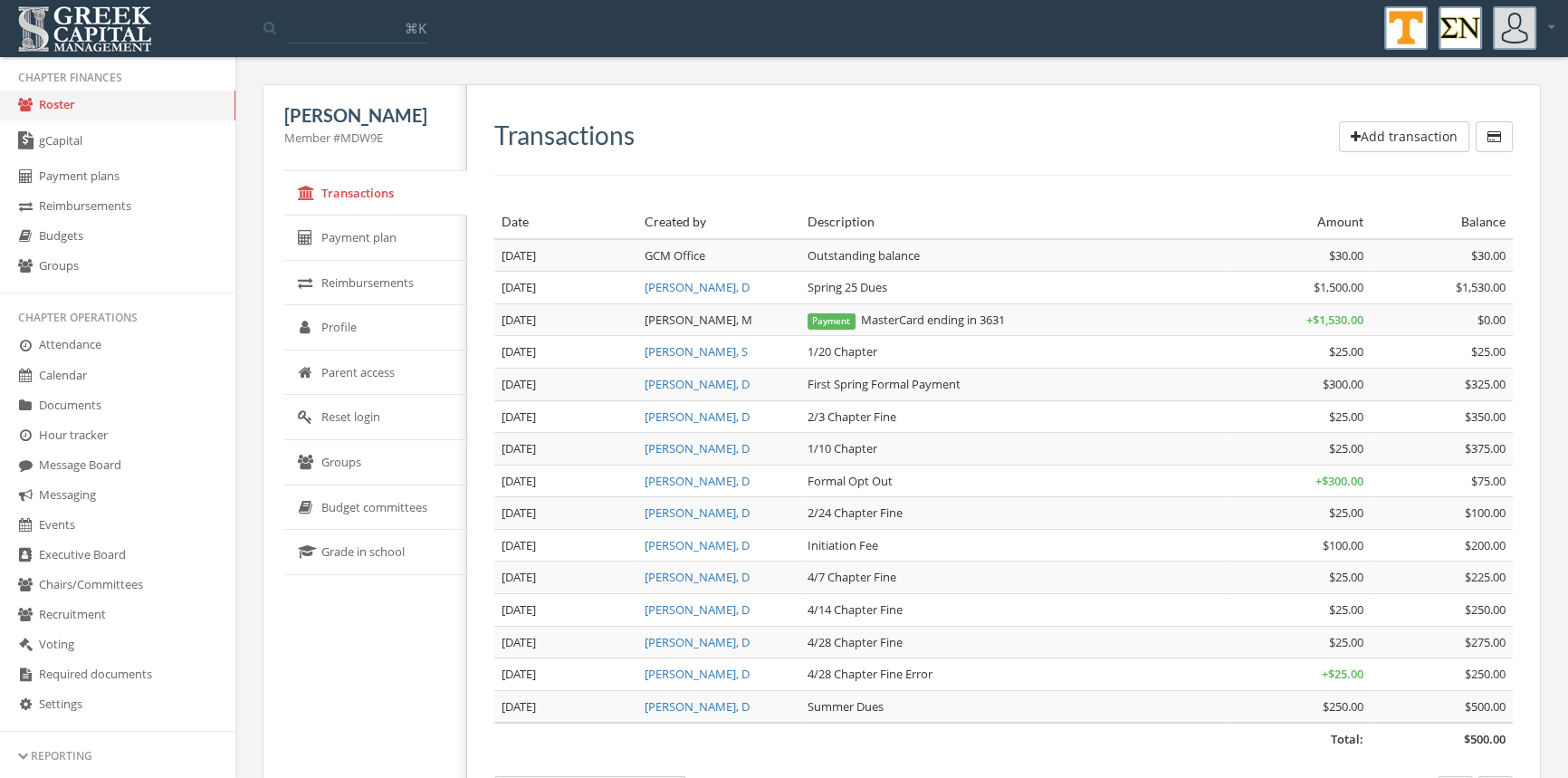
scroll to position [74, 0]
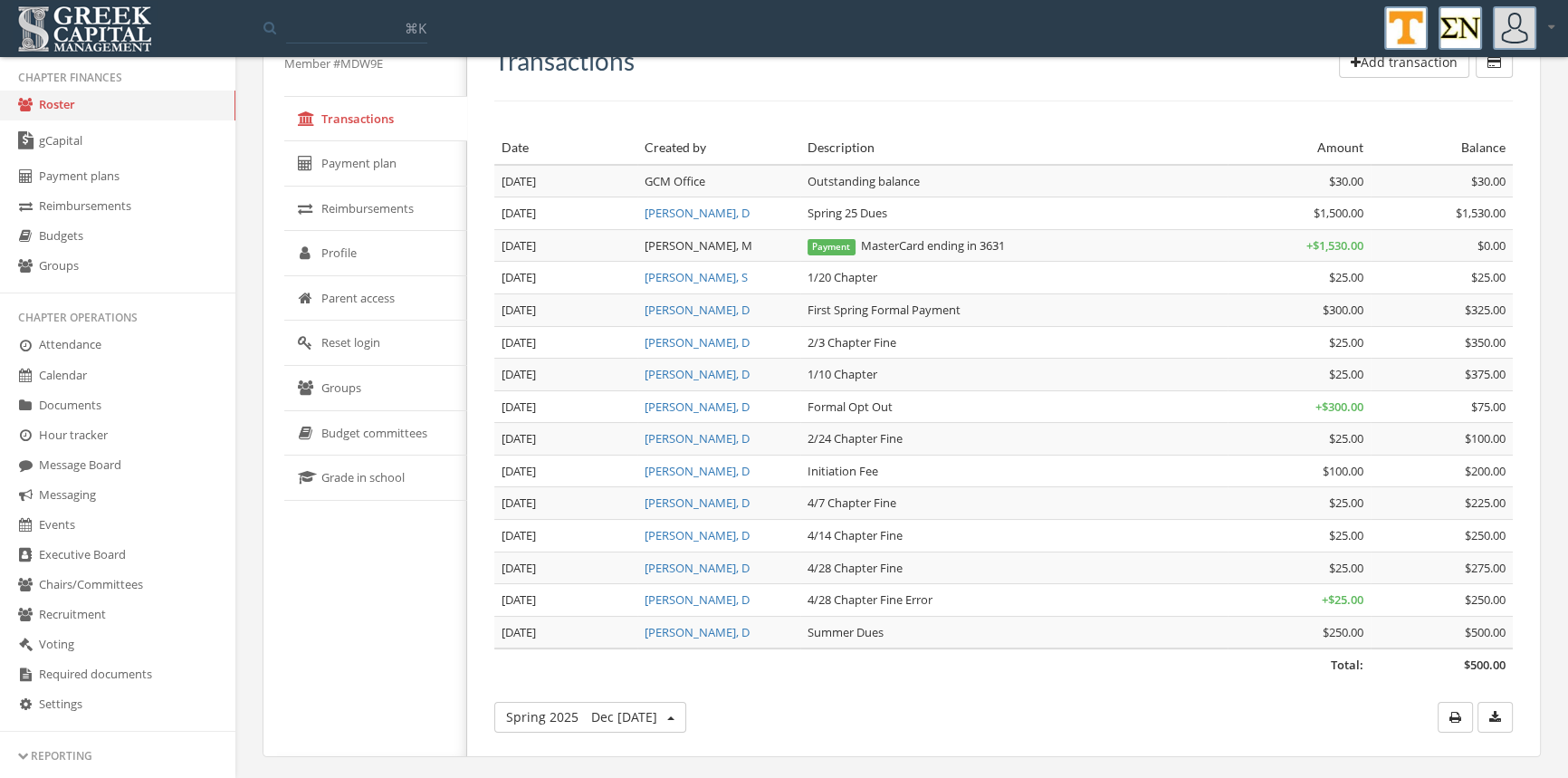
click at [686, 709] on button "Spring 2025 Dec 29 - May 31" at bounding box center [590, 718] width 192 height 31
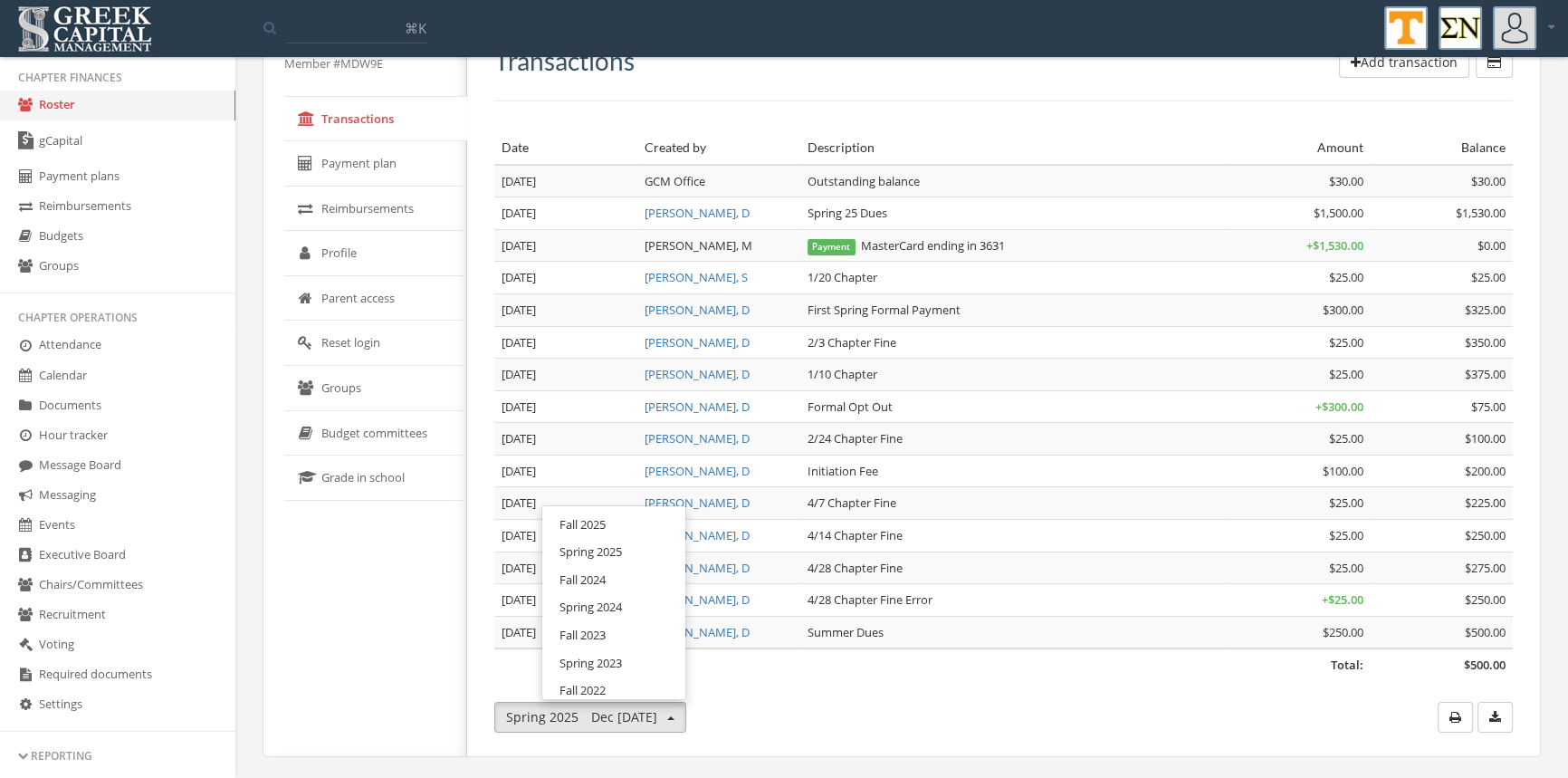
click at [630, 525] on link "Fall 2025" at bounding box center [614, 525] width 131 height 28
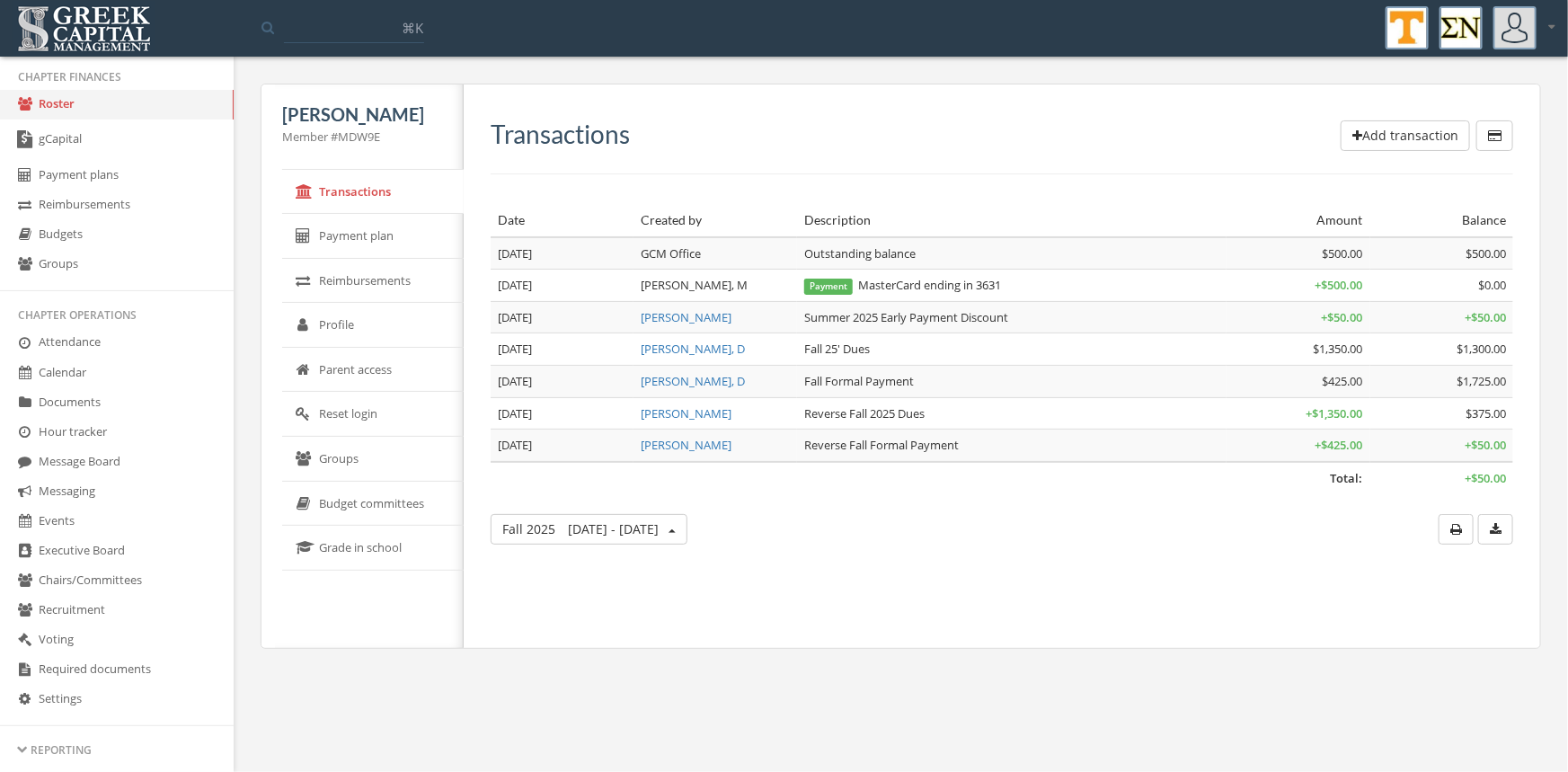
click at [46, 101] on link "Roster" at bounding box center [116, 104] width 233 height 30
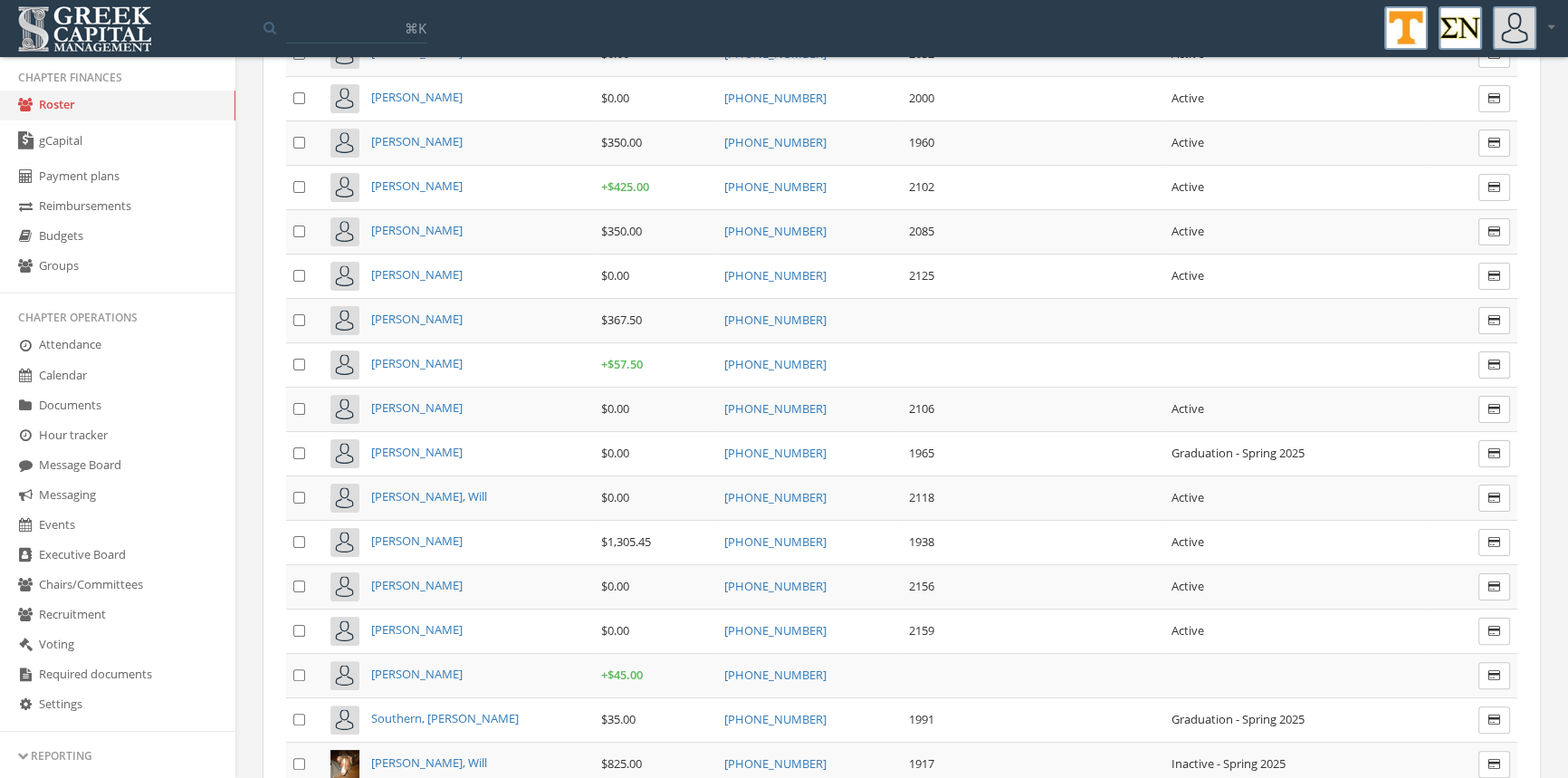
scroll to position [9200, 0]
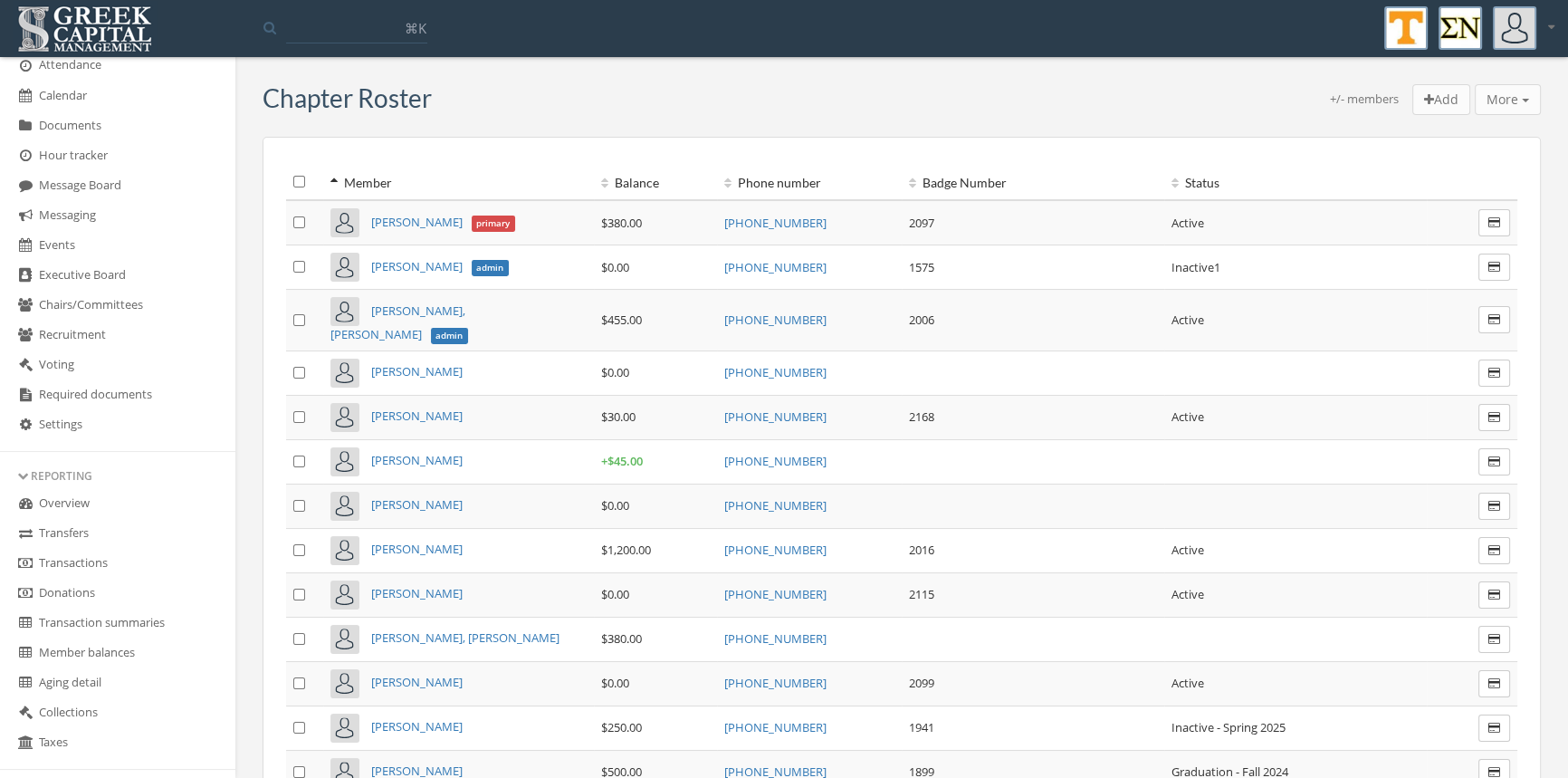
scroll to position [336, 0]
click at [99, 560] on link "Transactions" at bounding box center [117, 562] width 235 height 30
